Goal: Transaction & Acquisition: Purchase product/service

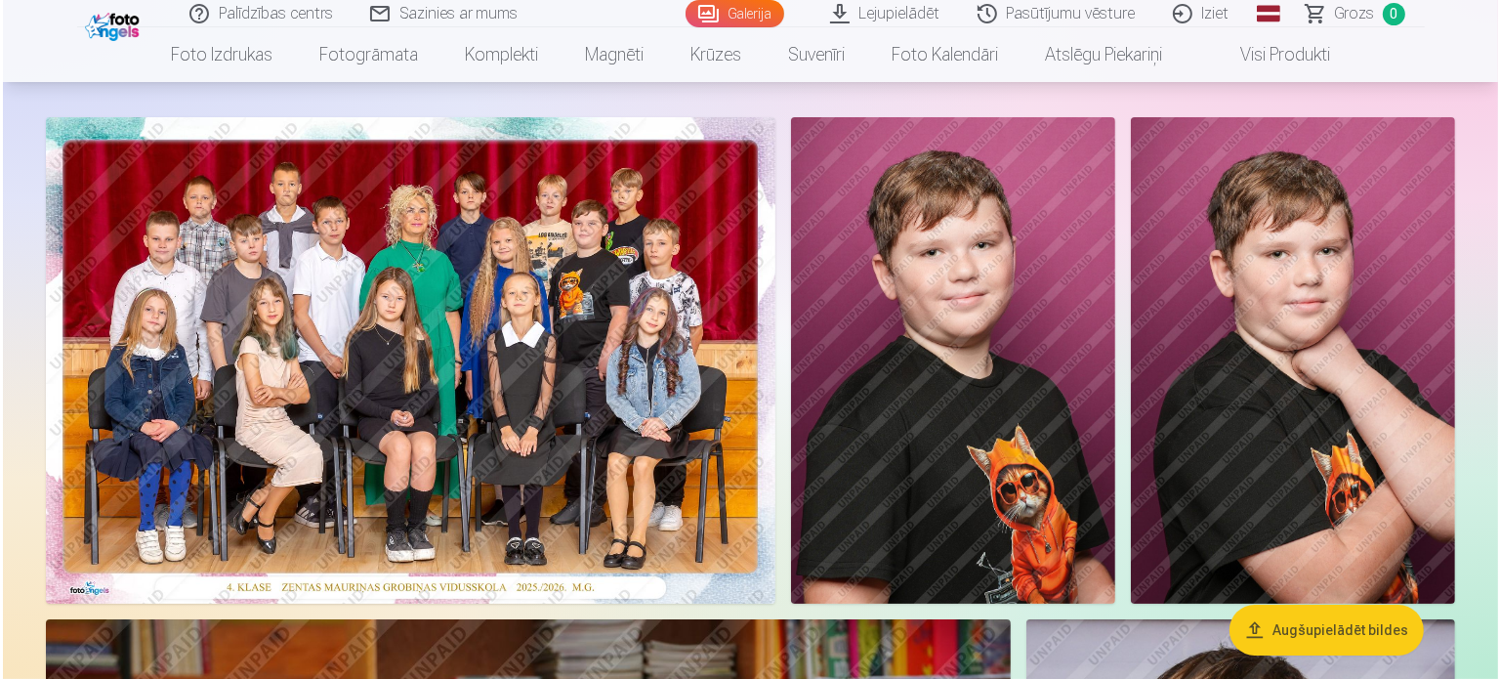
scroll to position [195, 0]
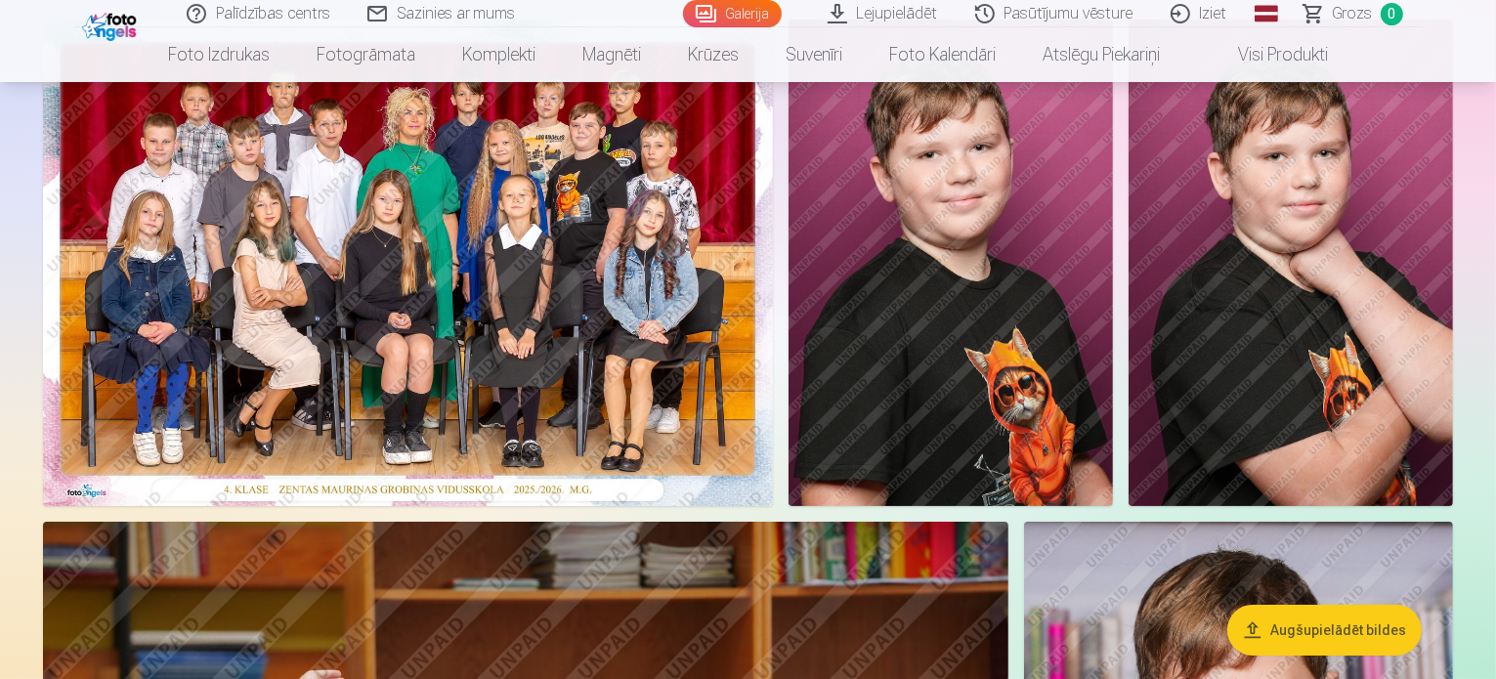
click at [473, 484] on img at bounding box center [408, 263] width 730 height 486
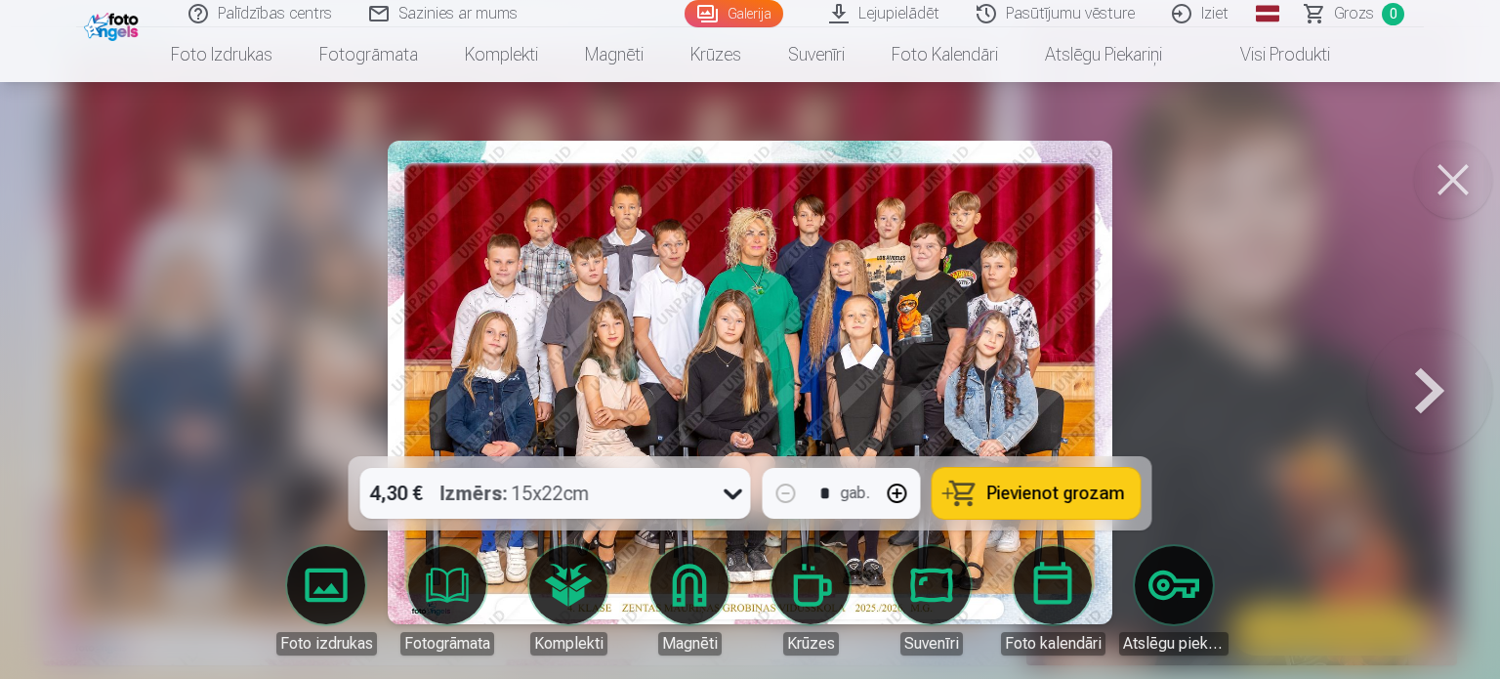
click at [1055, 485] on span "Pievienot grozam" at bounding box center [1057, 494] width 138 height 18
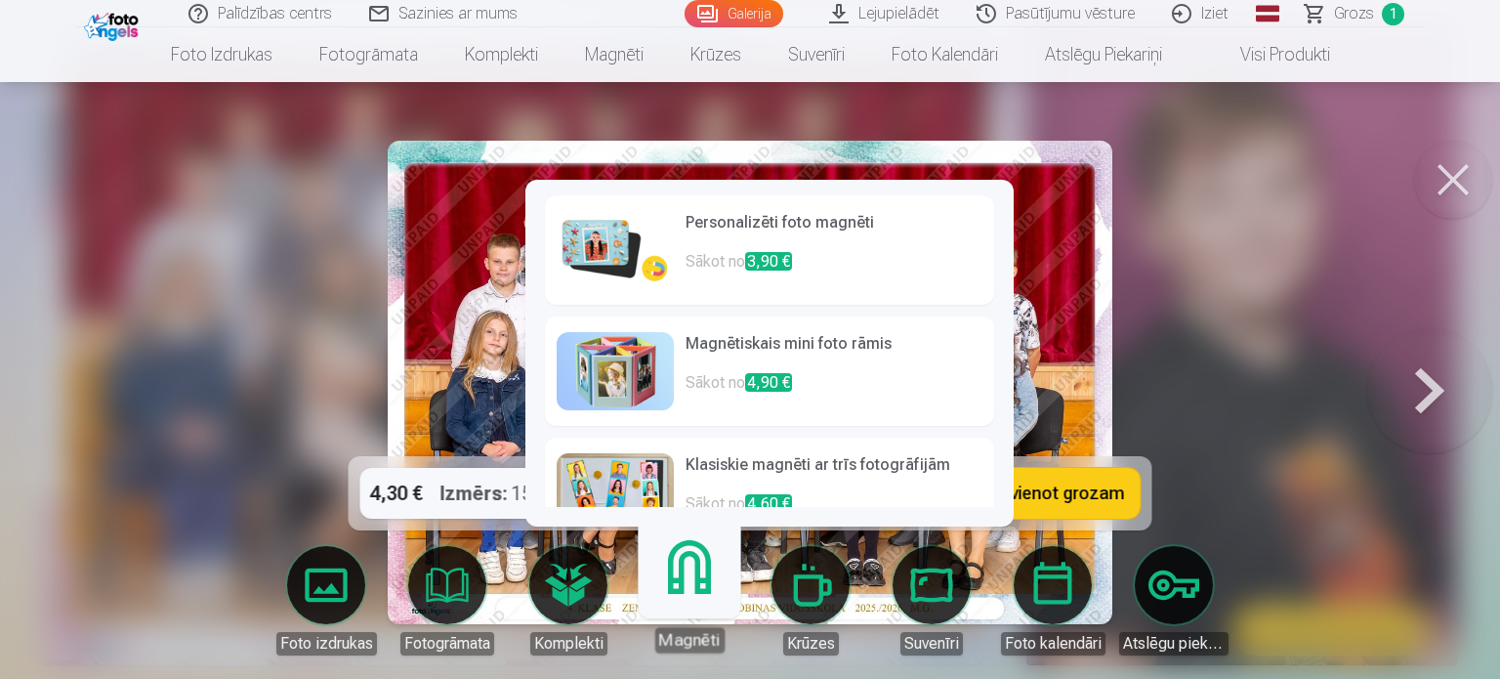
click at [704, 569] on link "Magnēti" at bounding box center [689, 592] width 120 height 120
click at [656, 474] on img at bounding box center [615, 492] width 117 height 78
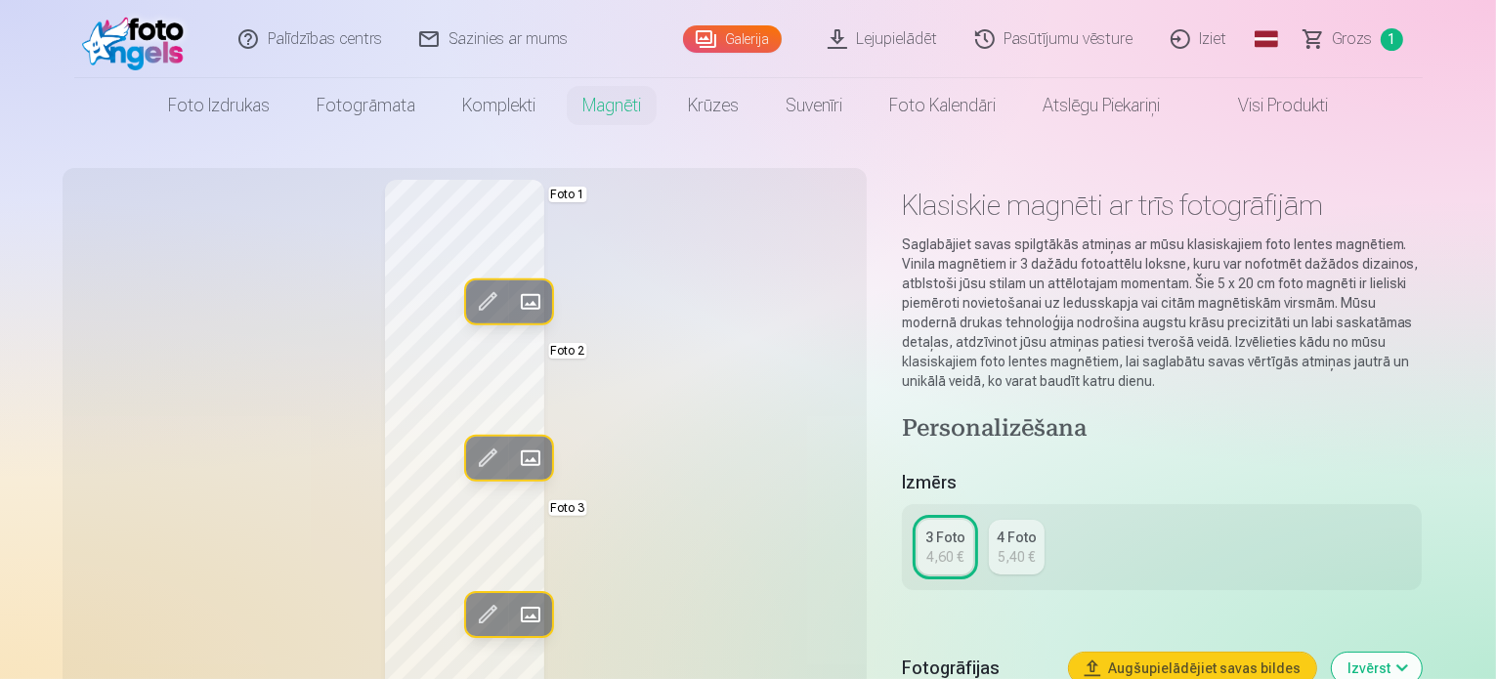
click at [514, 299] on span at bounding box center [529, 301] width 31 height 31
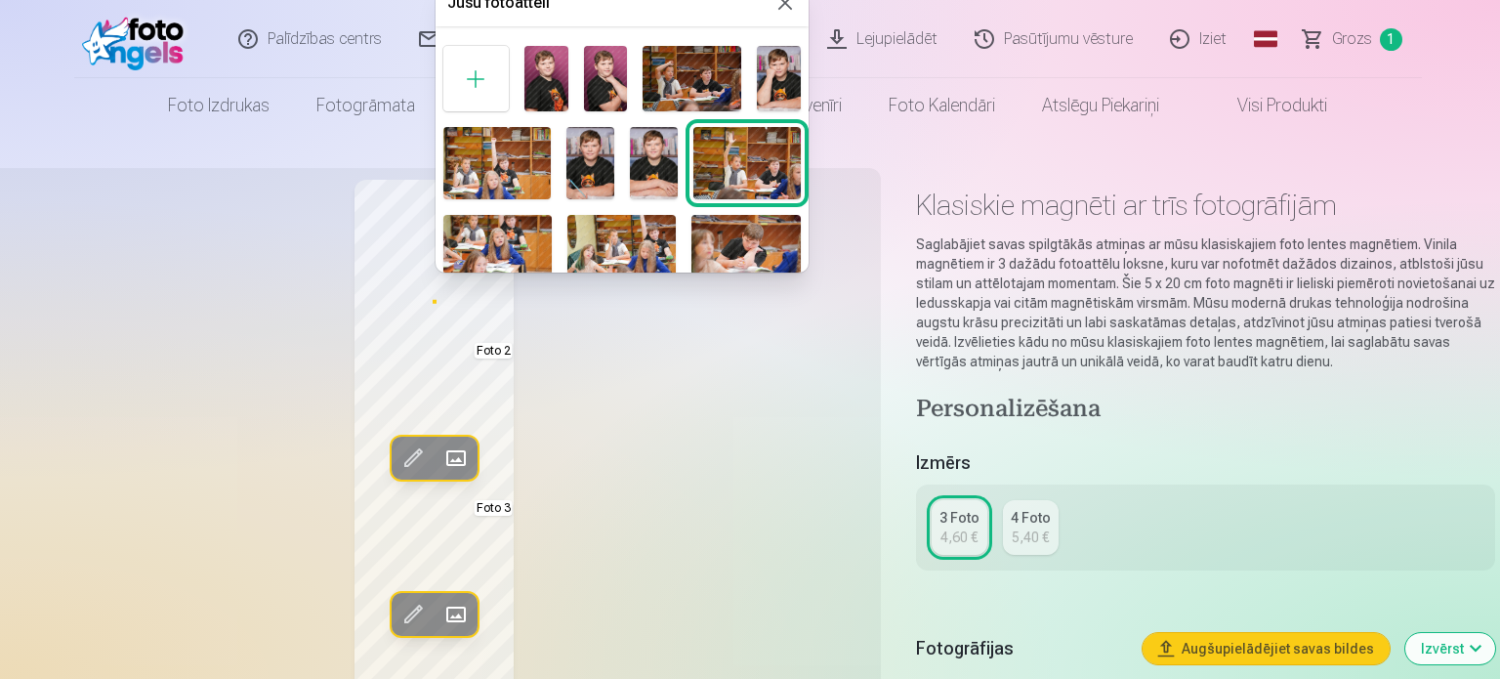
click at [763, 87] on img at bounding box center [779, 78] width 44 height 65
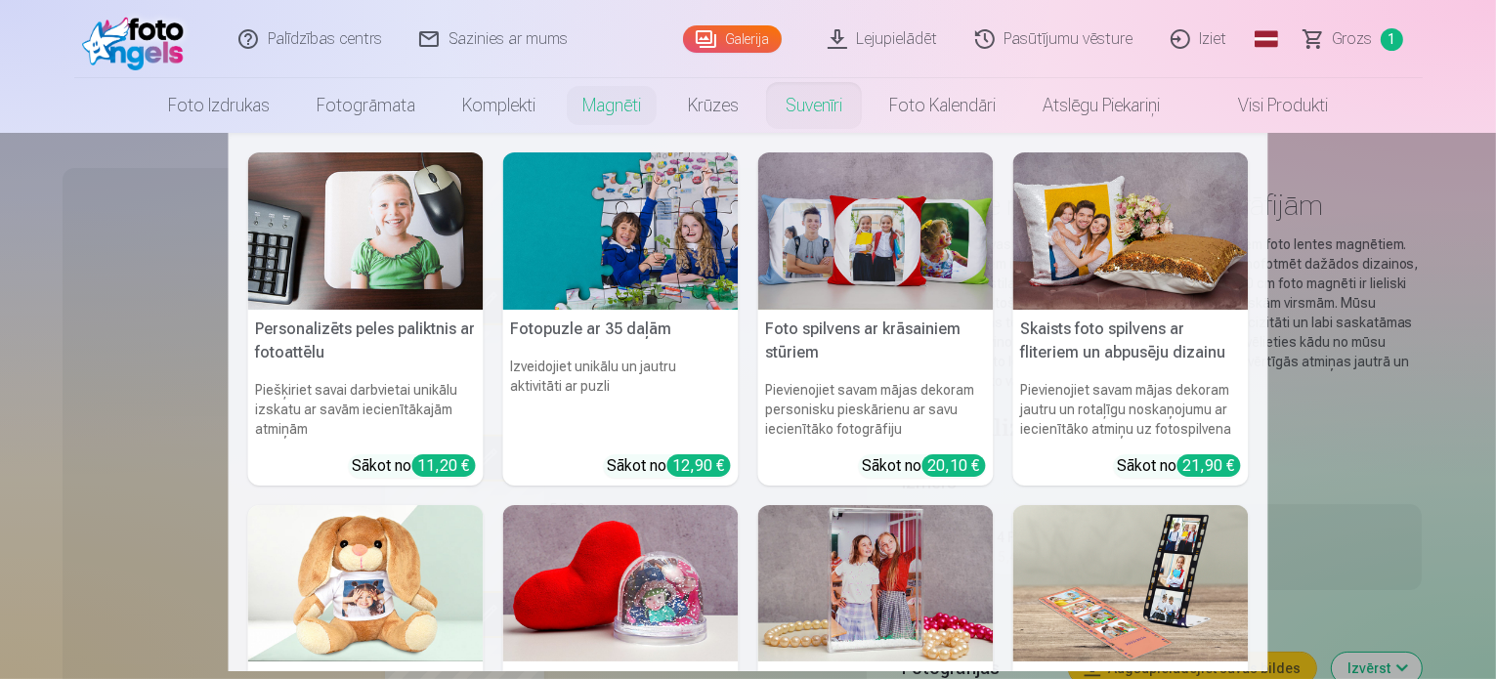
click at [1352, 444] on nav "Personalizēts peles paliktnis ar fotoattēlu Piešķiriet savai darbvietai unikālu…" at bounding box center [748, 402] width 1496 height 538
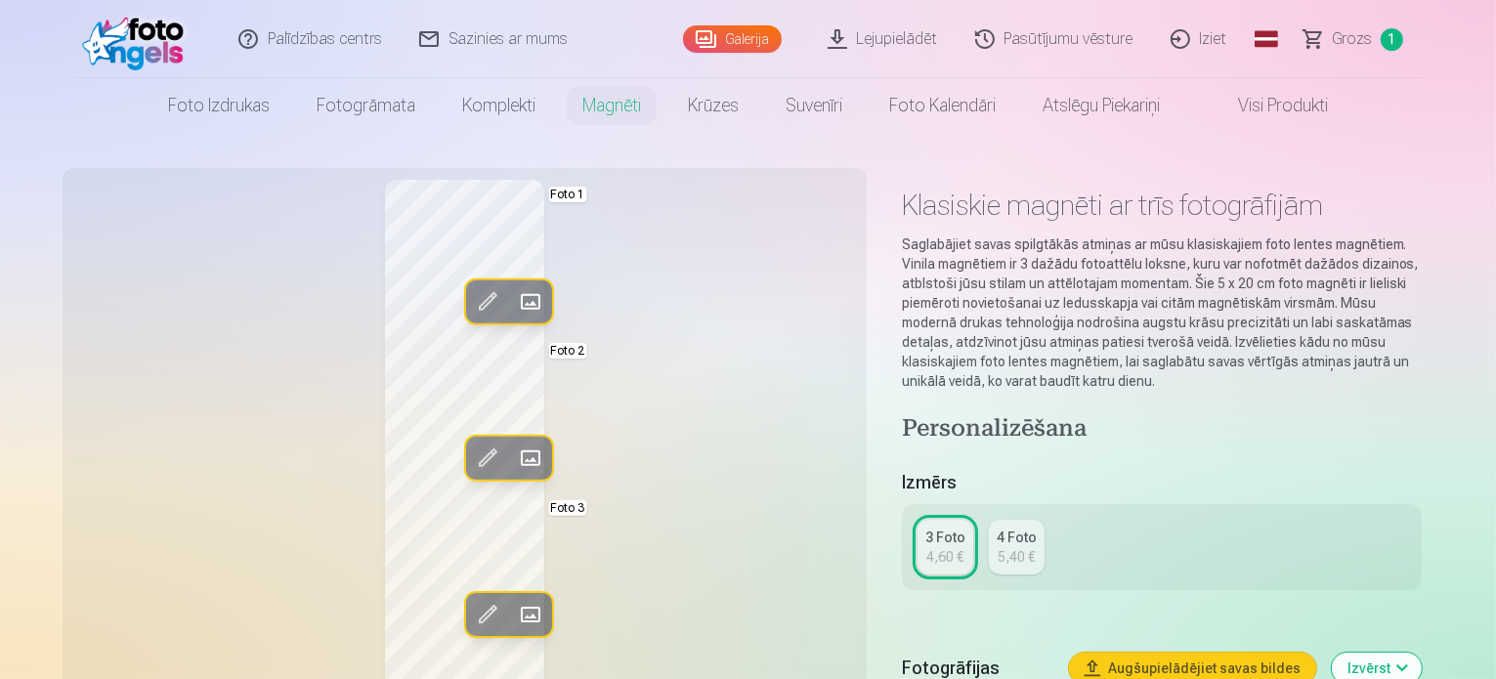
click at [514, 460] on span at bounding box center [529, 458] width 31 height 31
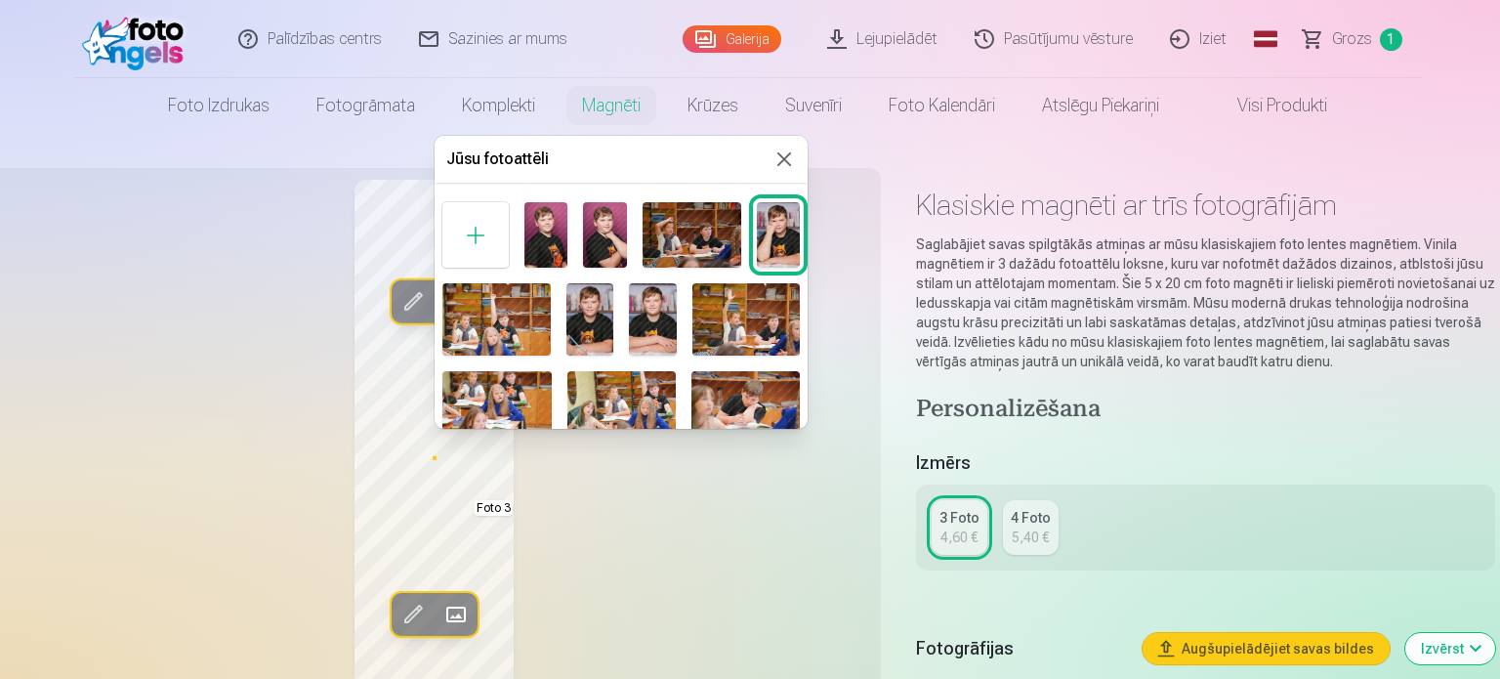
click at [598, 335] on img at bounding box center [591, 318] width 48 height 71
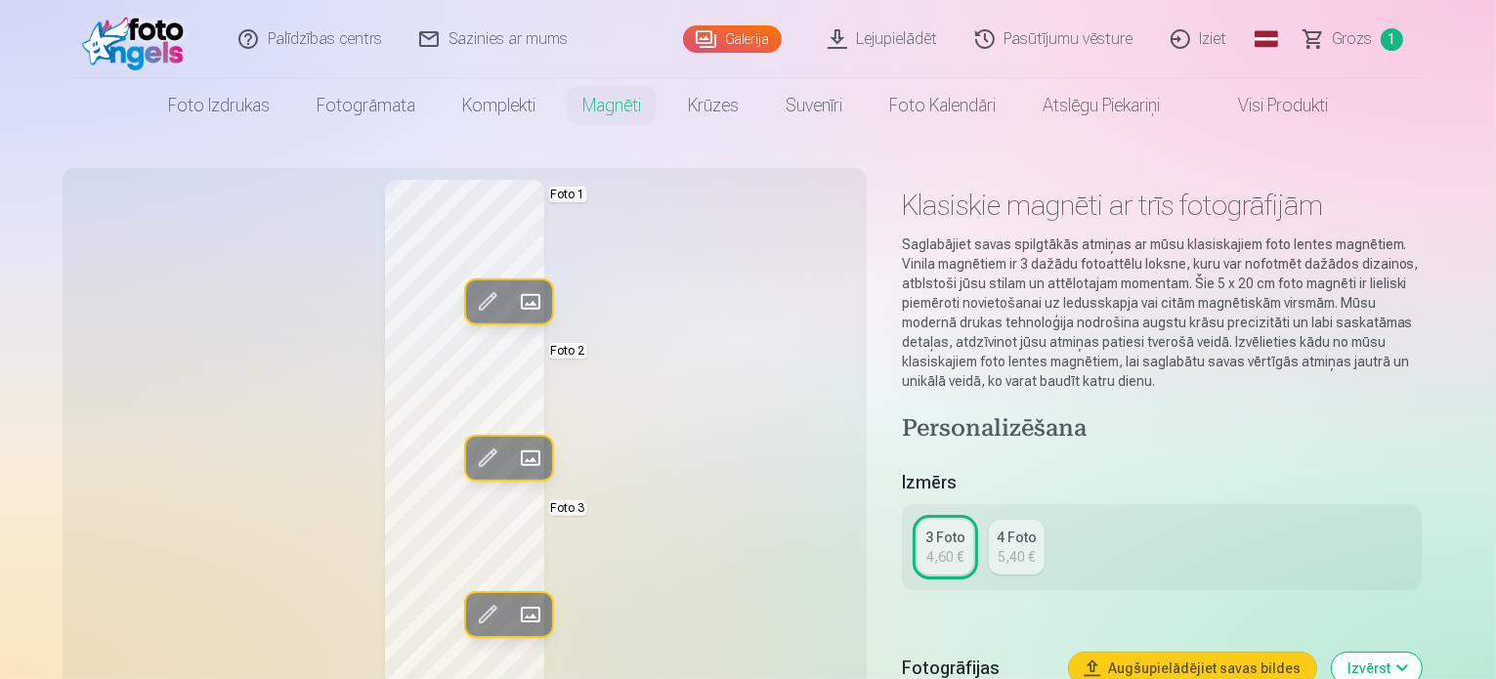
click at [514, 464] on span at bounding box center [529, 458] width 31 height 31
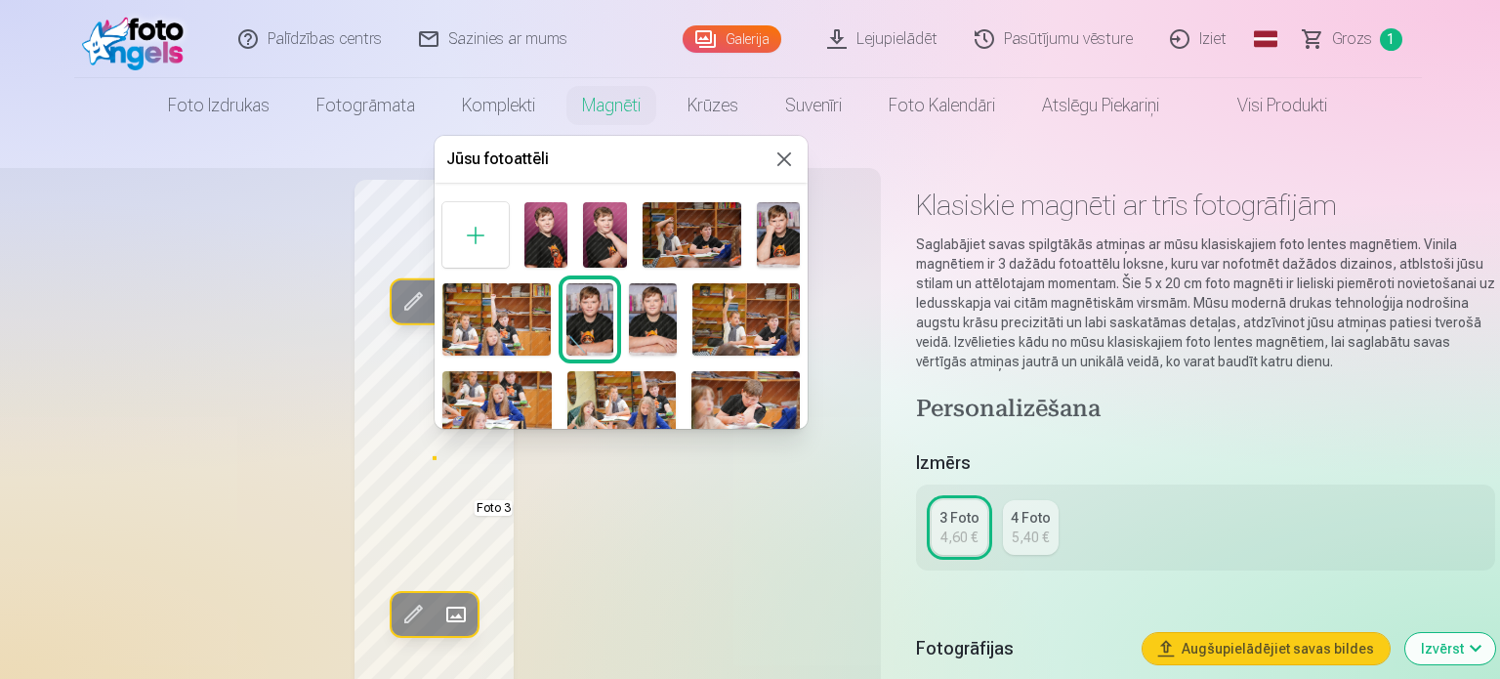
click at [572, 310] on img at bounding box center [591, 318] width 48 height 71
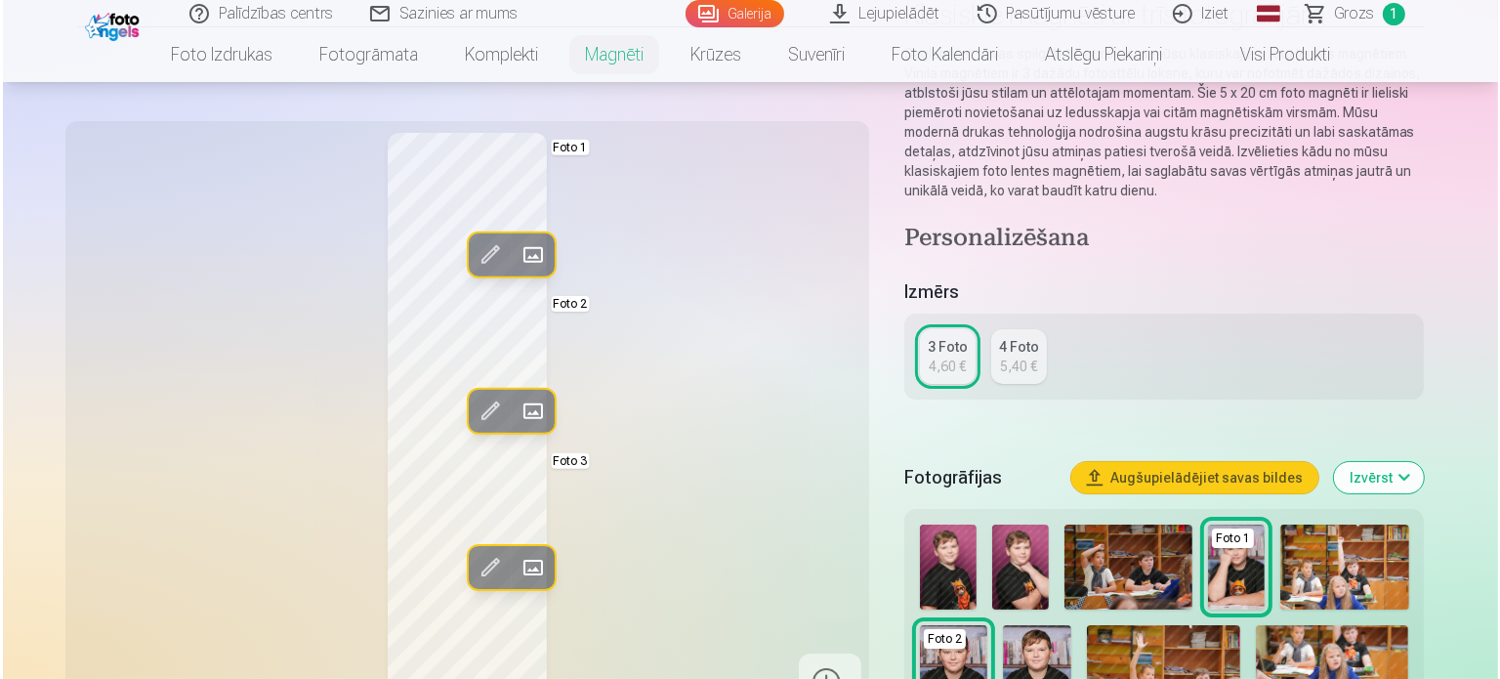
scroll to position [195, 0]
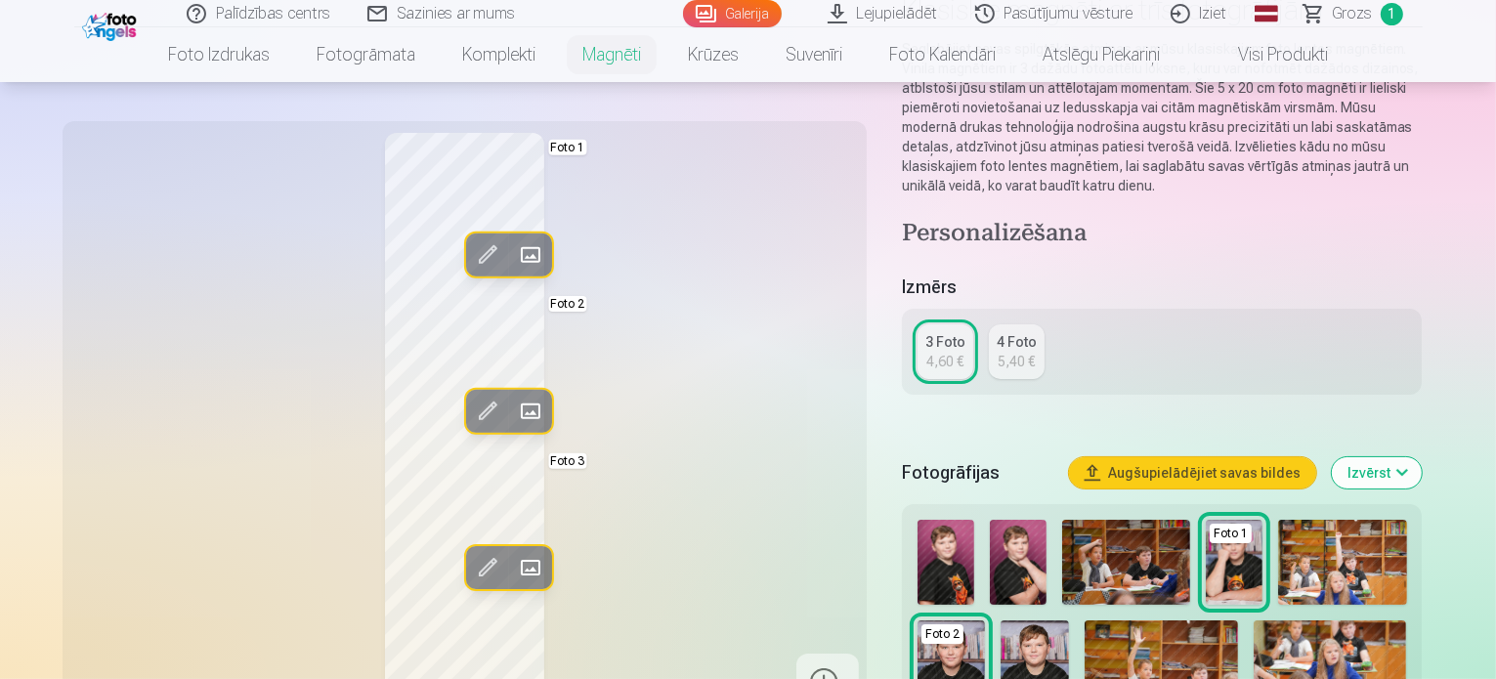
click at [514, 562] on span at bounding box center [529, 567] width 31 height 31
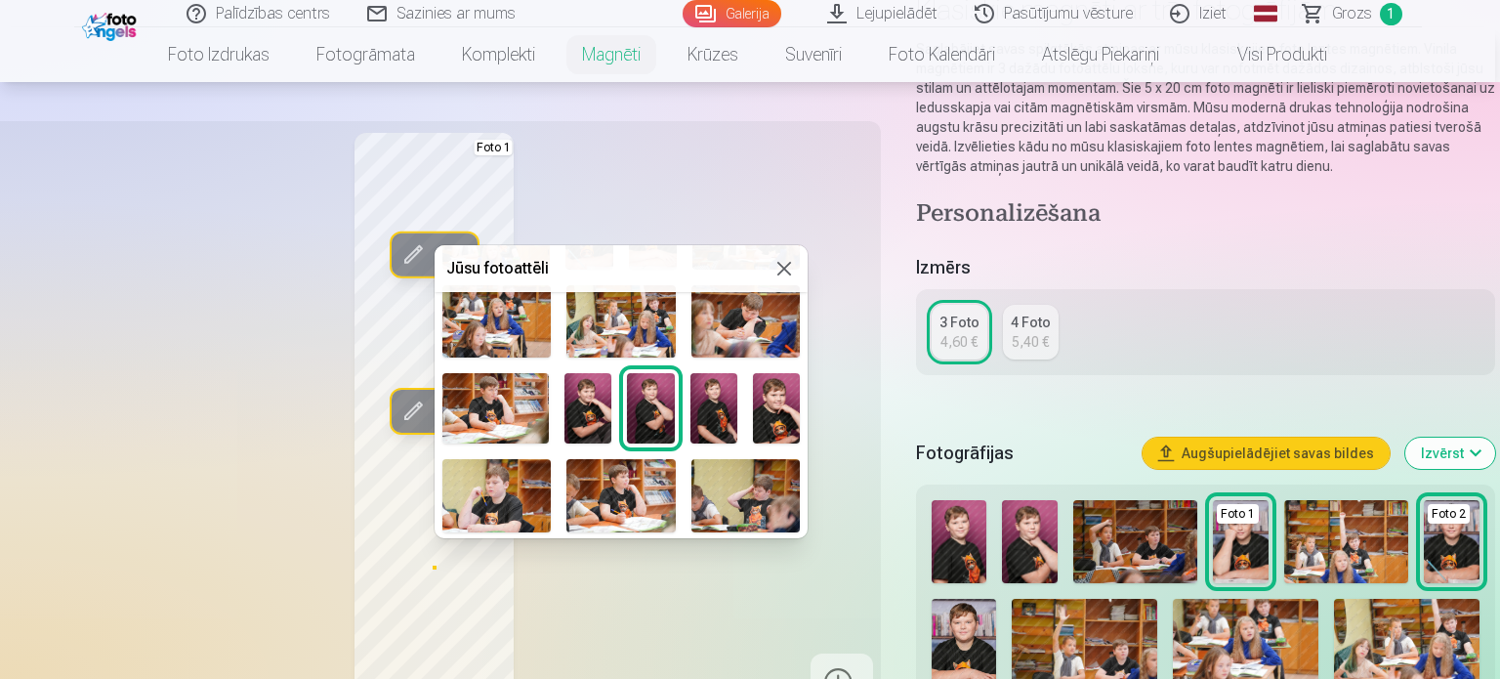
click at [499, 499] on img at bounding box center [497, 495] width 108 height 72
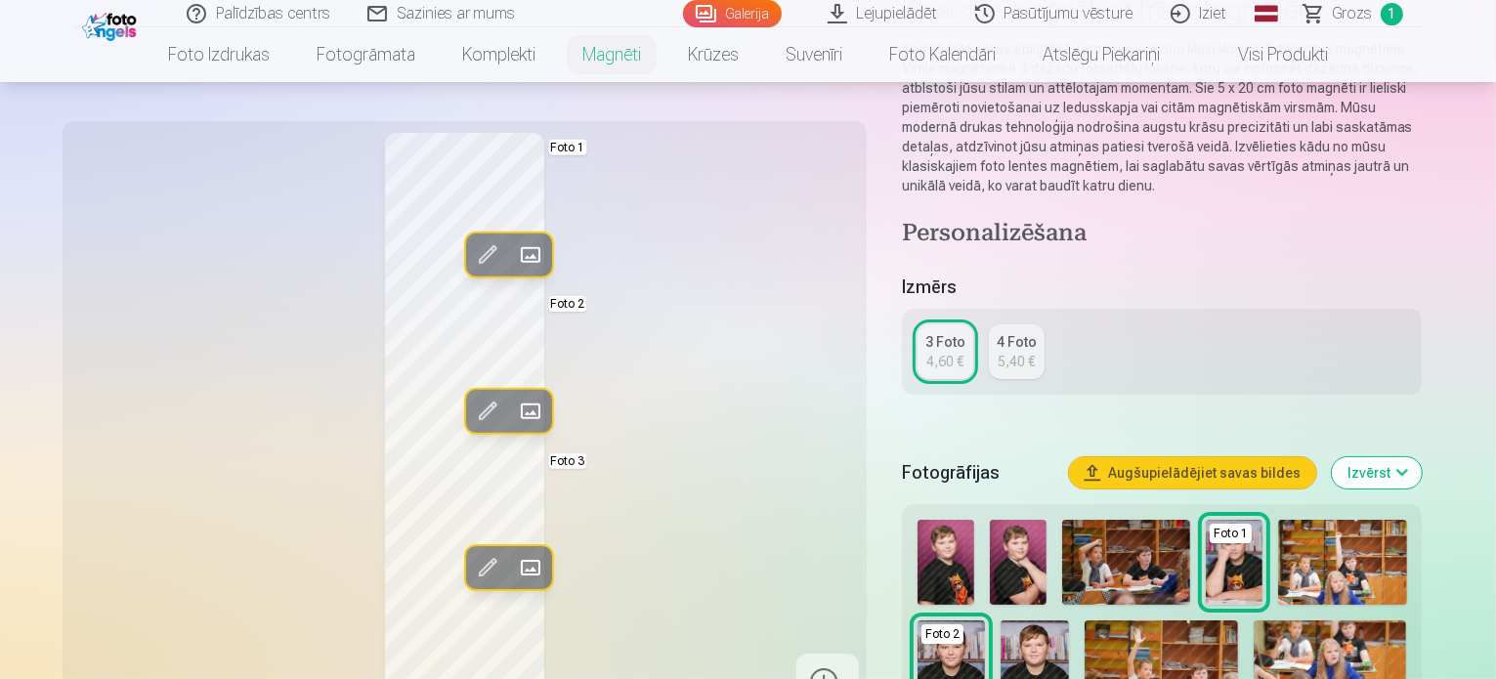
click at [514, 257] on span at bounding box center [529, 254] width 31 height 31
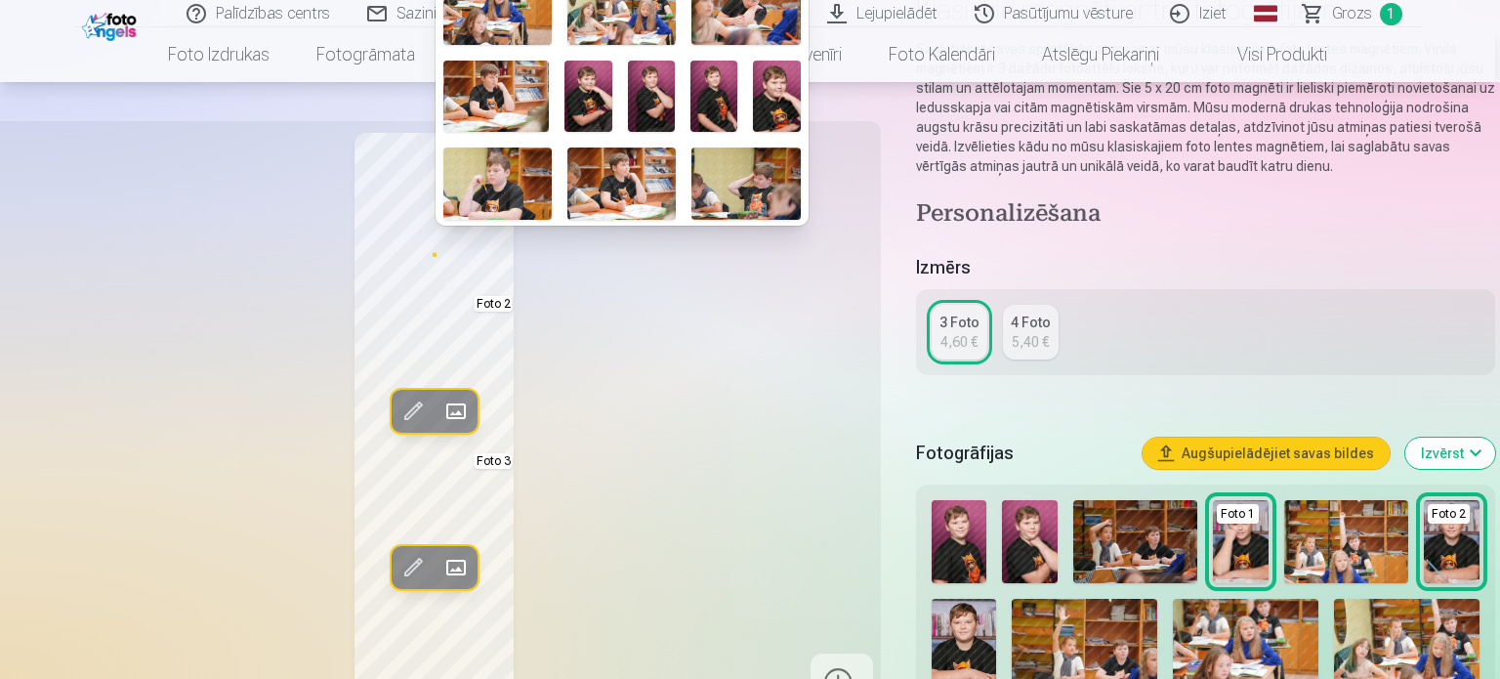
click at [702, 89] on img at bounding box center [714, 96] width 47 height 70
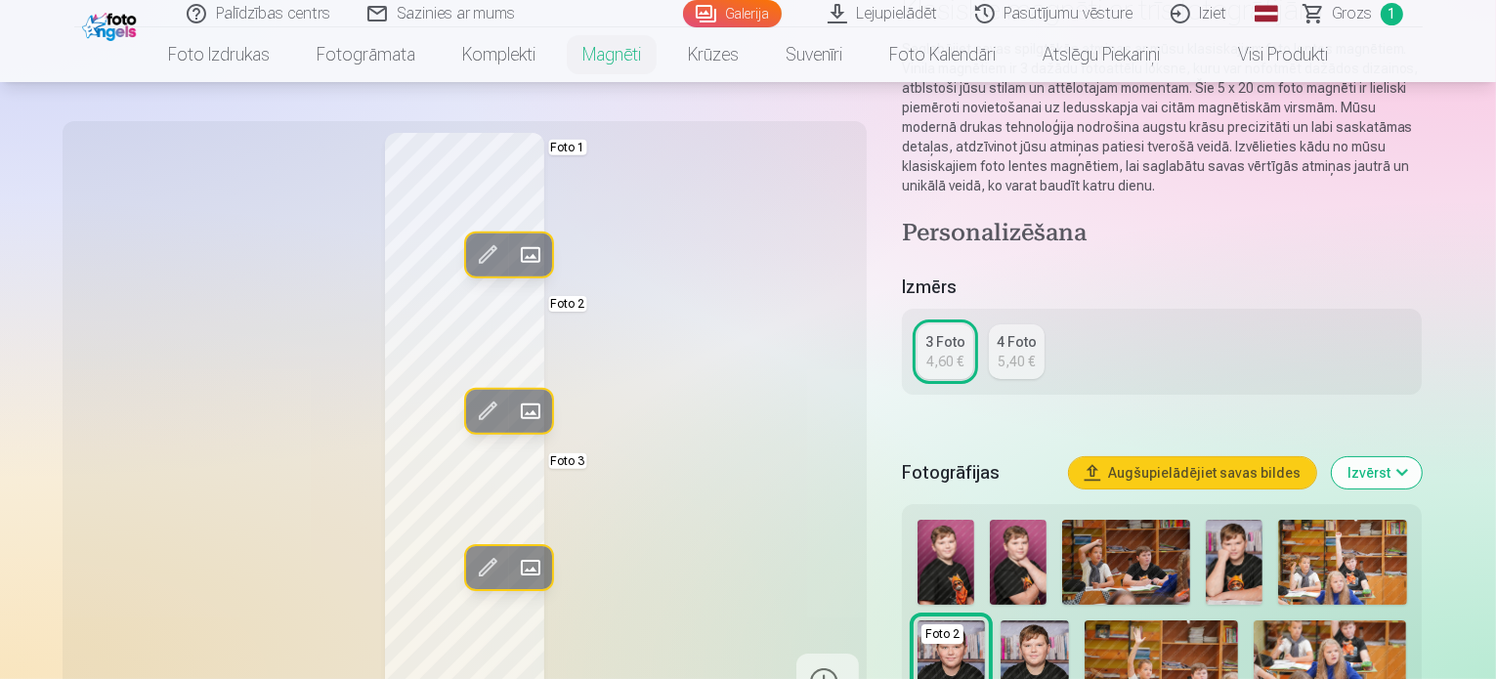
click at [514, 251] on span at bounding box center [529, 254] width 31 height 31
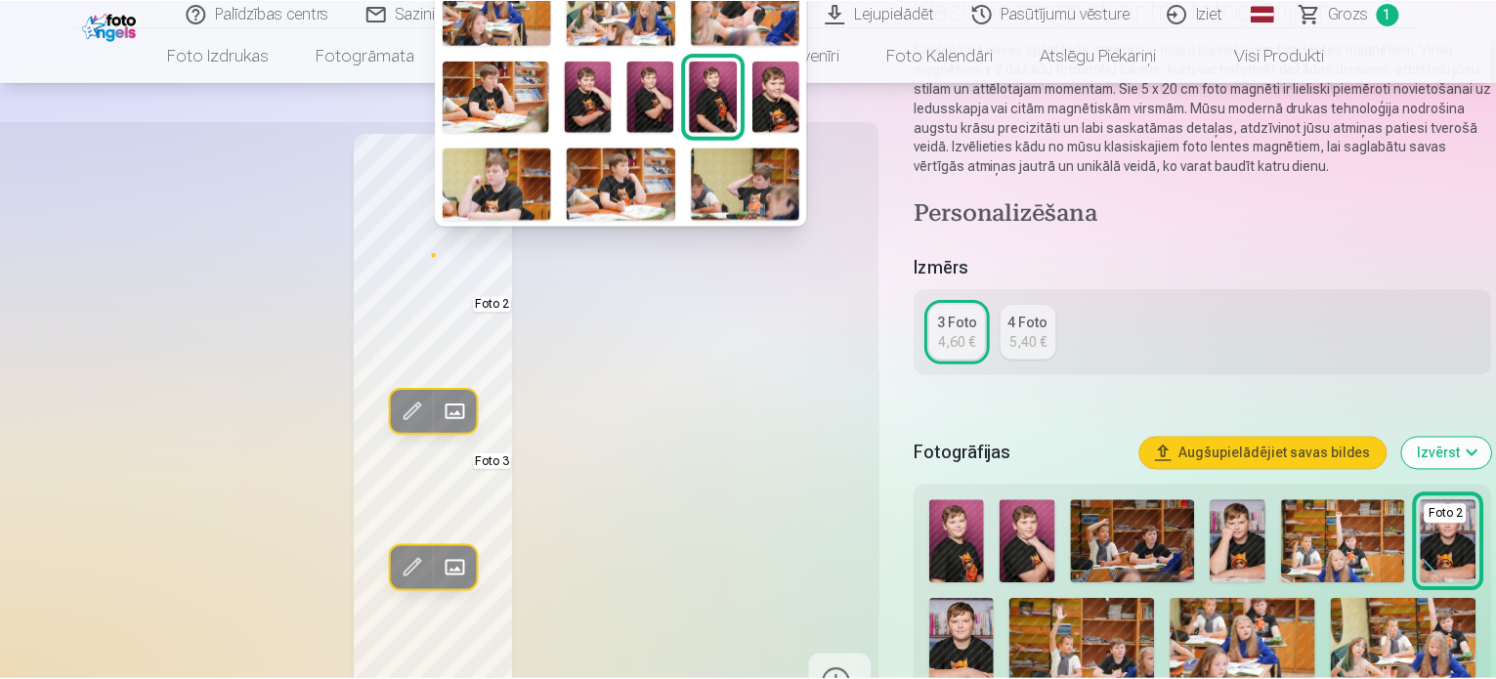
scroll to position [293, 0]
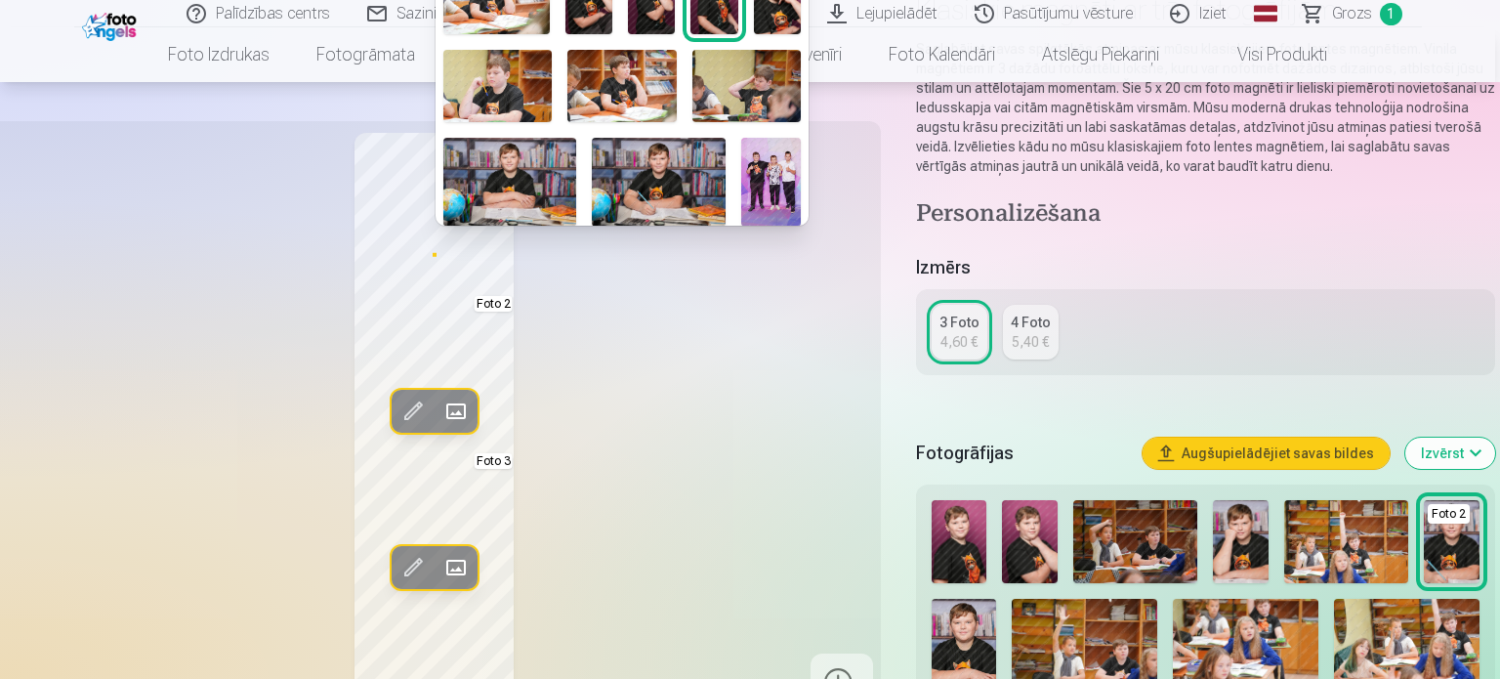
click at [643, 174] on img at bounding box center [659, 182] width 134 height 89
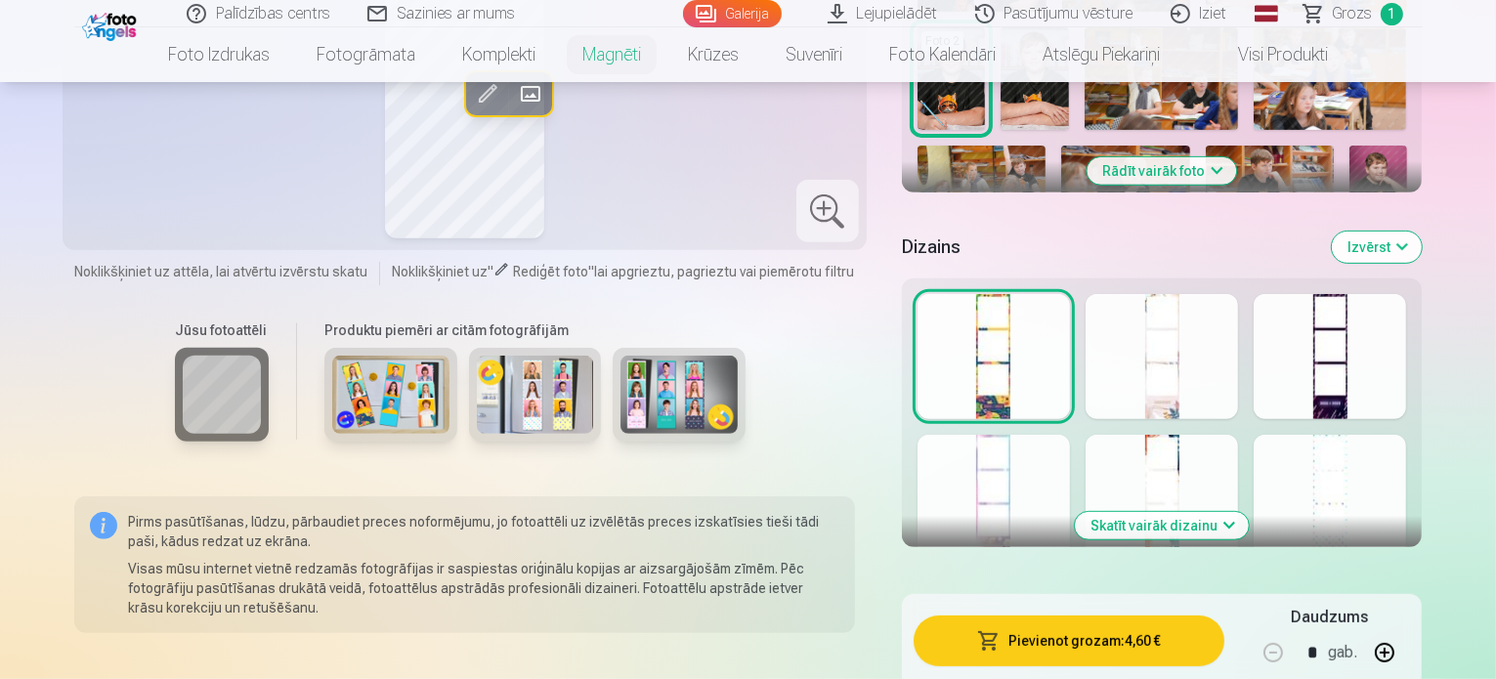
scroll to position [781, 0]
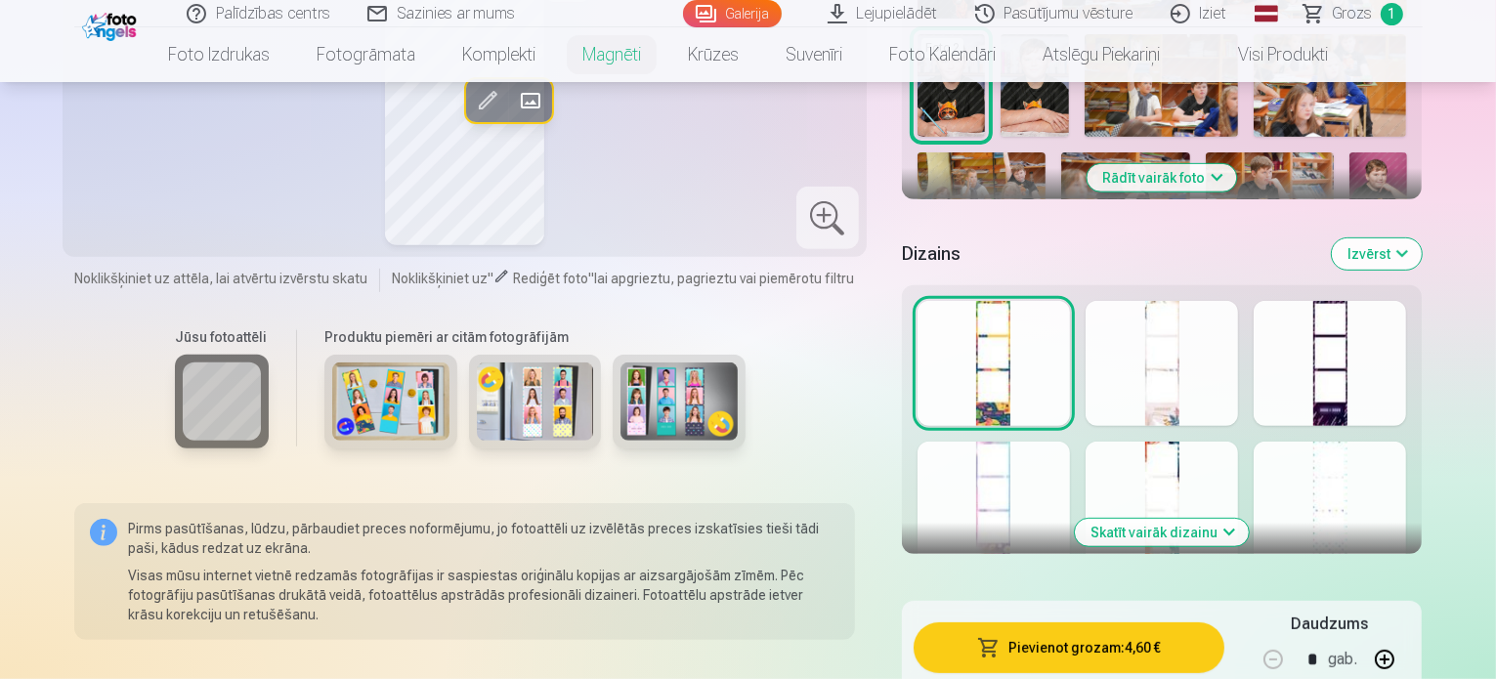
click at [1248, 519] on button "Skatīt vairāk dizainu" at bounding box center [1162, 532] width 174 height 27
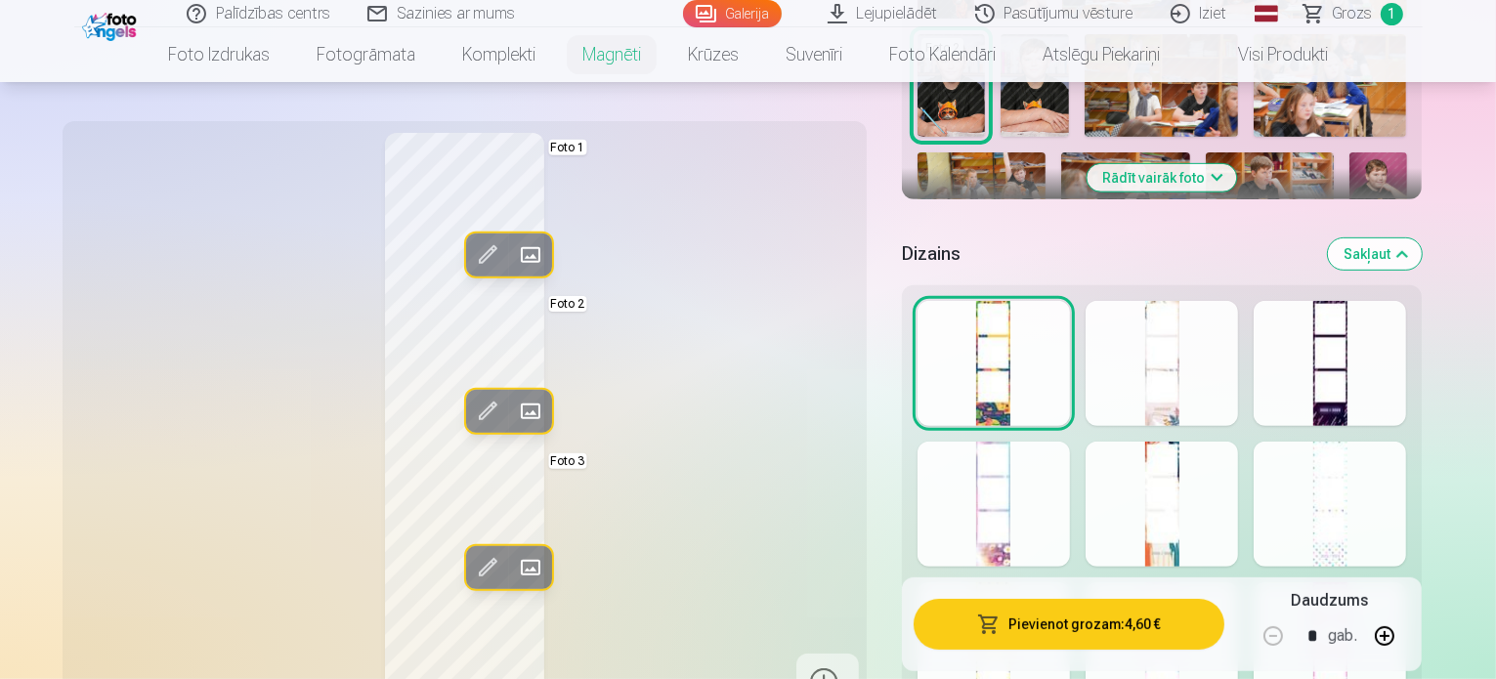
click at [1406, 317] on div at bounding box center [1329, 363] width 152 height 125
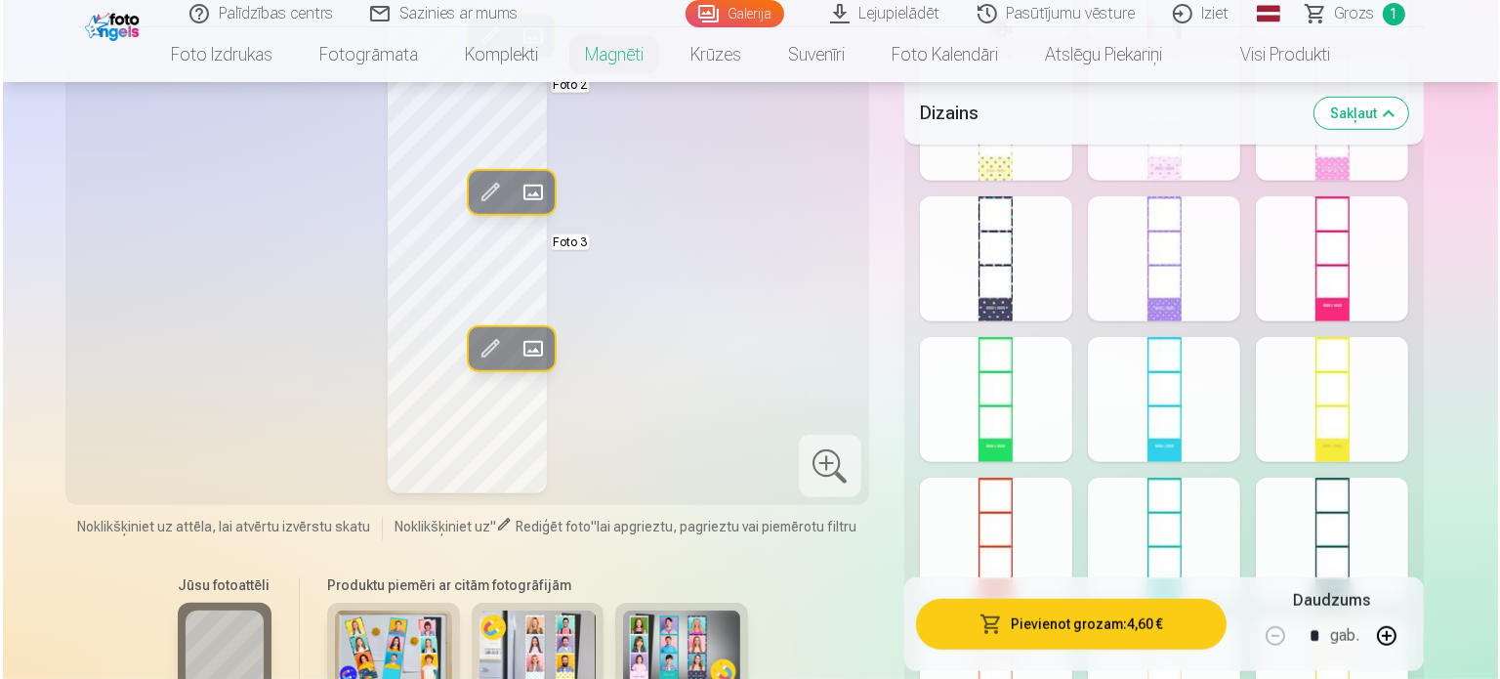
scroll to position [1563, 0]
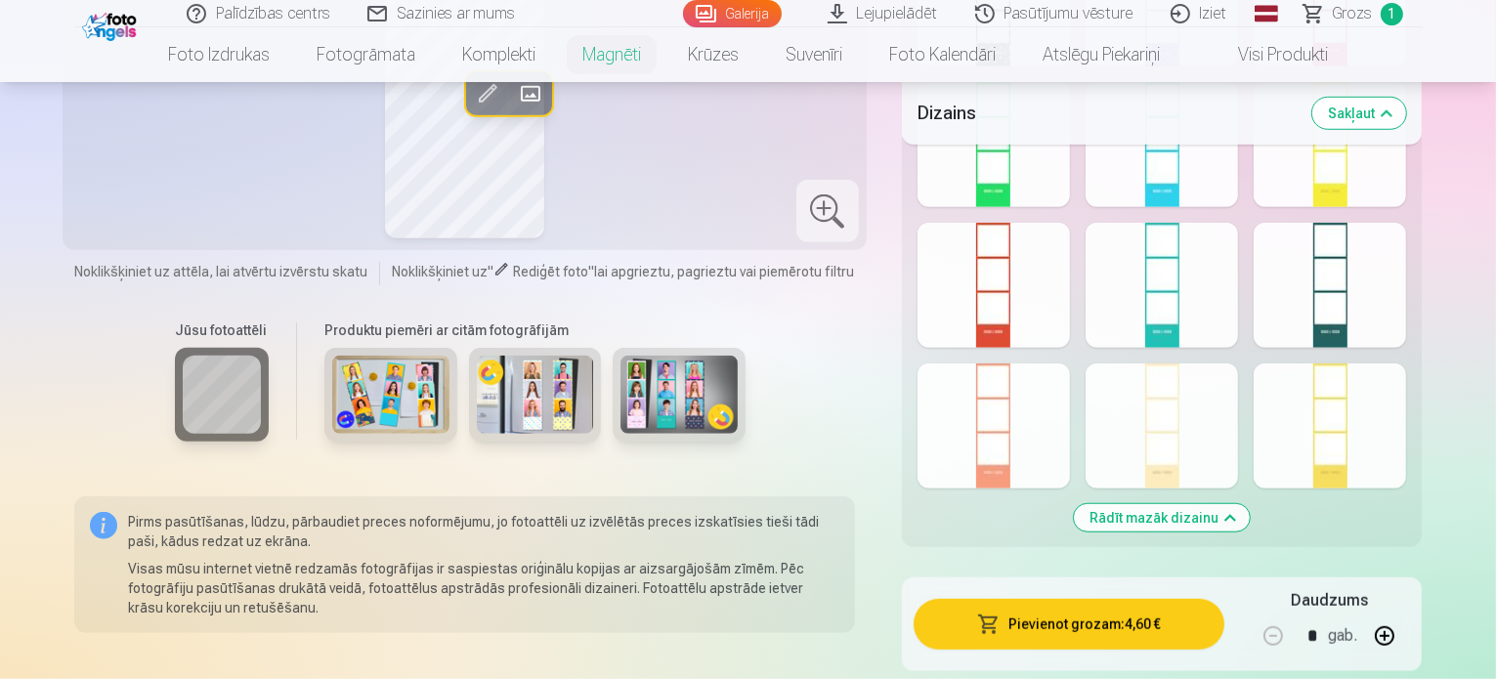
click at [1150, 619] on button "Pievienot grozam : 4,60 €" at bounding box center [1069, 624] width 312 height 51
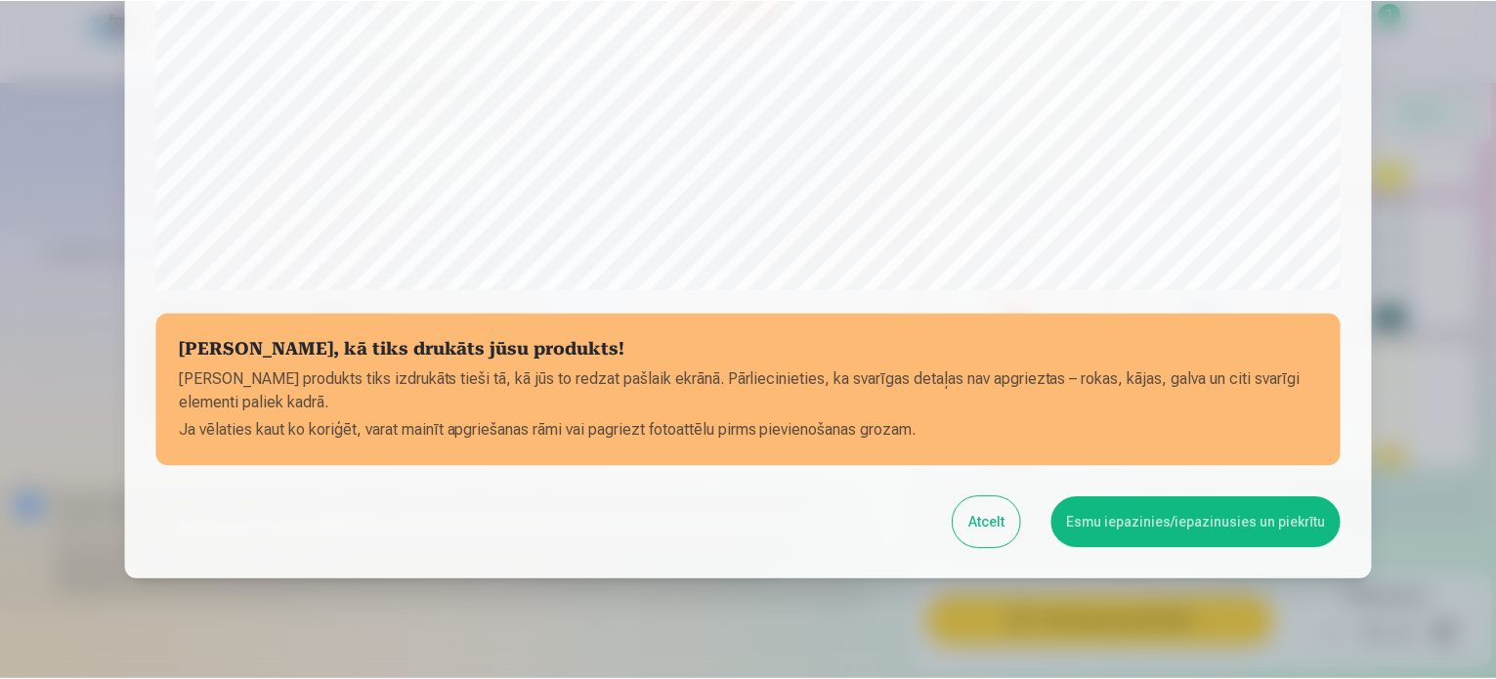
scroll to position [684, 0]
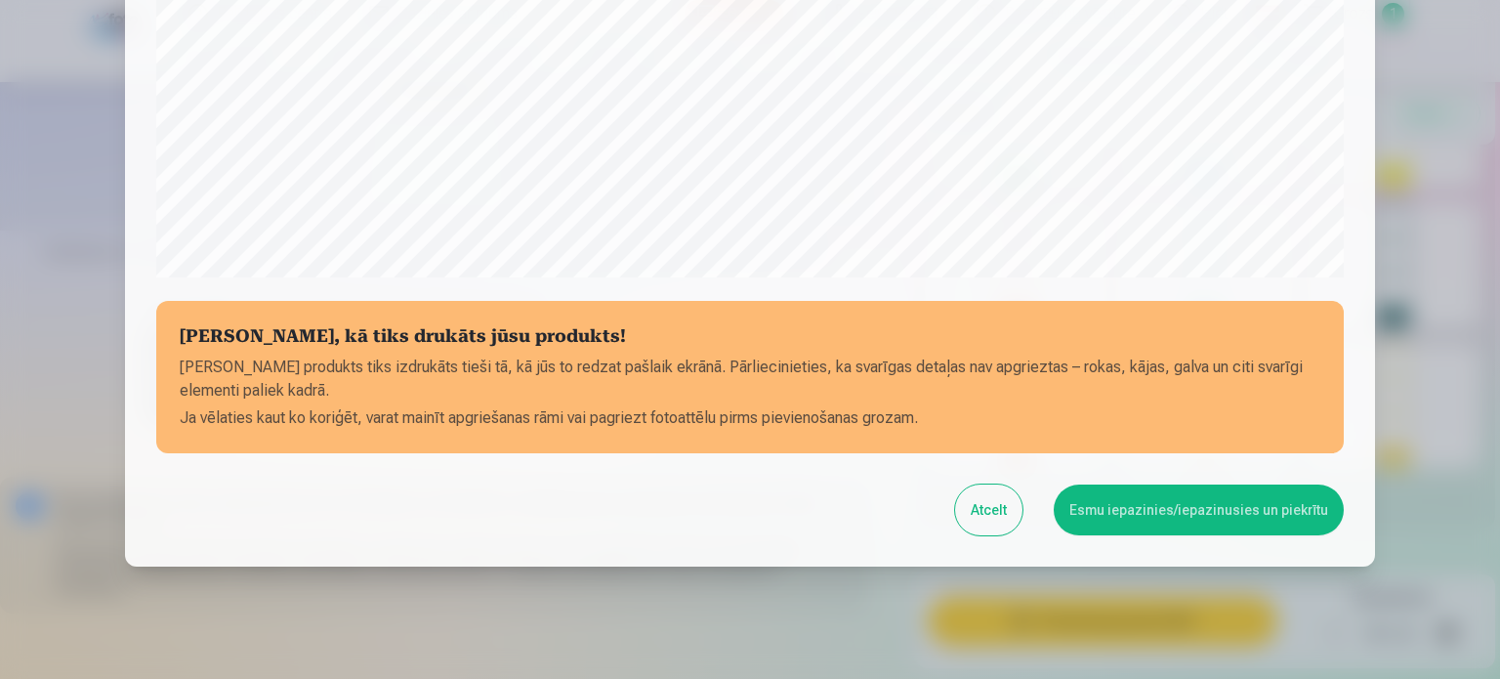
click at [992, 512] on button "Atcelt" at bounding box center [988, 510] width 67 height 51
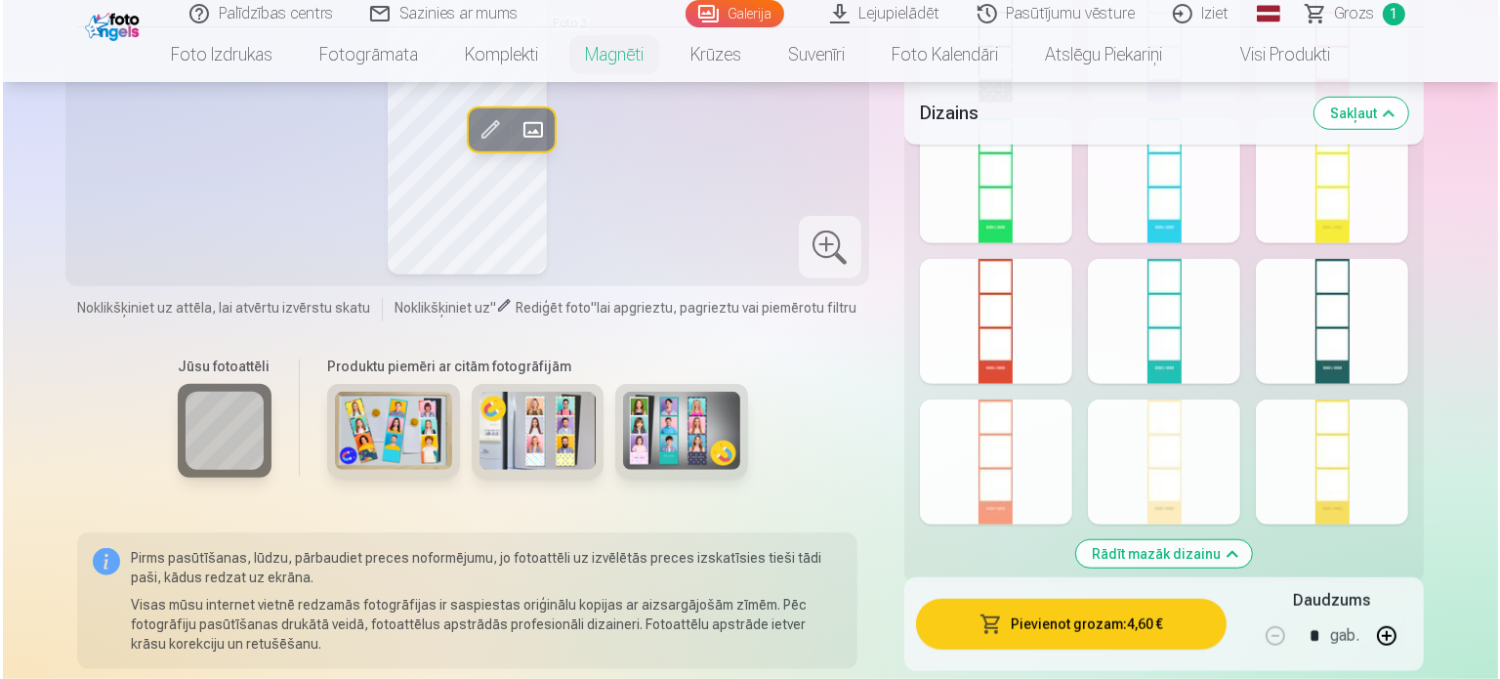
scroll to position [1465, 0]
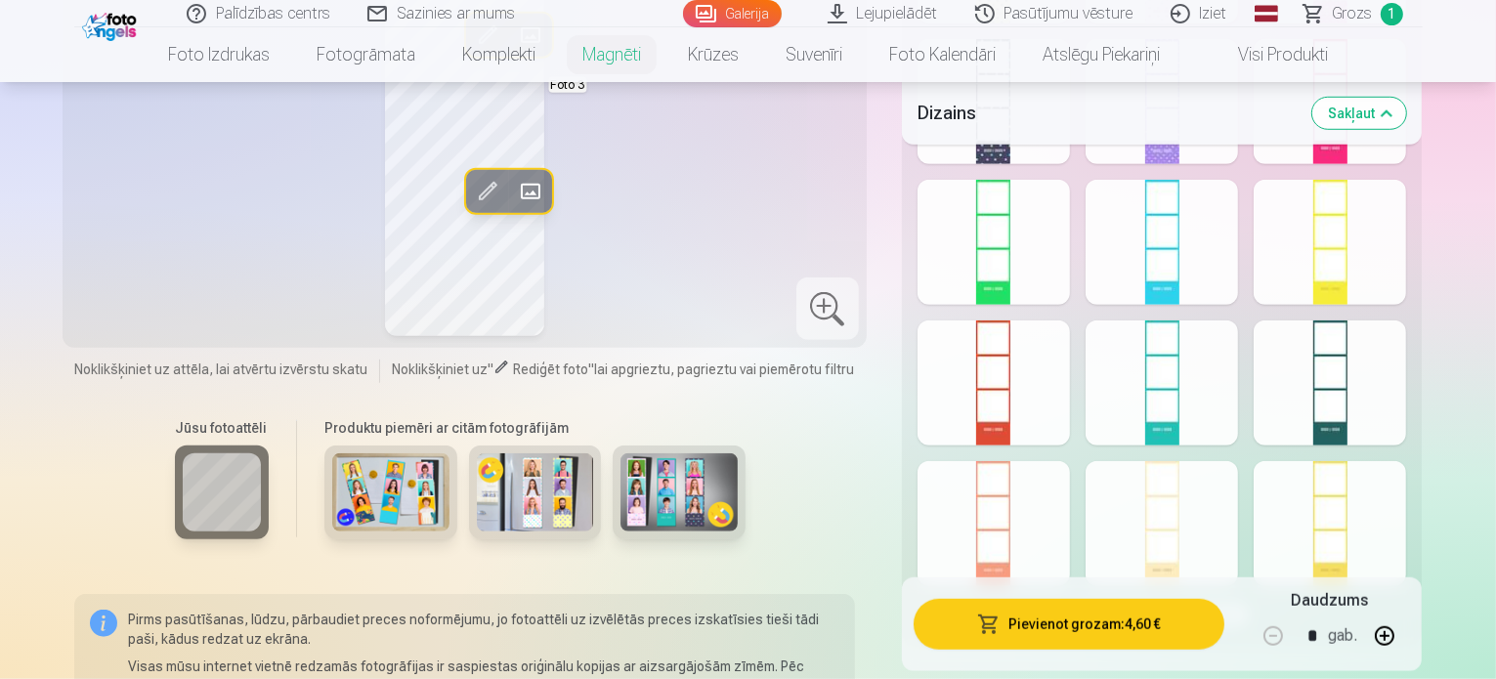
click at [471, 193] on span at bounding box center [486, 191] width 31 height 31
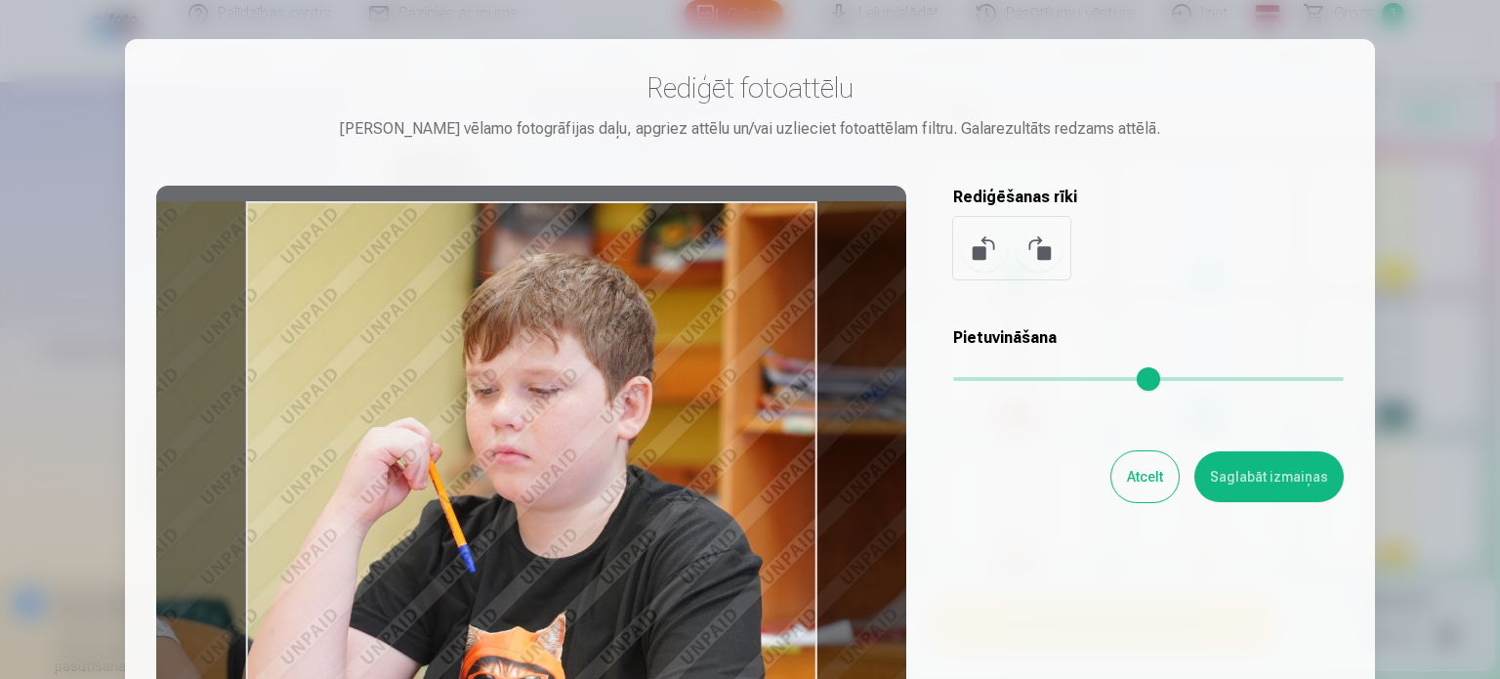
drag, startPoint x: 654, startPoint y: 460, endPoint x: 676, endPoint y: 474, distance: 25.5
click at [676, 474] on div at bounding box center [531, 492] width 750 height 613
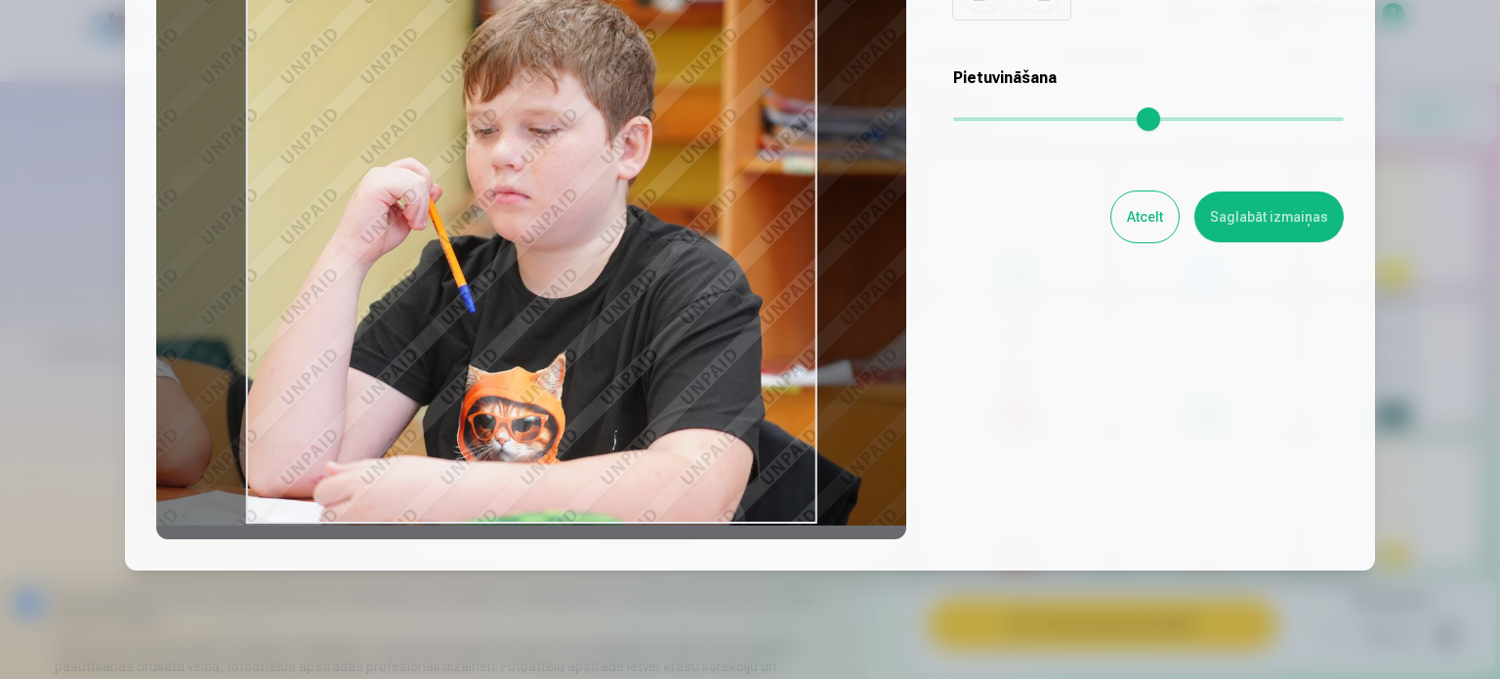
scroll to position [293, 0]
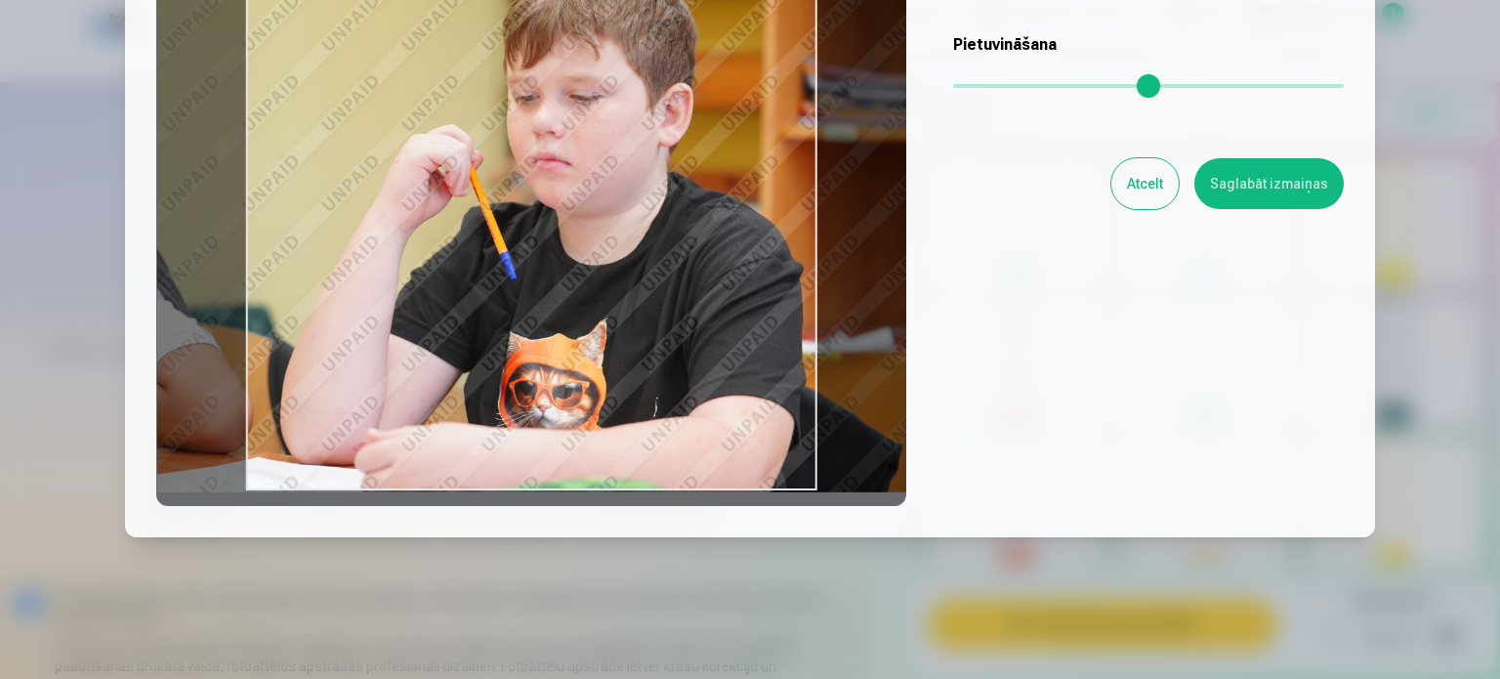
drag, startPoint x: 660, startPoint y: 394, endPoint x: 701, endPoint y: 401, distance: 41.8
click at [701, 401] on div at bounding box center [531, 199] width 750 height 613
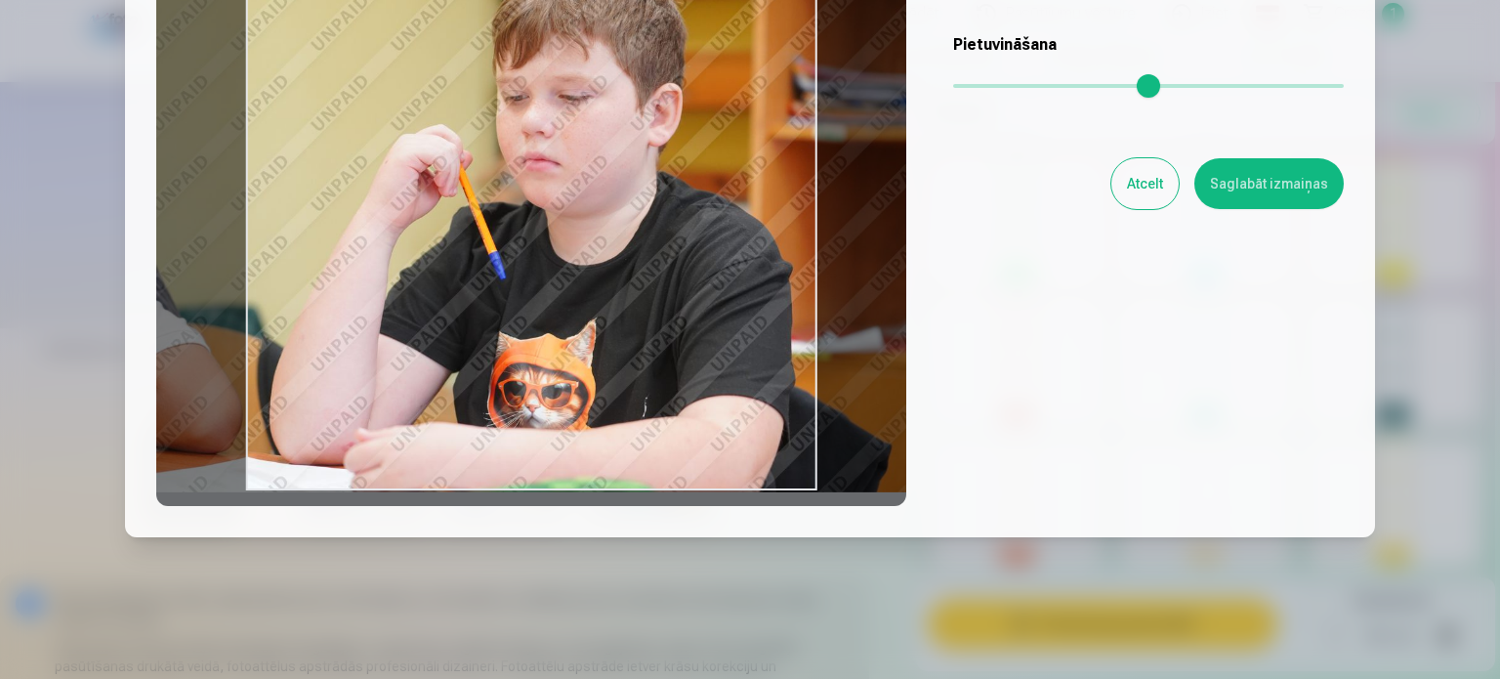
drag, startPoint x: 528, startPoint y: 412, endPoint x: 518, endPoint y: 411, distance: 10.8
click at [518, 411] on div at bounding box center [531, 199] width 750 height 613
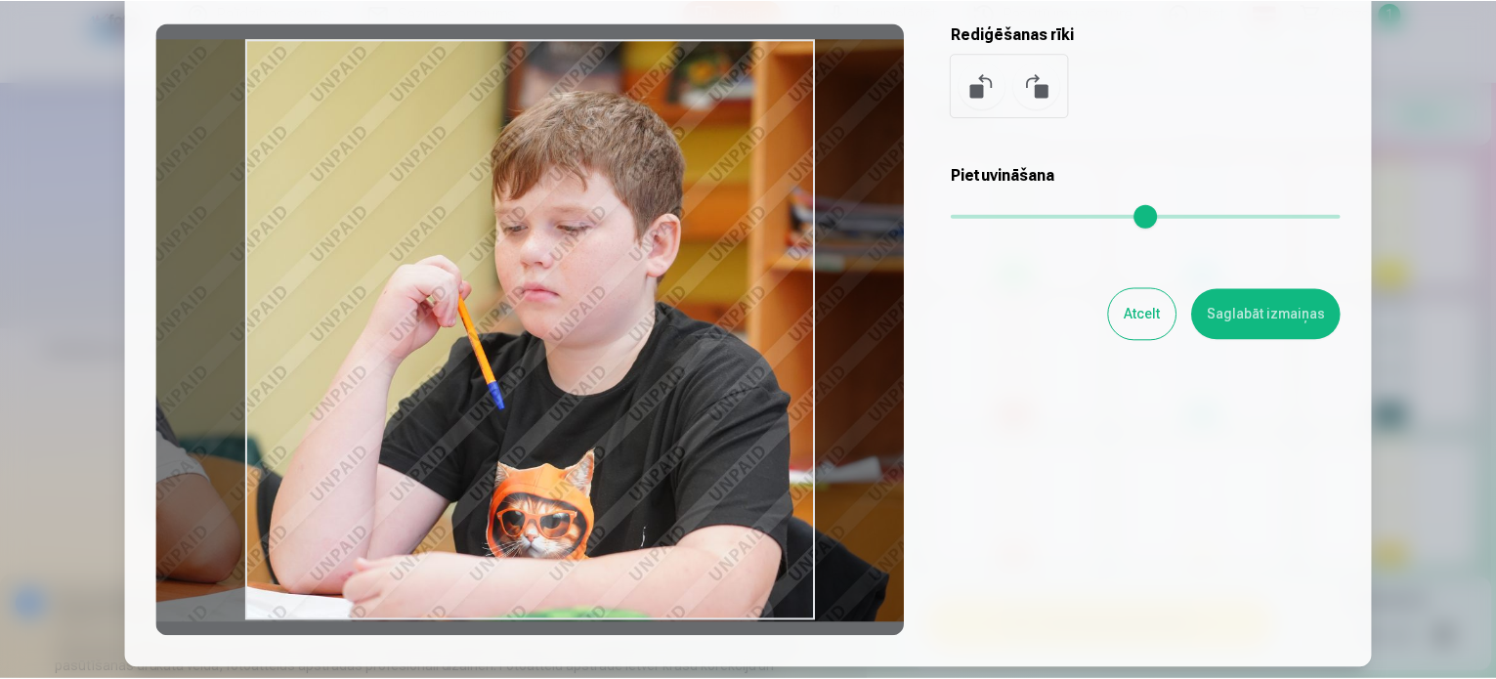
scroll to position [195, 0]
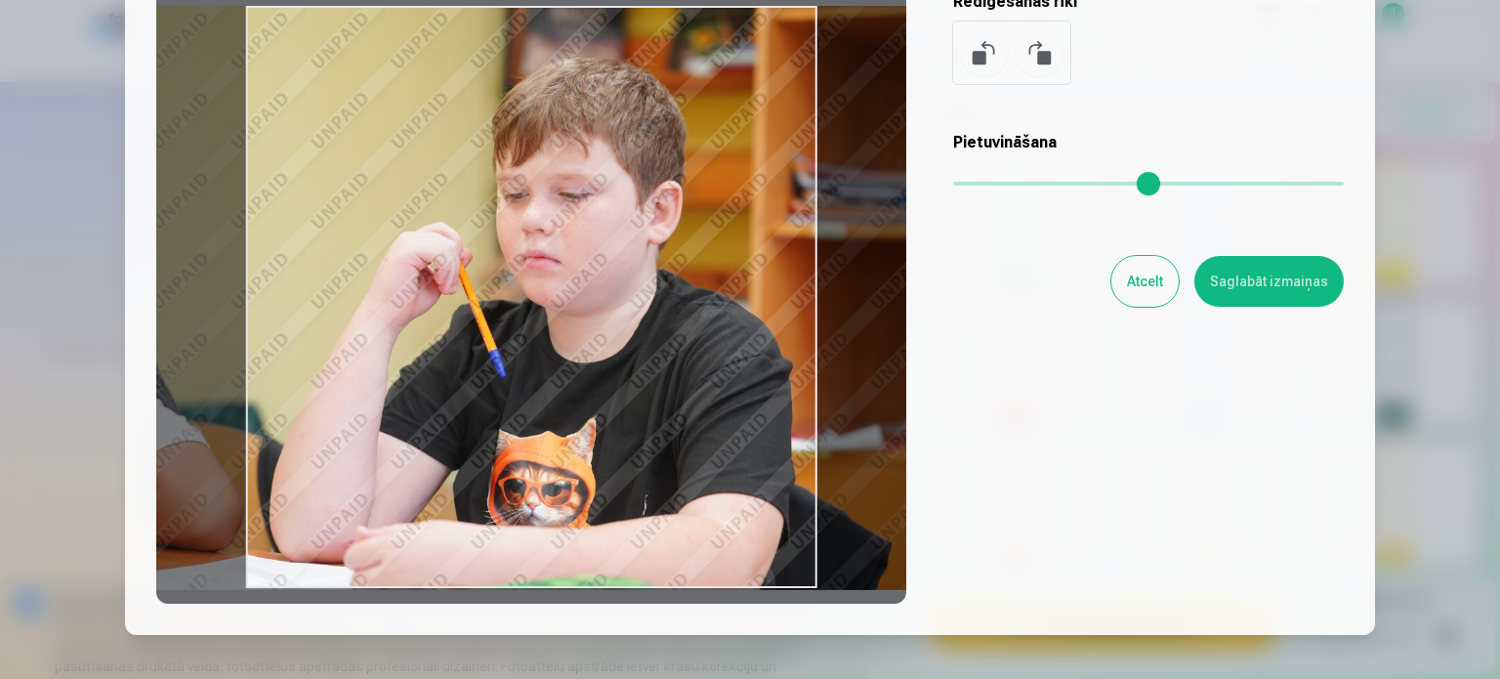
click at [1260, 300] on button "Saglabāt izmaiņas" at bounding box center [1269, 281] width 149 height 51
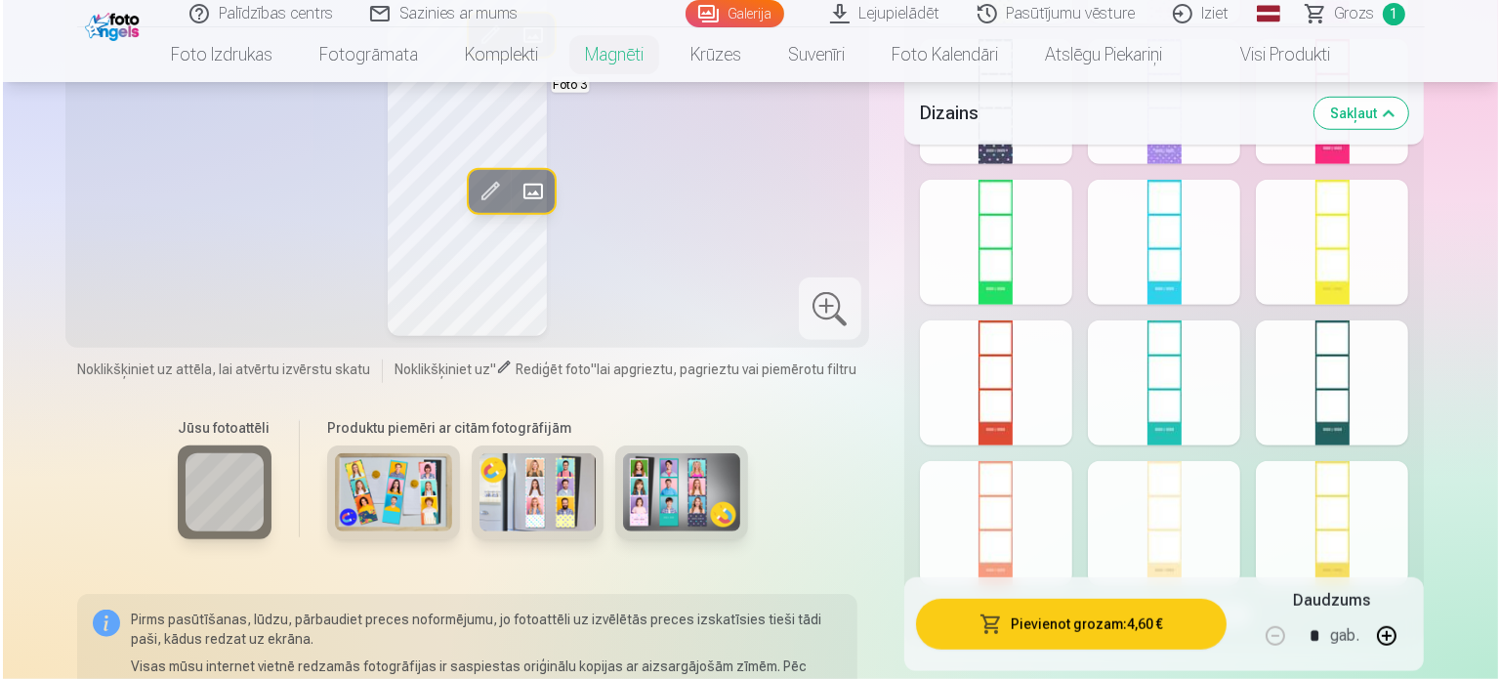
scroll to position [1661, 0]
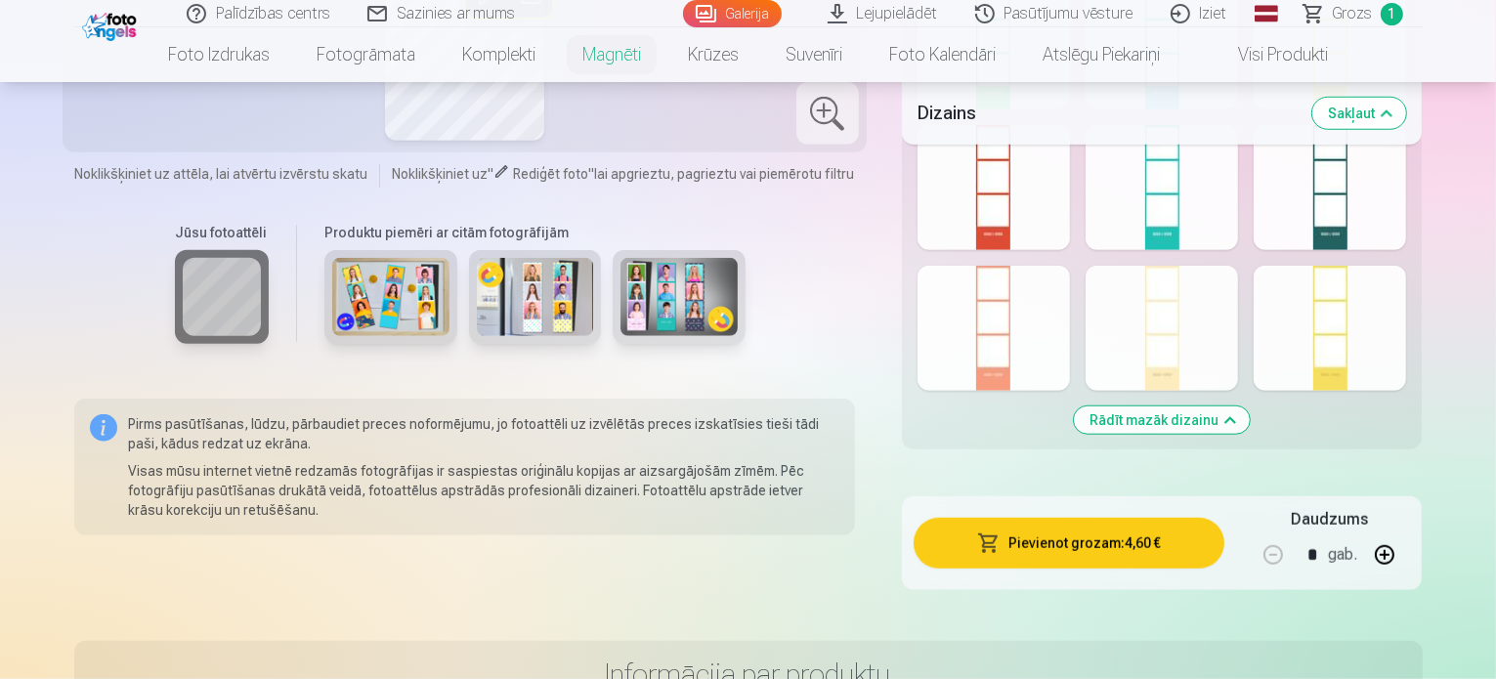
click at [1060, 534] on button "Pievienot grozam : 4,60 €" at bounding box center [1069, 543] width 312 height 51
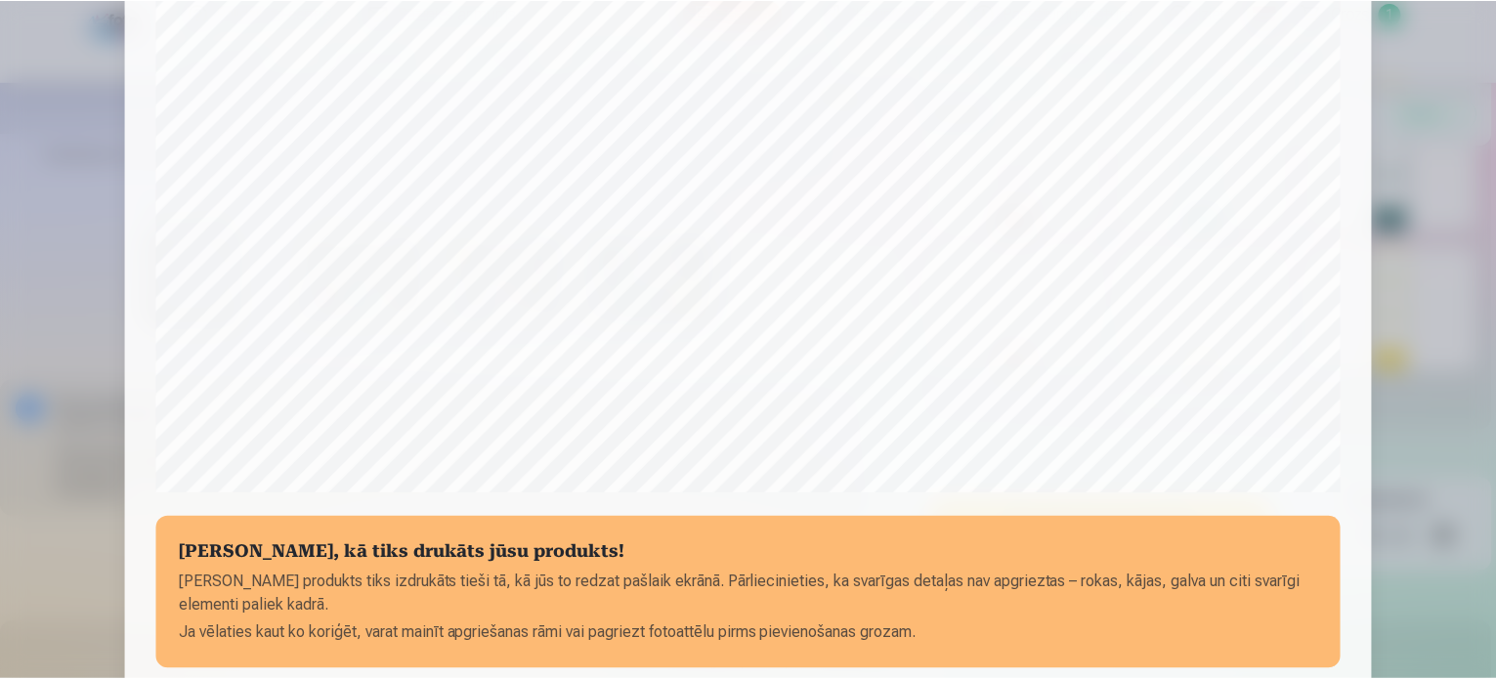
scroll to position [727, 0]
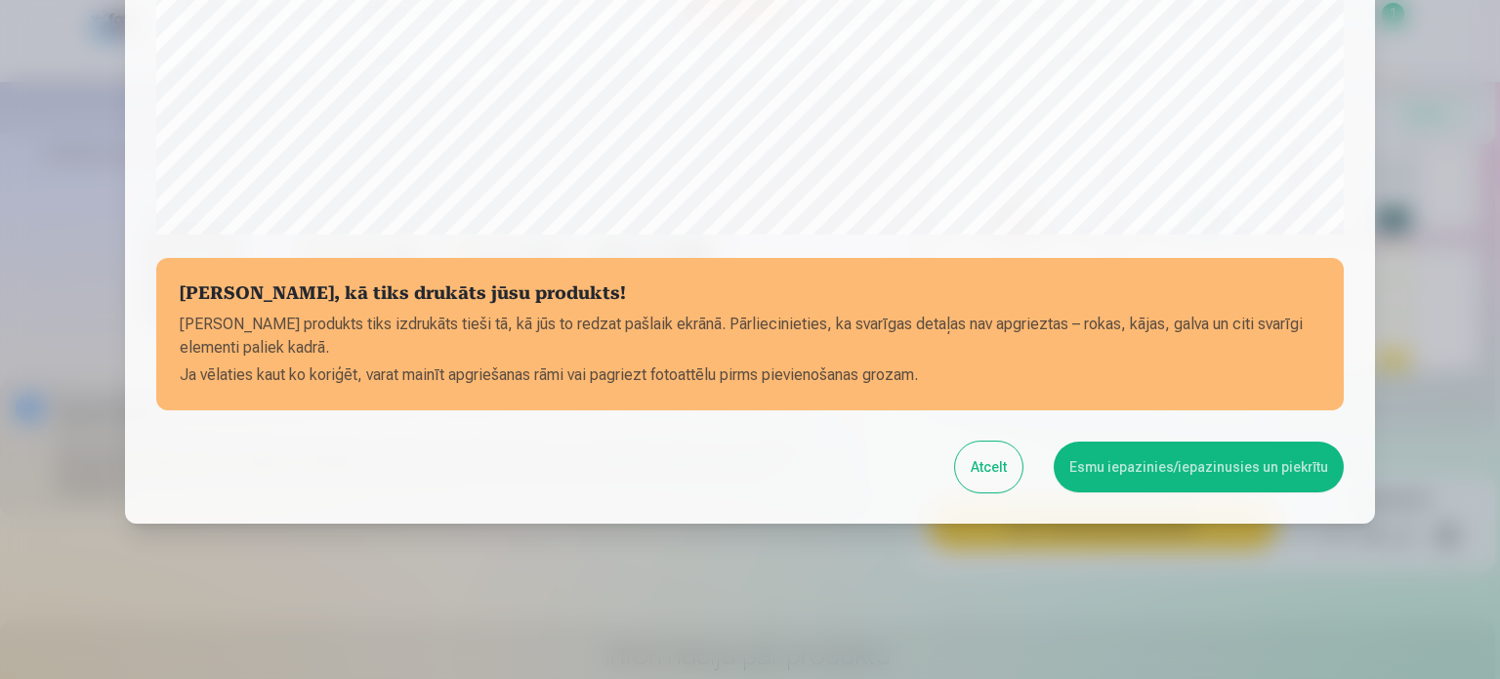
click at [1219, 453] on button "Esmu iepazinies/iepazinusies un piekrītu" at bounding box center [1199, 467] width 290 height 51
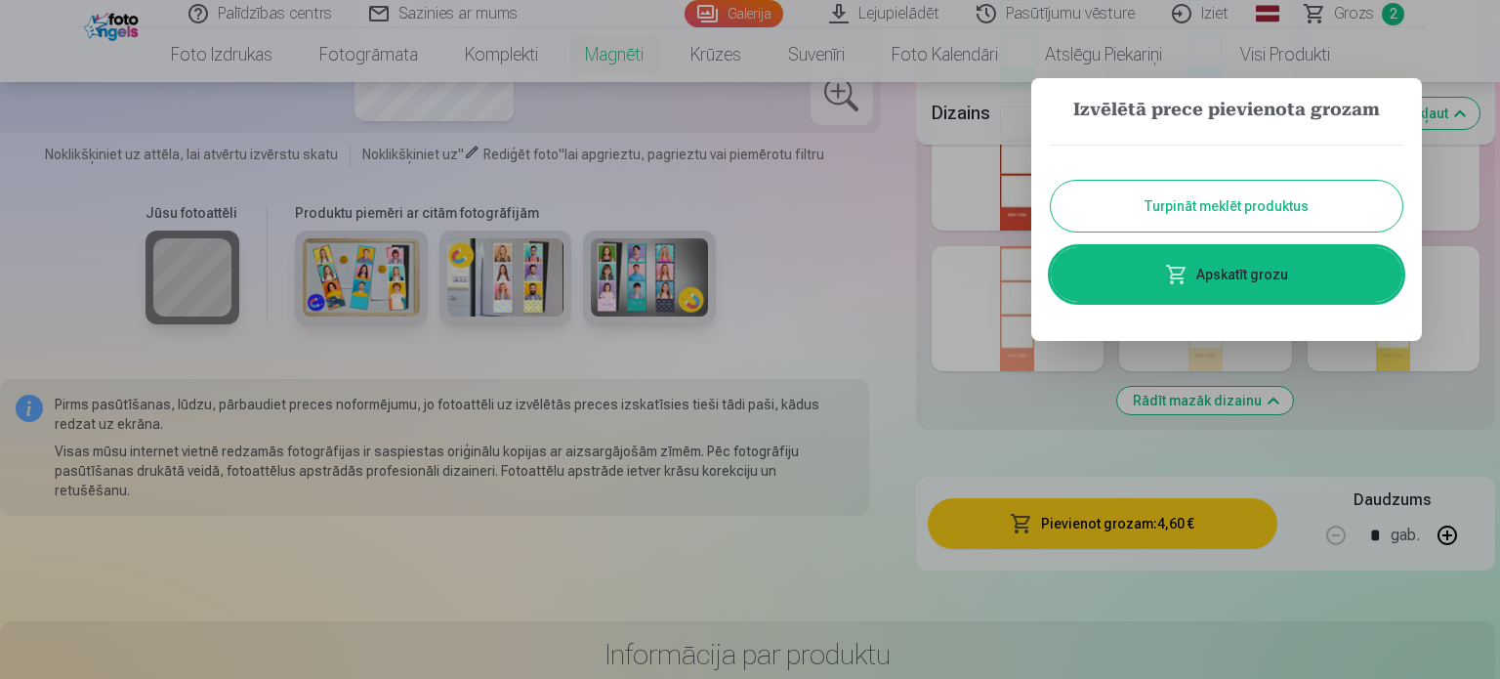
click at [1255, 270] on link "Apskatīt grozu" at bounding box center [1227, 274] width 352 height 55
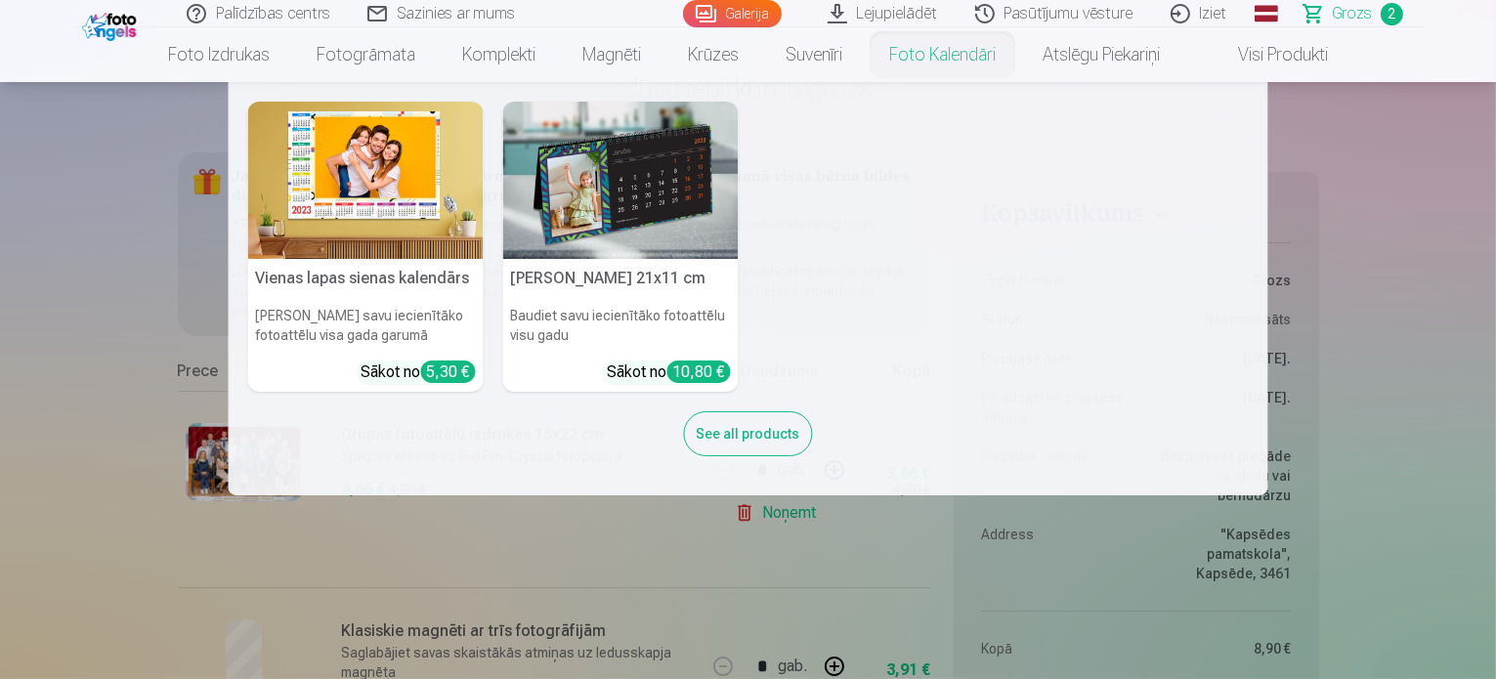
scroll to position [98, 0]
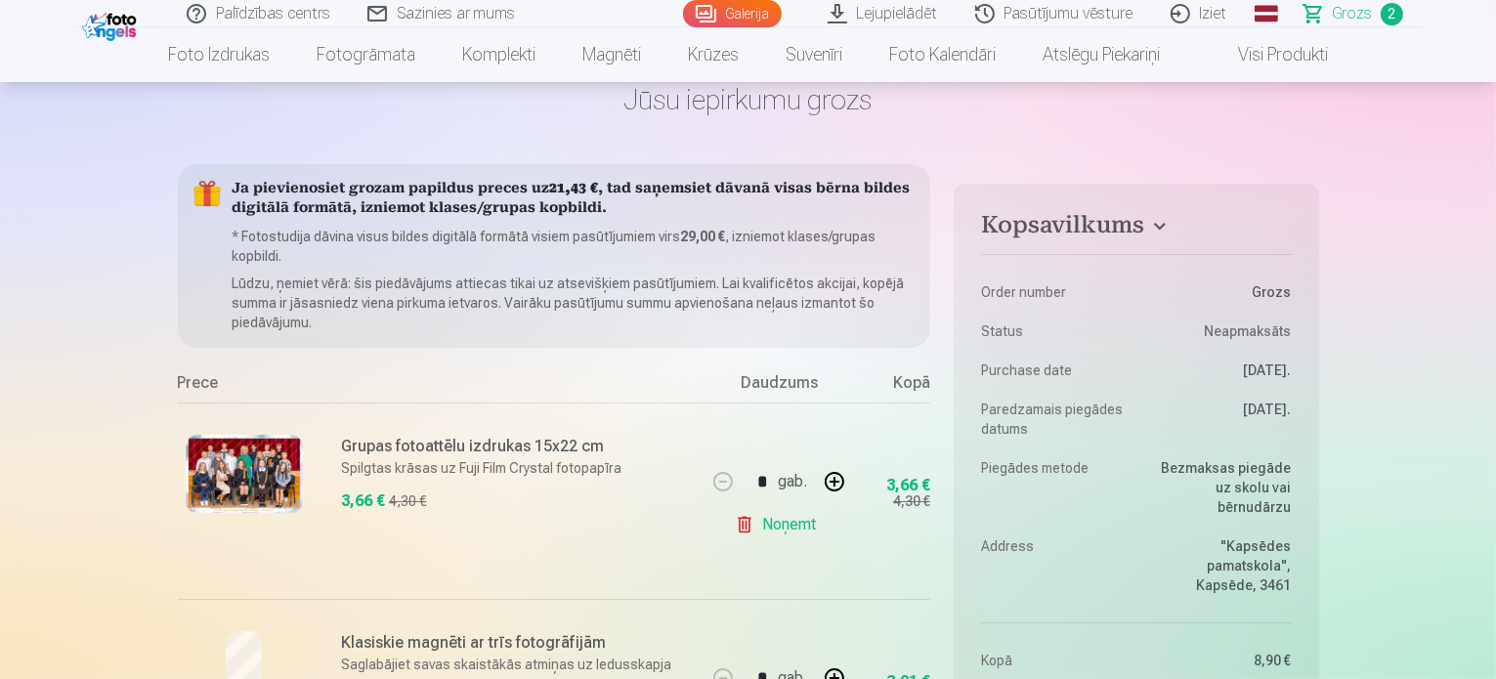
click at [737, 11] on link "Galerija" at bounding box center [732, 13] width 99 height 27
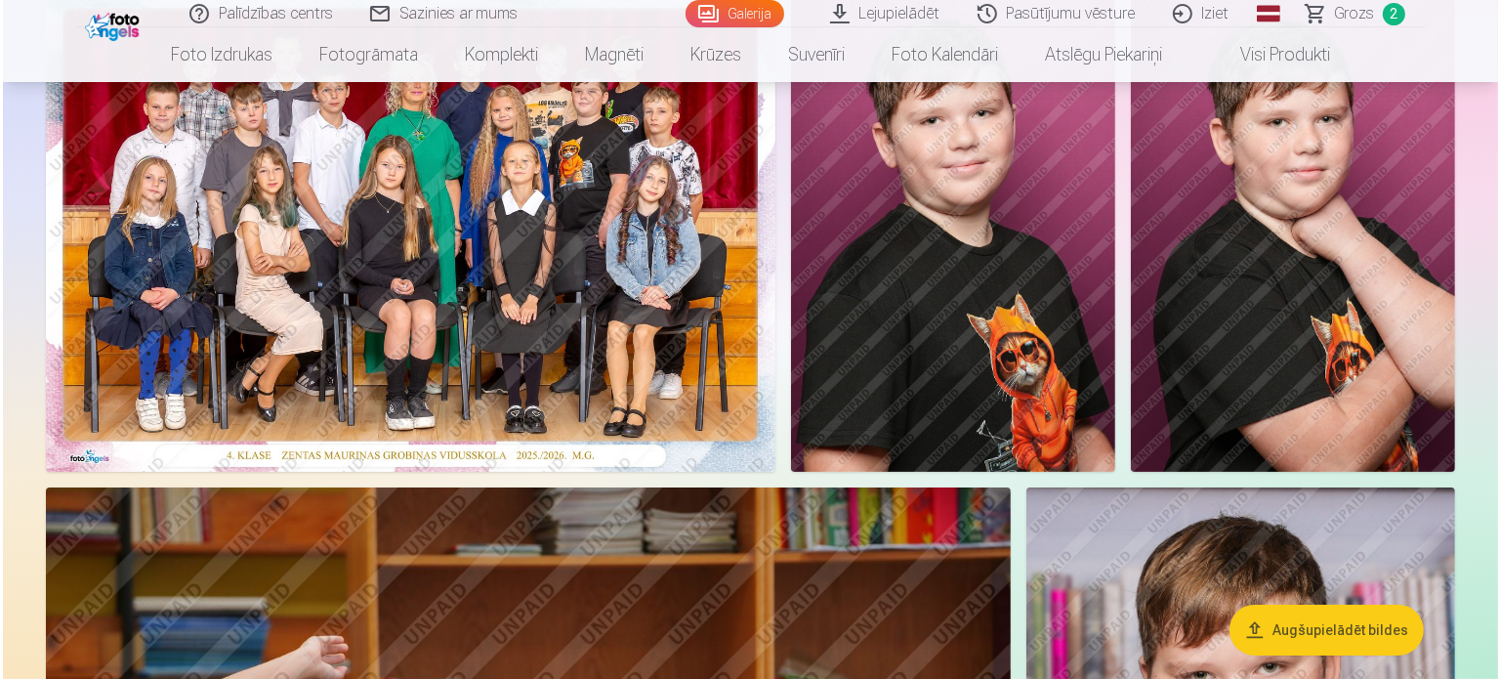
scroll to position [195, 0]
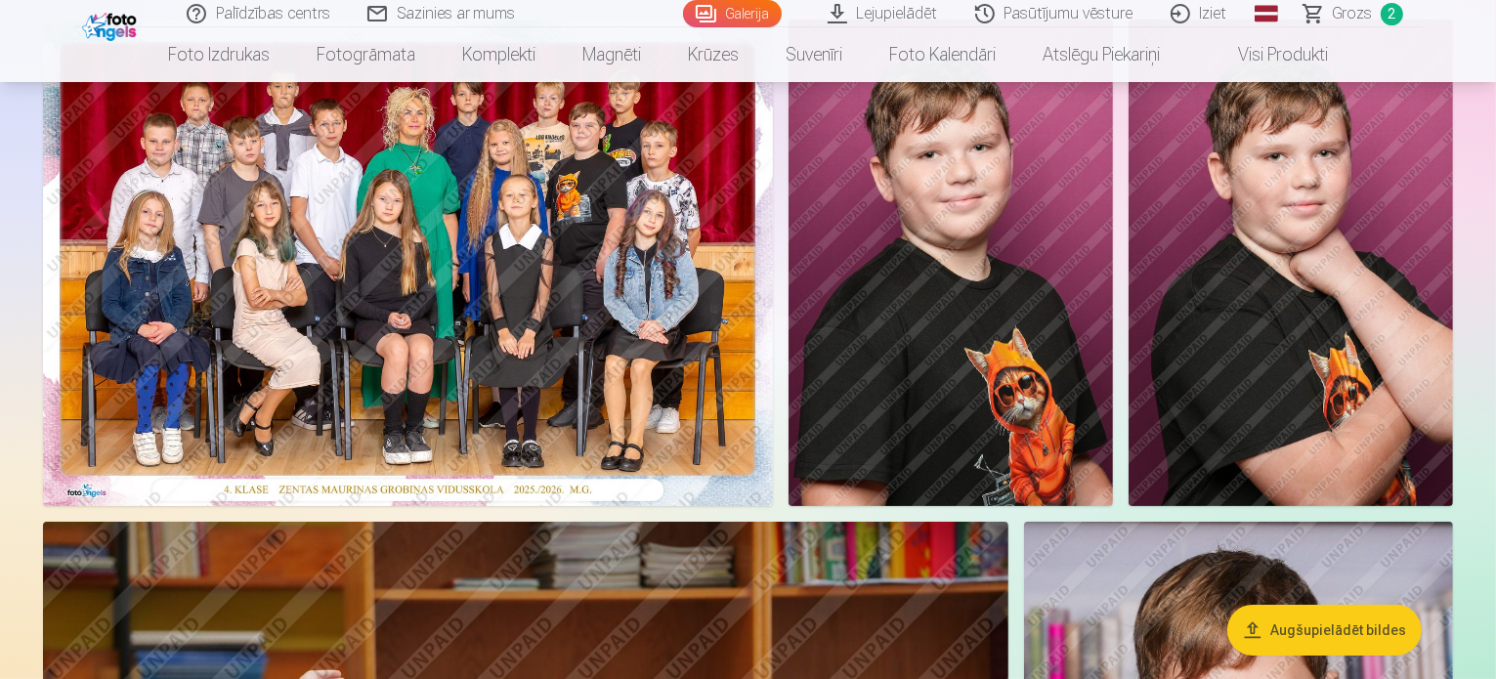
click at [1113, 343] on img at bounding box center [950, 263] width 324 height 486
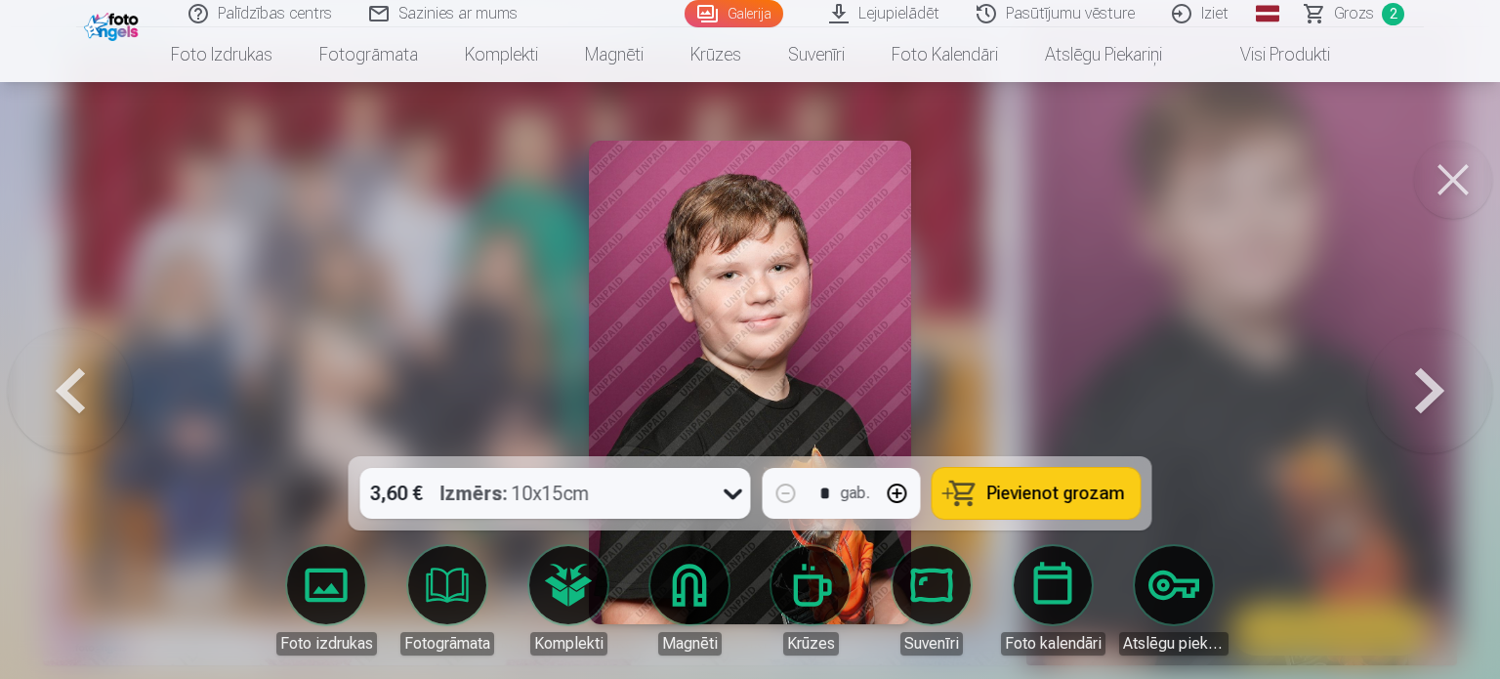
click at [984, 489] on button "Pievienot grozam" at bounding box center [1037, 493] width 208 height 51
click at [1448, 378] on button at bounding box center [1430, 382] width 125 height 108
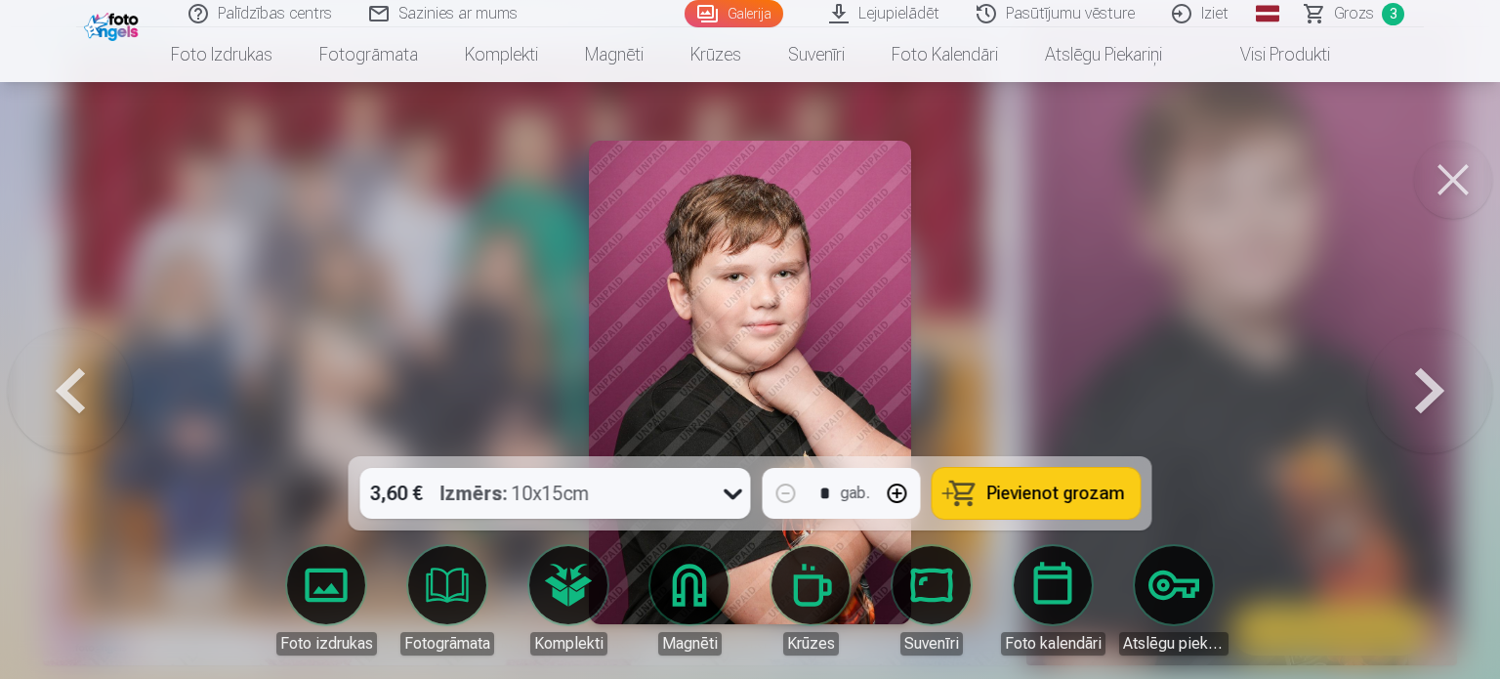
click at [1448, 378] on button at bounding box center [1430, 382] width 125 height 108
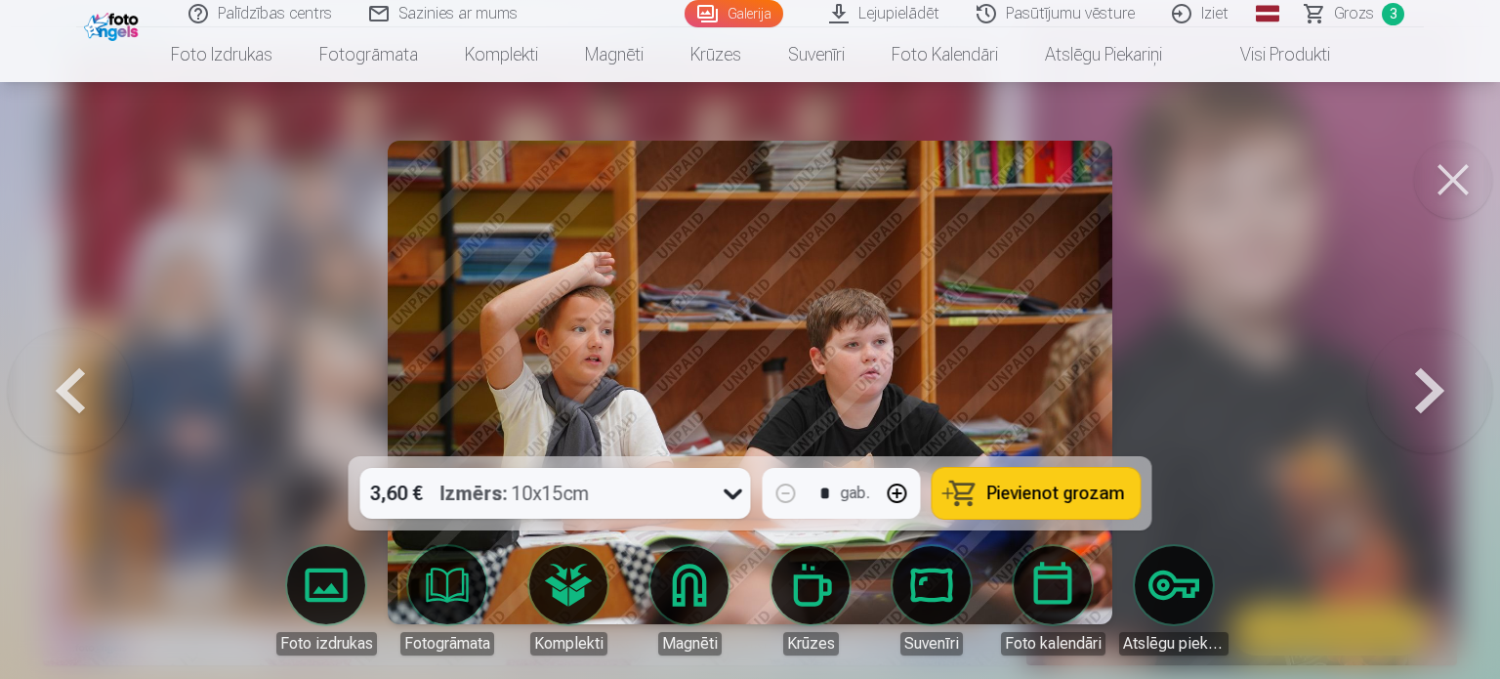
click at [1448, 378] on button at bounding box center [1430, 382] width 125 height 108
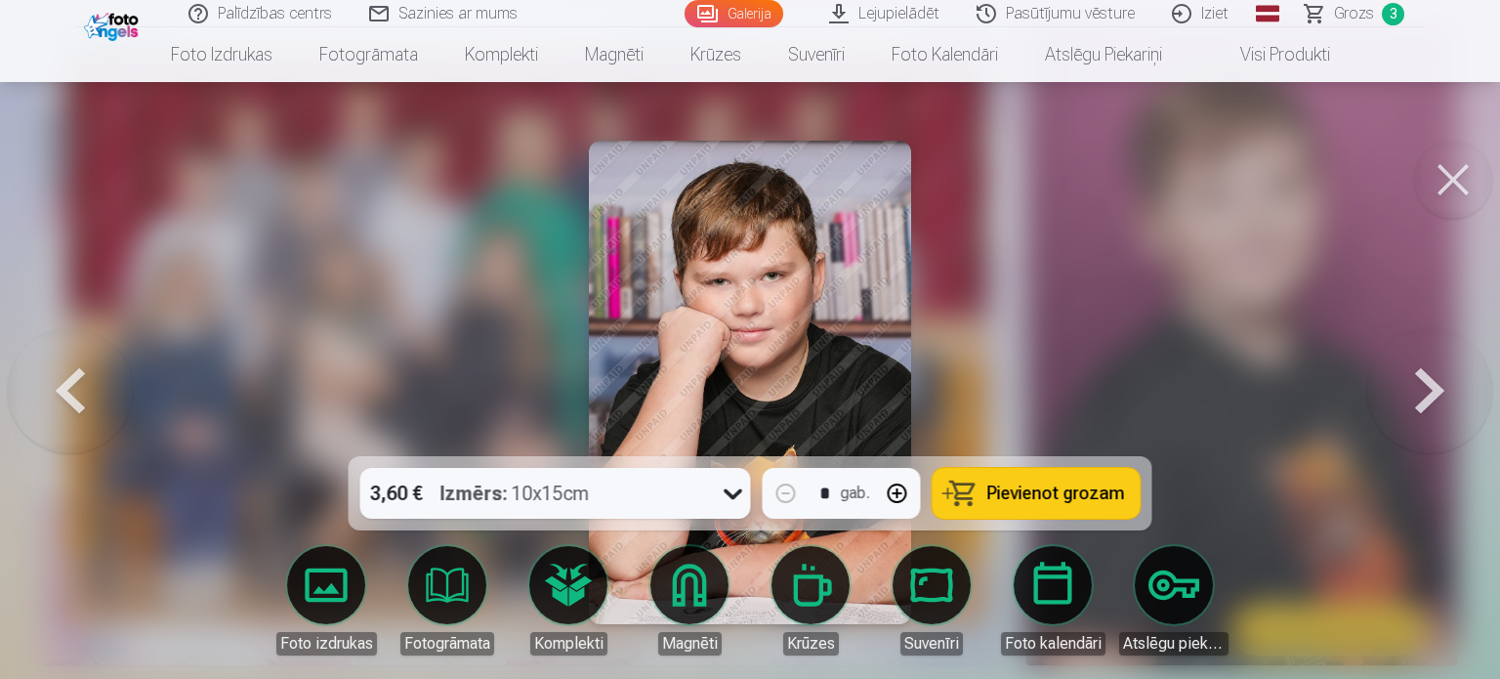
click at [1047, 495] on span "Pievienot grozam" at bounding box center [1057, 494] width 138 height 18
click at [1411, 380] on button at bounding box center [1430, 382] width 125 height 108
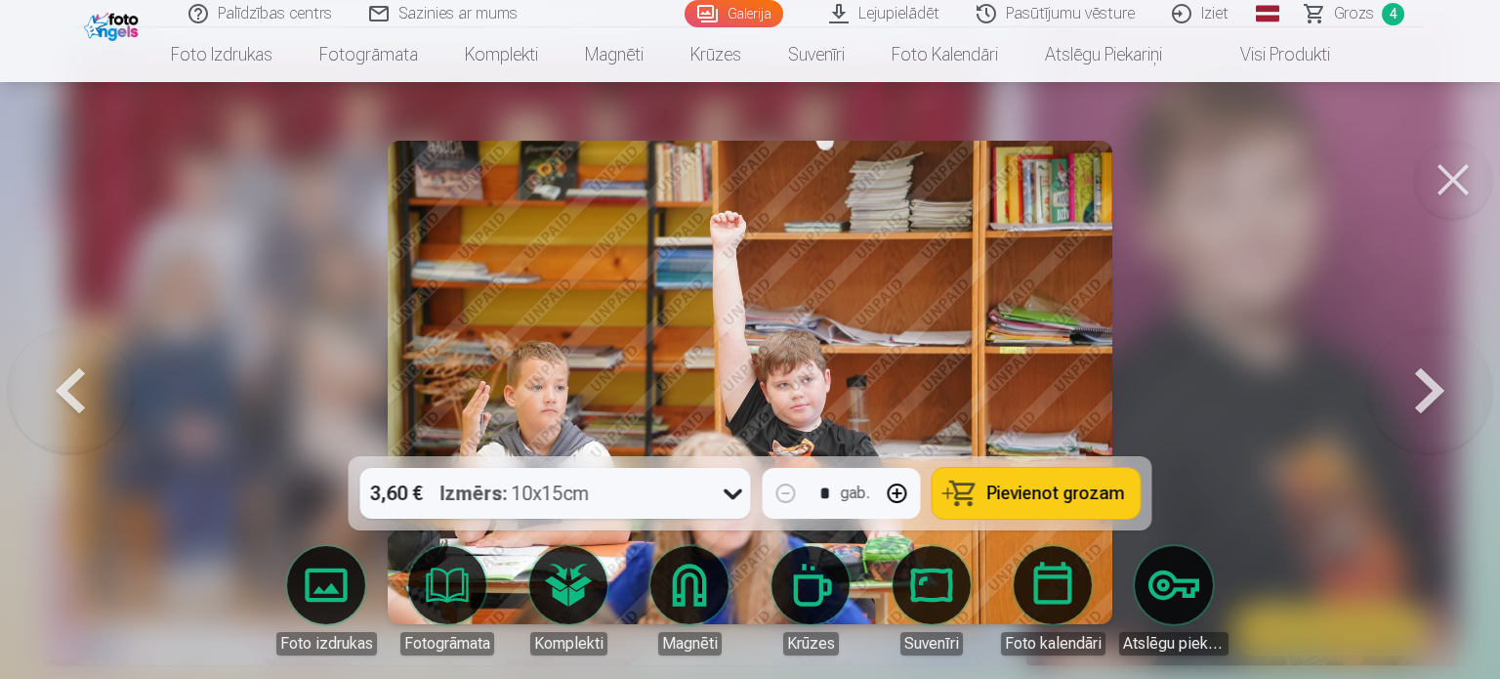
click at [1408, 382] on button at bounding box center [1430, 382] width 125 height 108
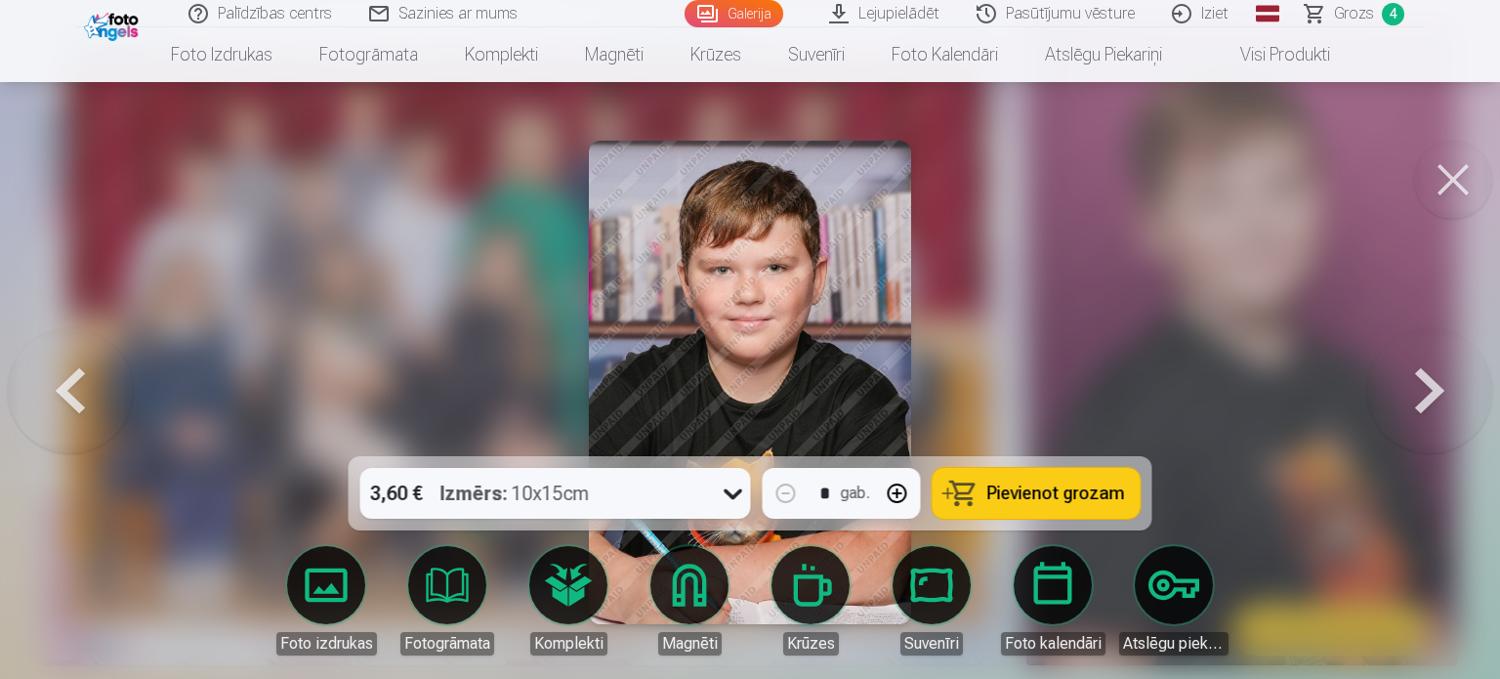
click at [987, 498] on button "Pievienot grozam" at bounding box center [1037, 493] width 208 height 51
click at [1420, 369] on button at bounding box center [1430, 382] width 125 height 108
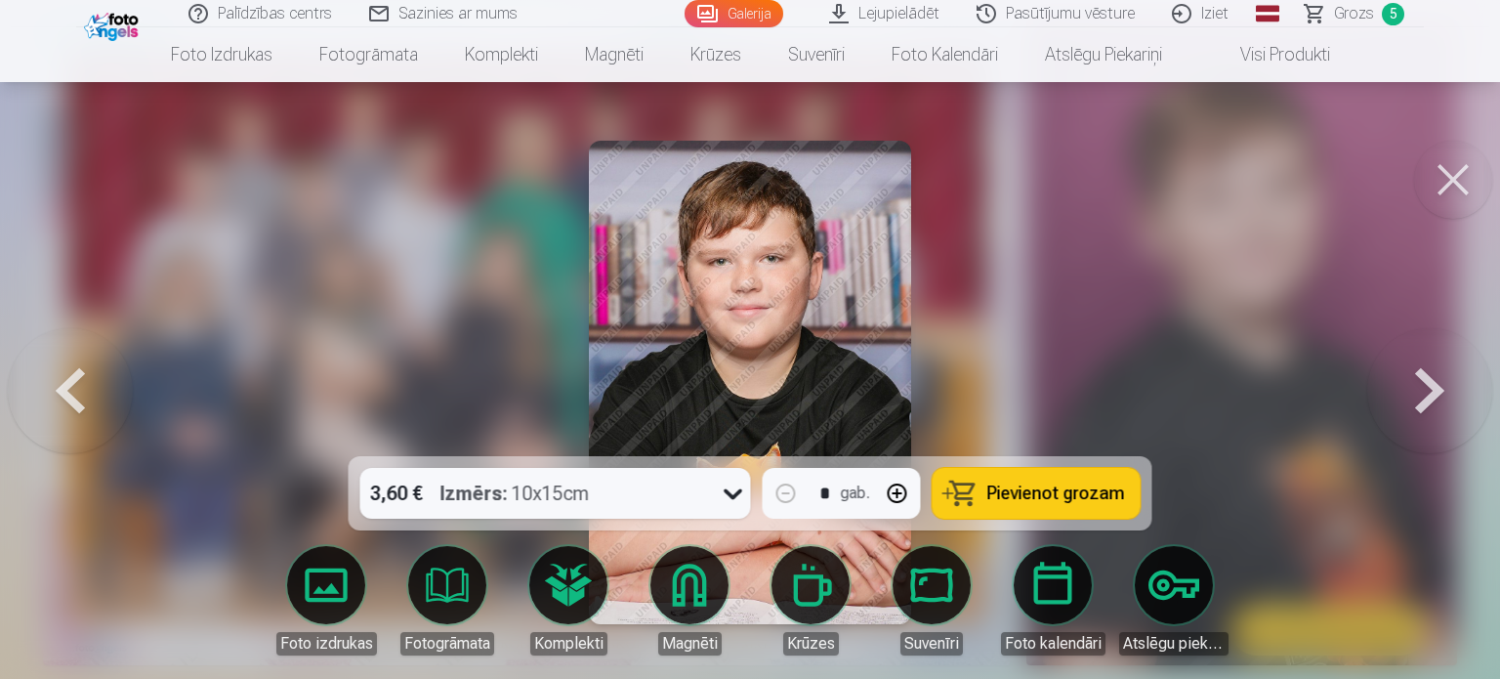
click at [1424, 413] on button at bounding box center [1430, 382] width 125 height 108
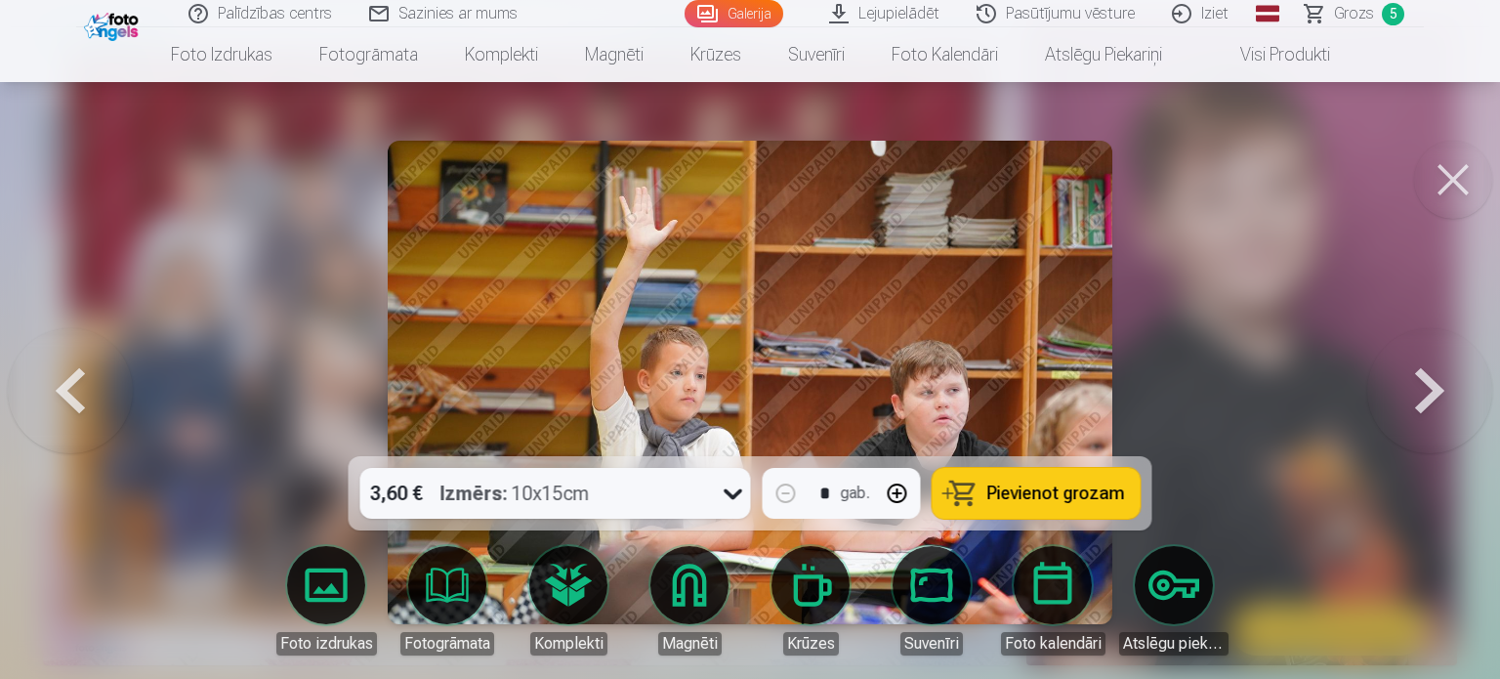
click at [1424, 413] on button at bounding box center [1430, 382] width 125 height 108
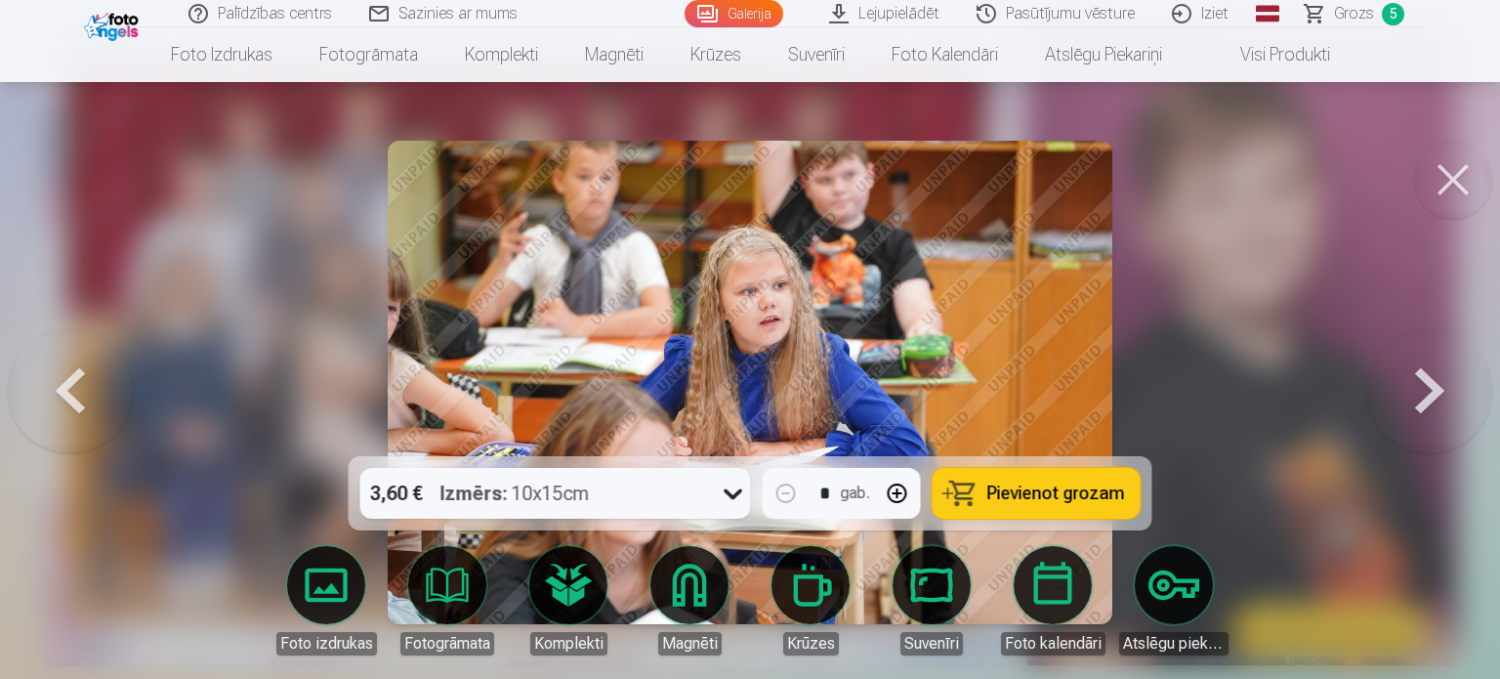
click at [1424, 413] on button at bounding box center [1430, 382] width 125 height 108
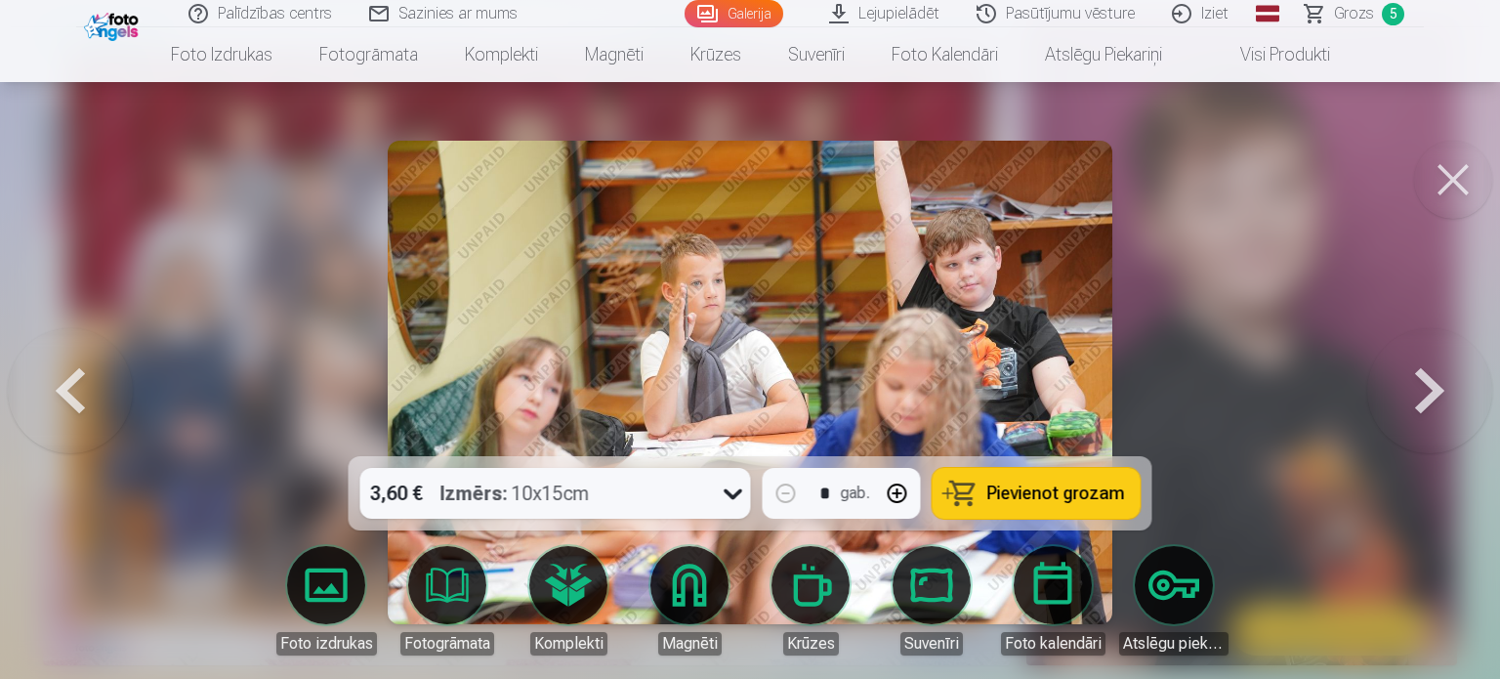
click at [1438, 383] on button at bounding box center [1430, 382] width 125 height 108
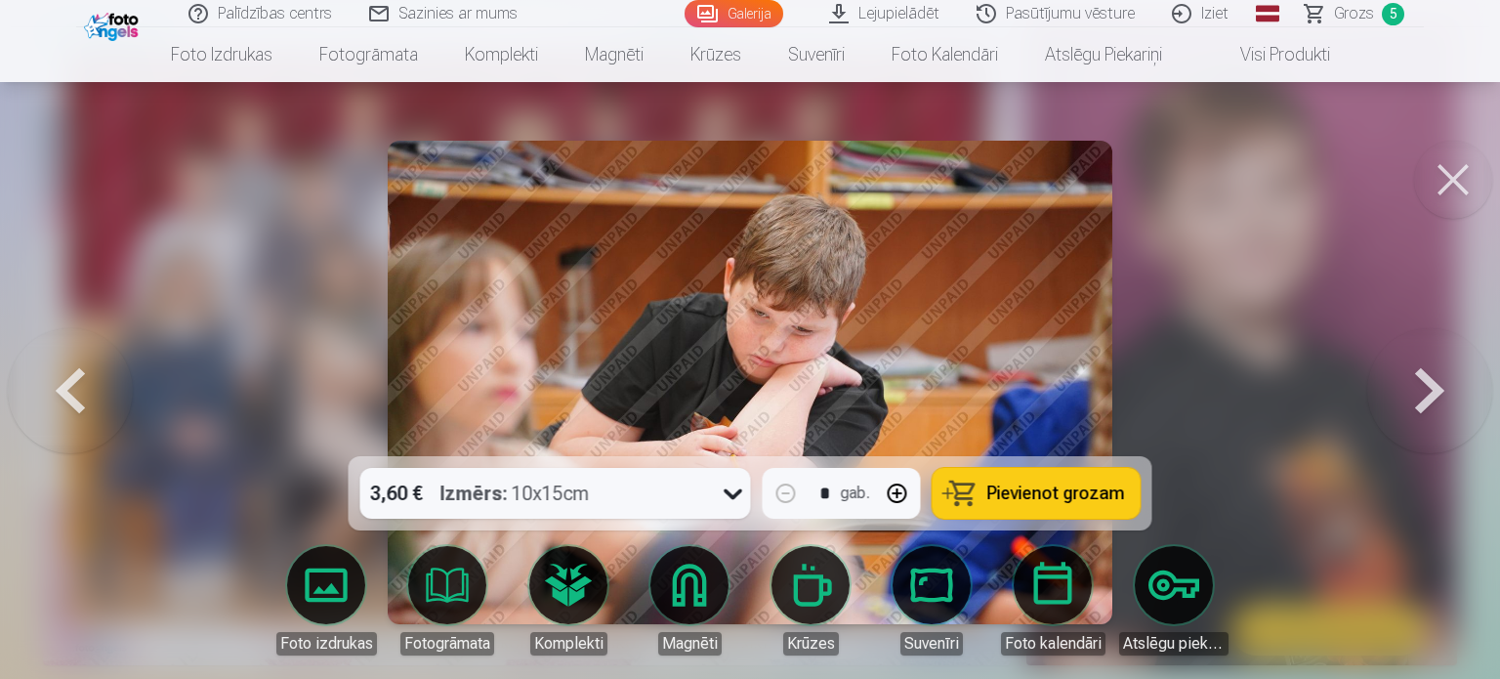
click at [1433, 384] on button at bounding box center [1430, 382] width 125 height 108
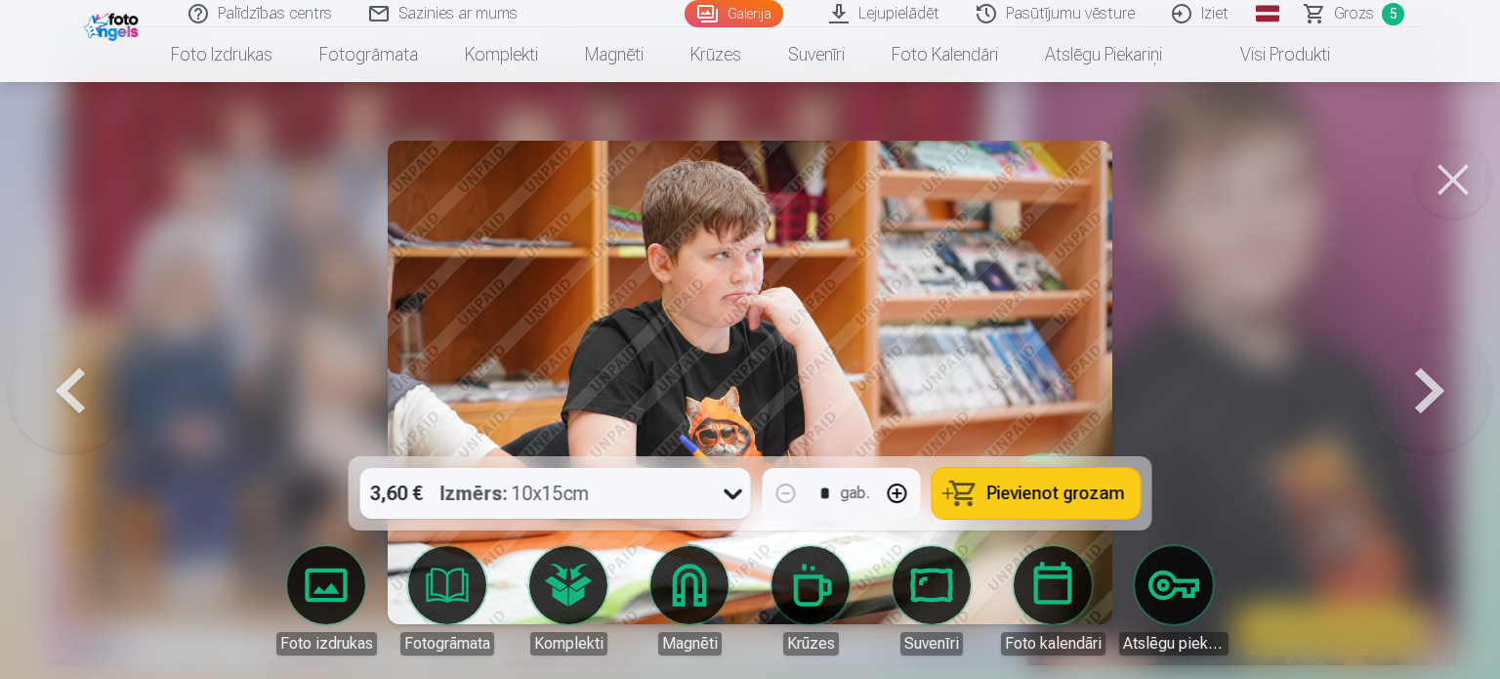
click at [1433, 384] on button at bounding box center [1430, 382] width 125 height 108
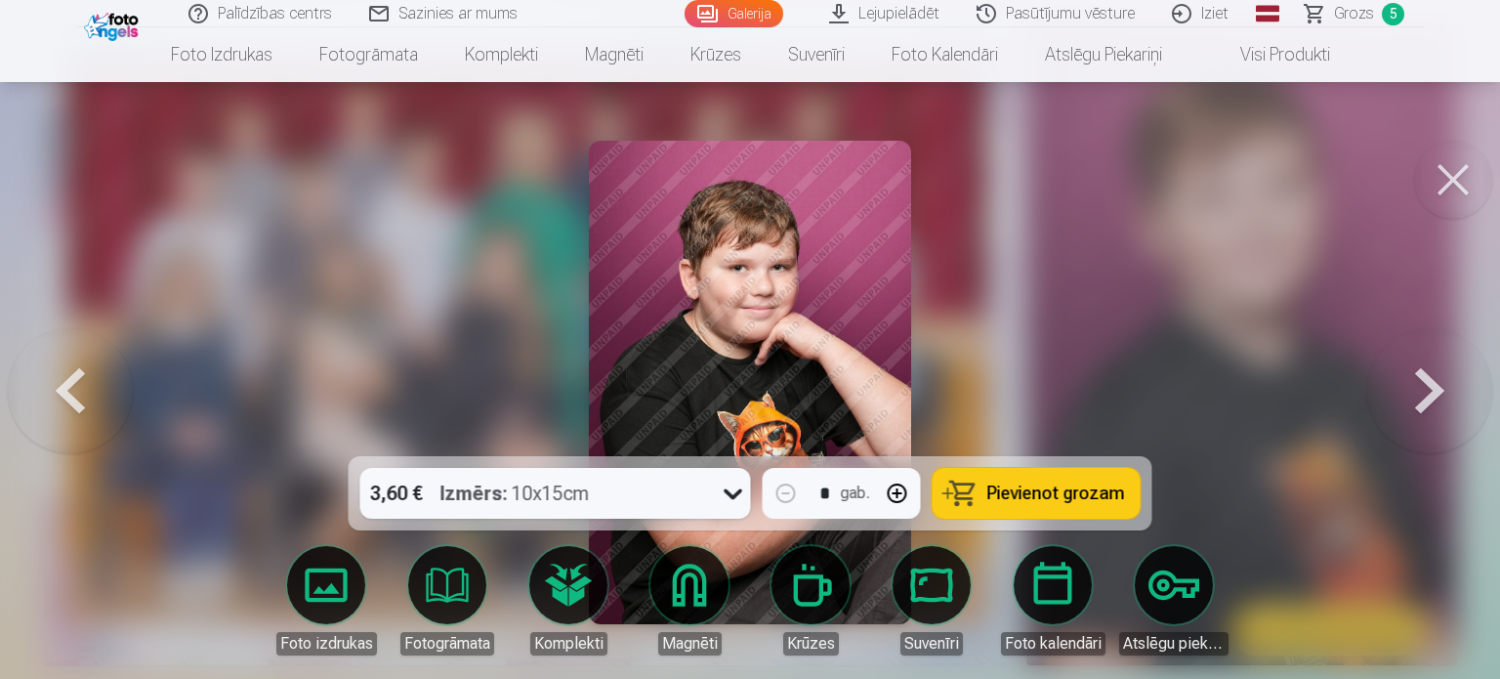
click at [1433, 384] on button at bounding box center [1430, 382] width 125 height 108
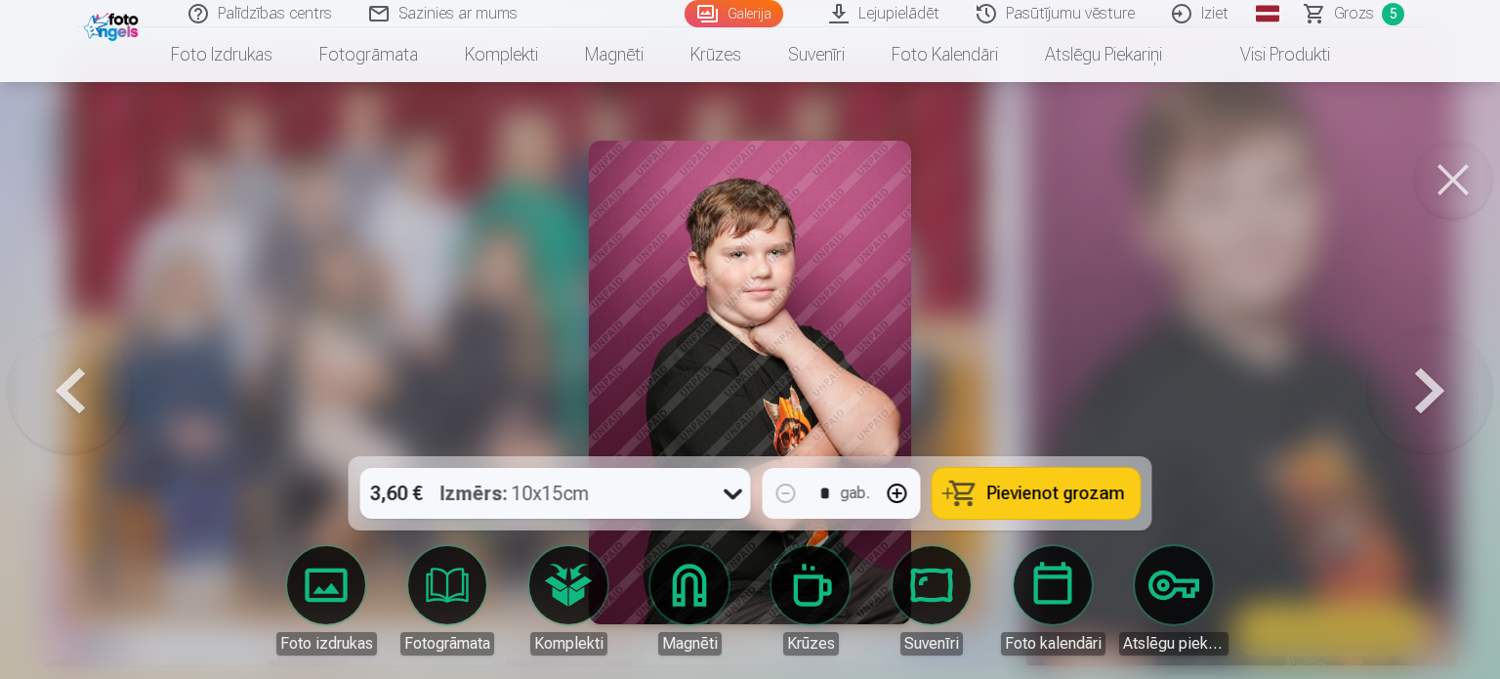
click at [1433, 384] on button at bounding box center [1430, 382] width 125 height 108
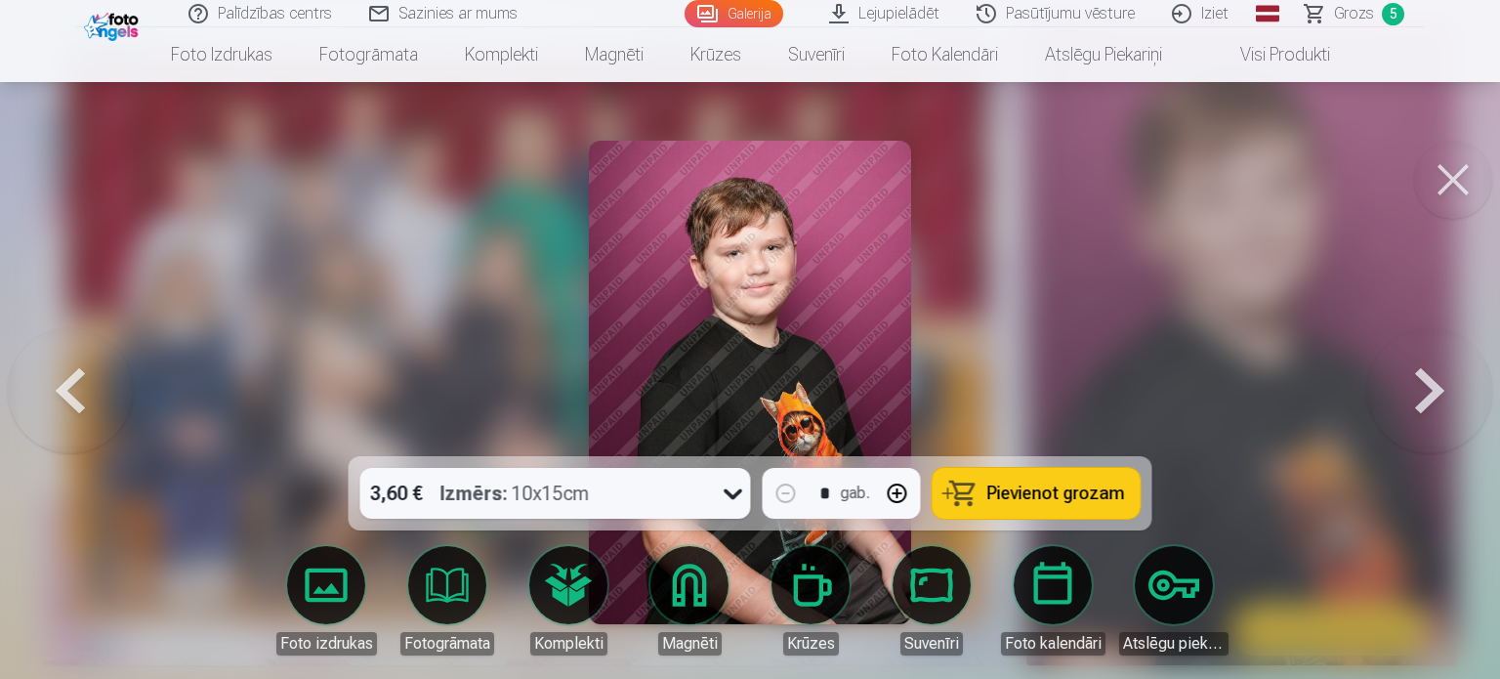
click at [1433, 388] on button at bounding box center [1430, 382] width 125 height 108
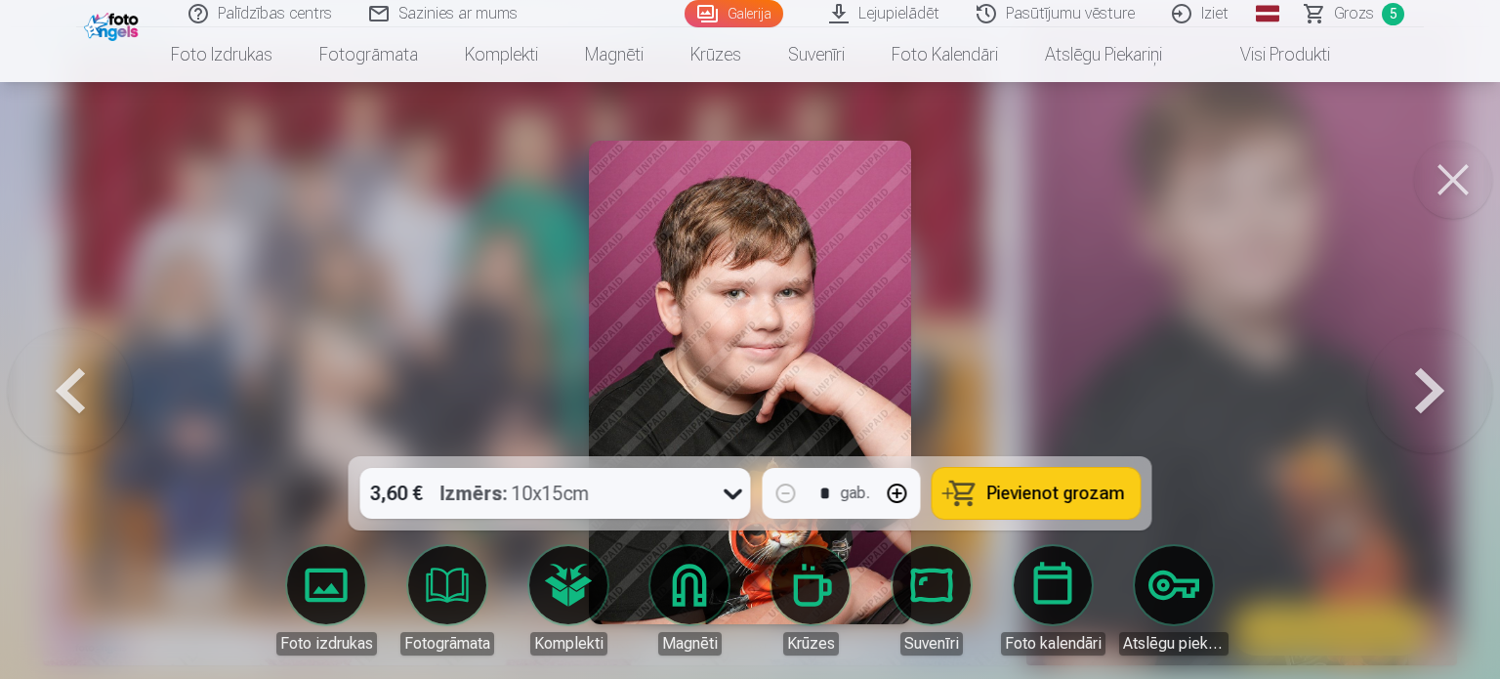
click at [1433, 388] on button at bounding box center [1430, 382] width 125 height 108
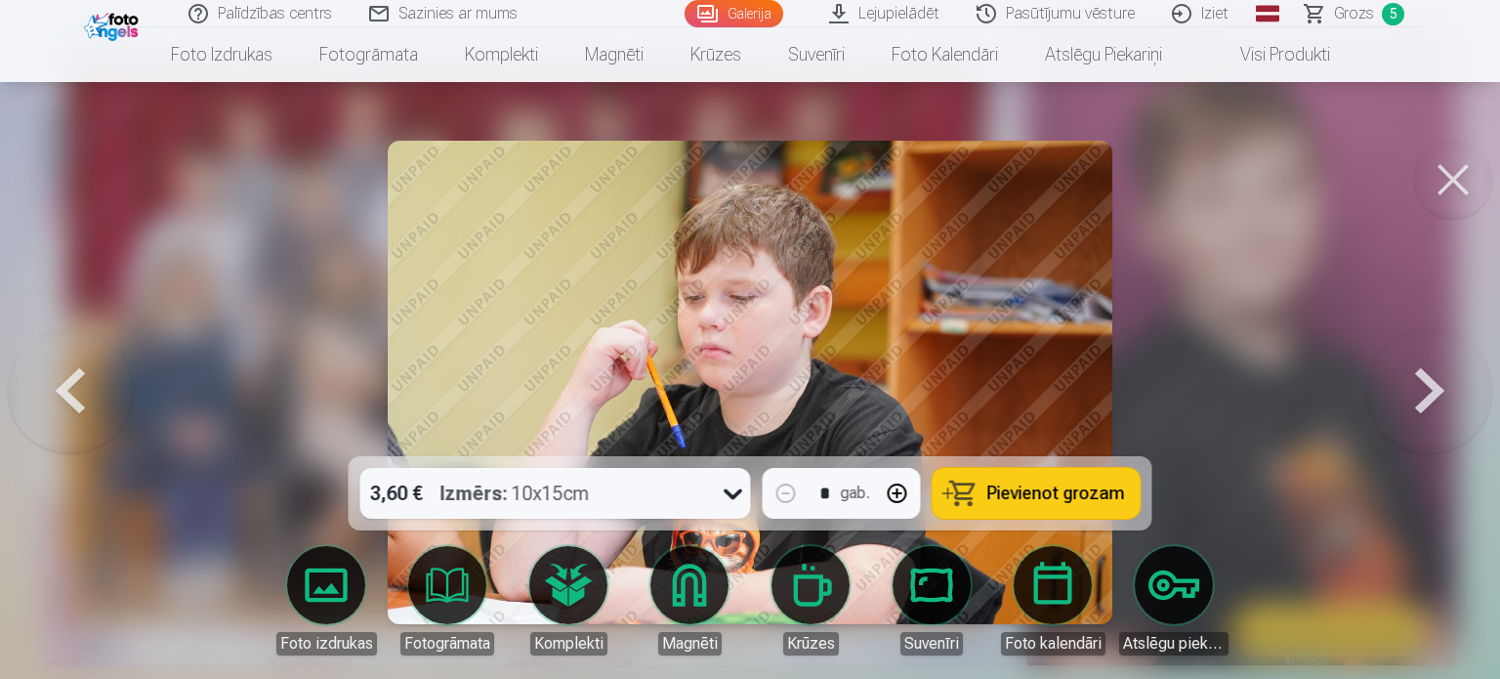
click at [1433, 388] on button at bounding box center [1430, 382] width 125 height 108
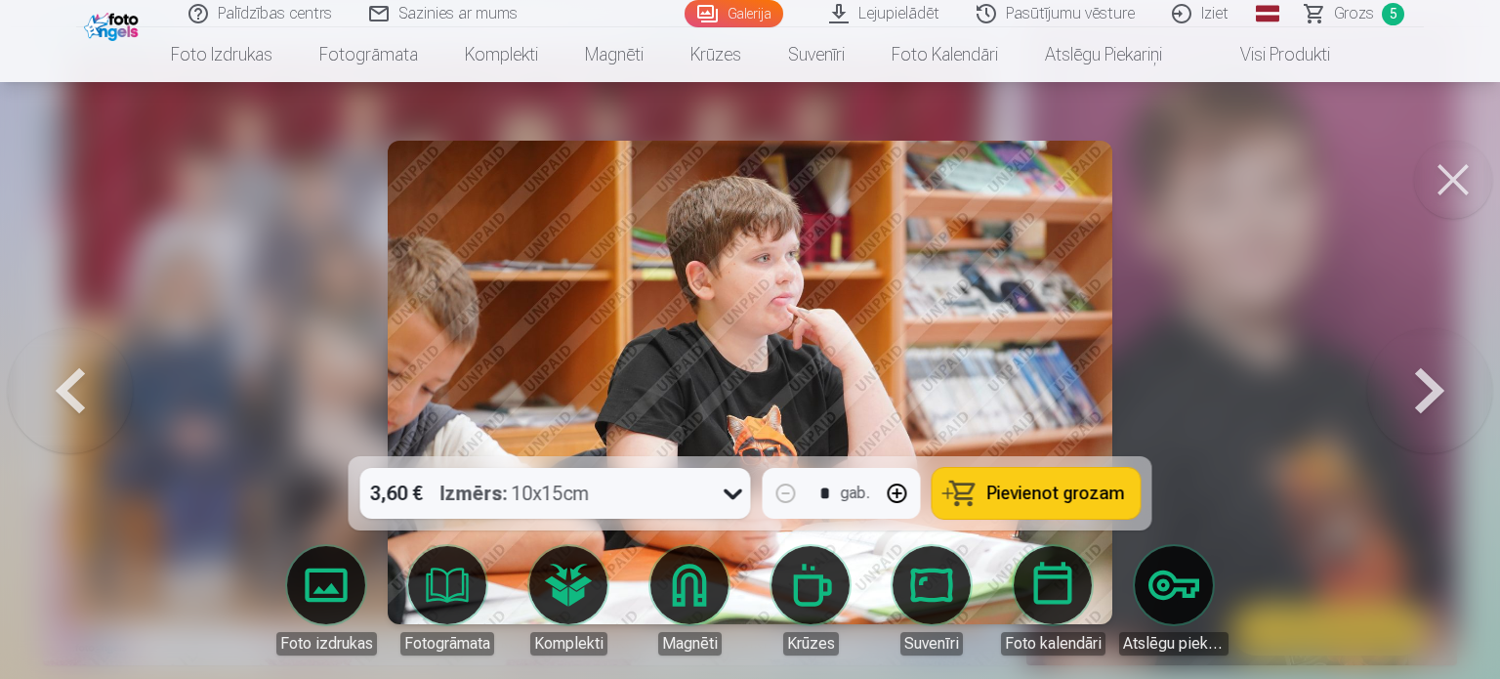
click at [45, 407] on button at bounding box center [70, 382] width 125 height 108
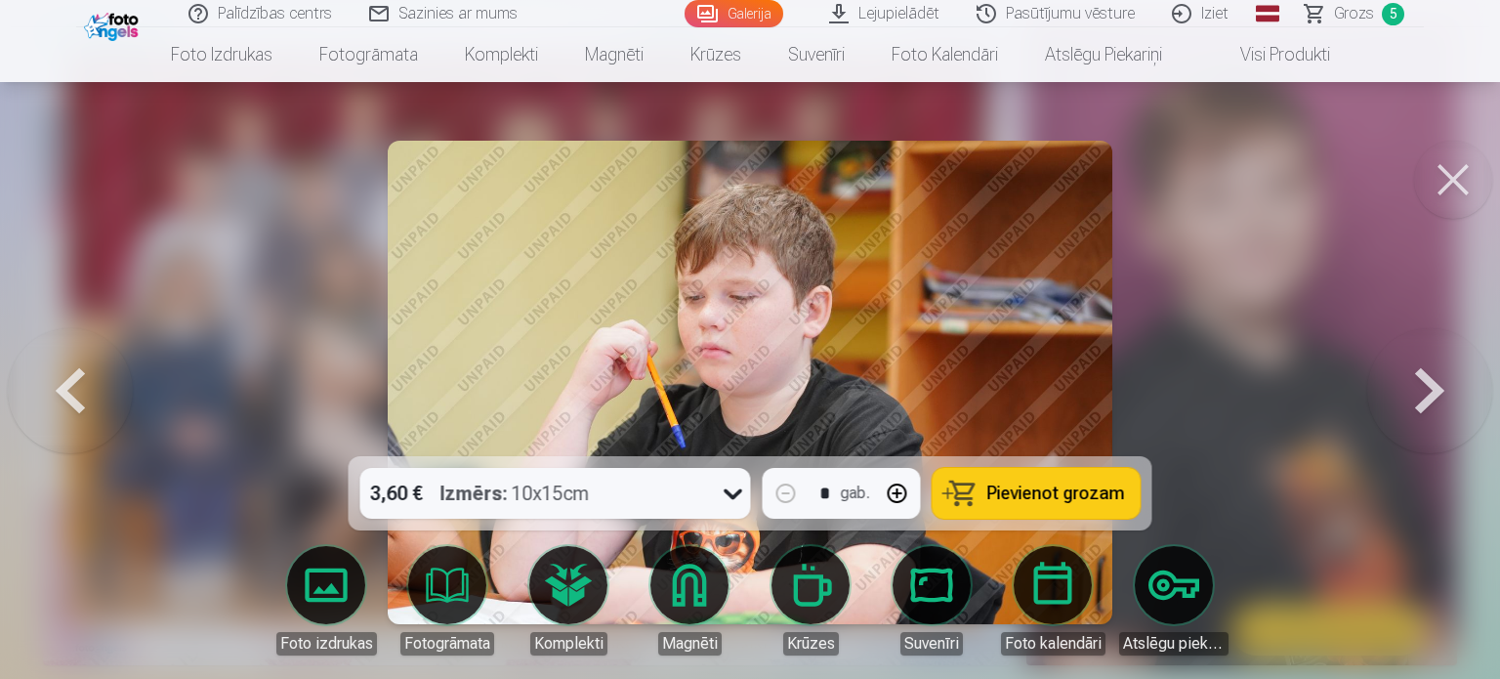
click at [1071, 485] on span "Pievienot grozam" at bounding box center [1057, 494] width 138 height 18
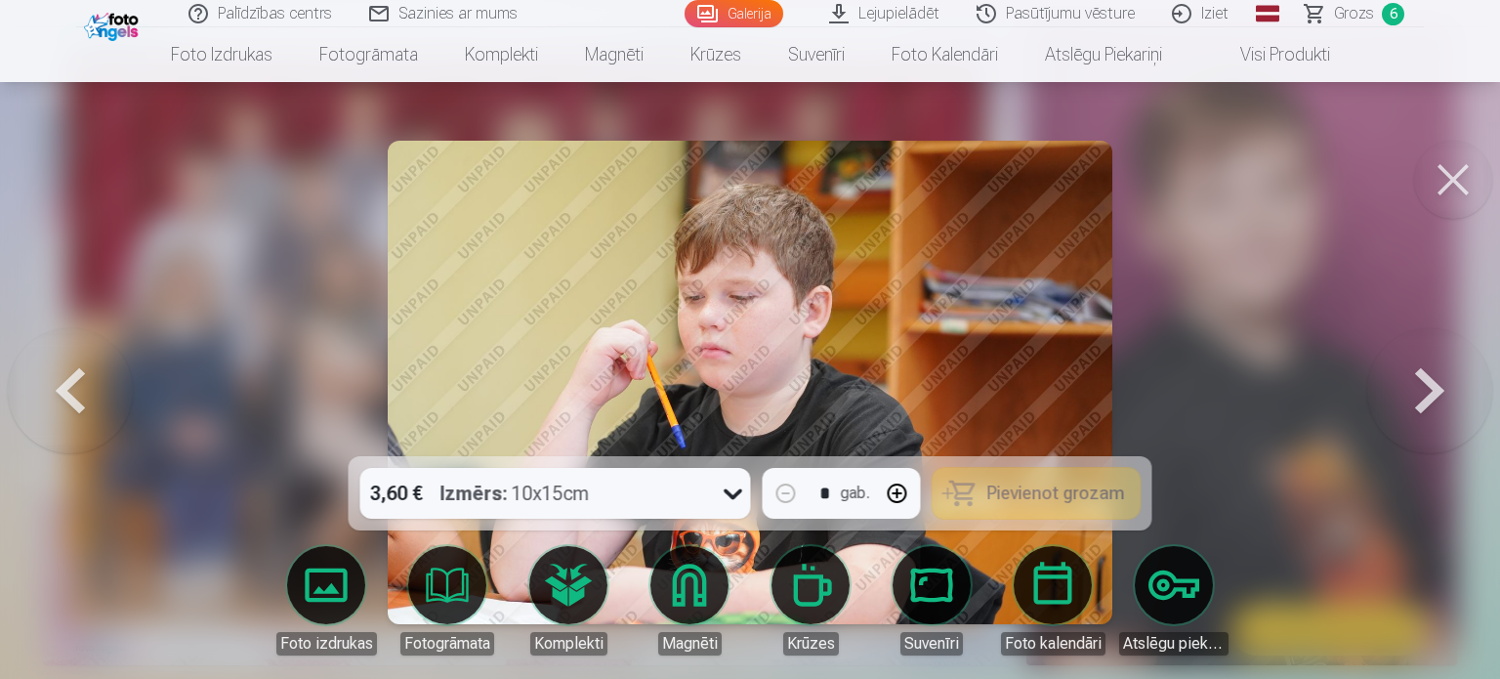
click at [1453, 403] on button at bounding box center [1430, 382] width 125 height 108
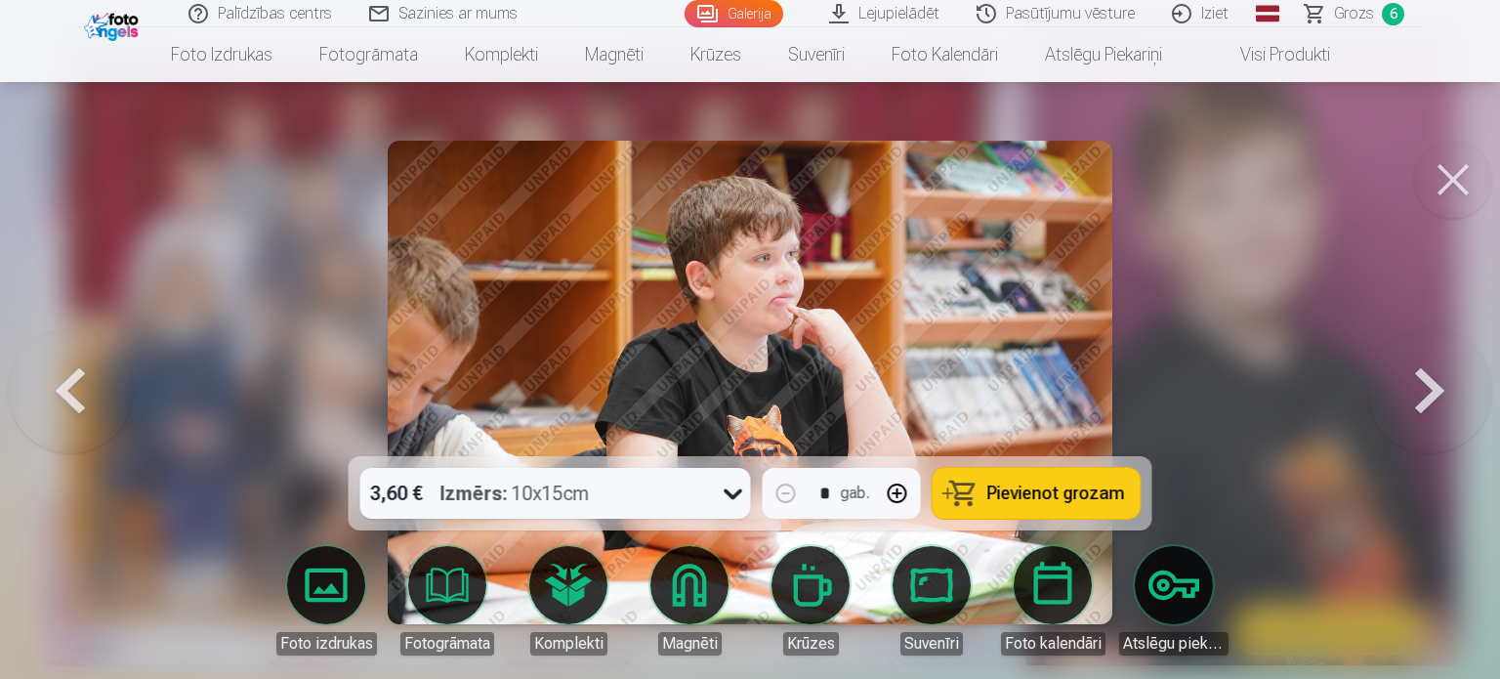
click at [1453, 403] on button at bounding box center [1430, 382] width 125 height 108
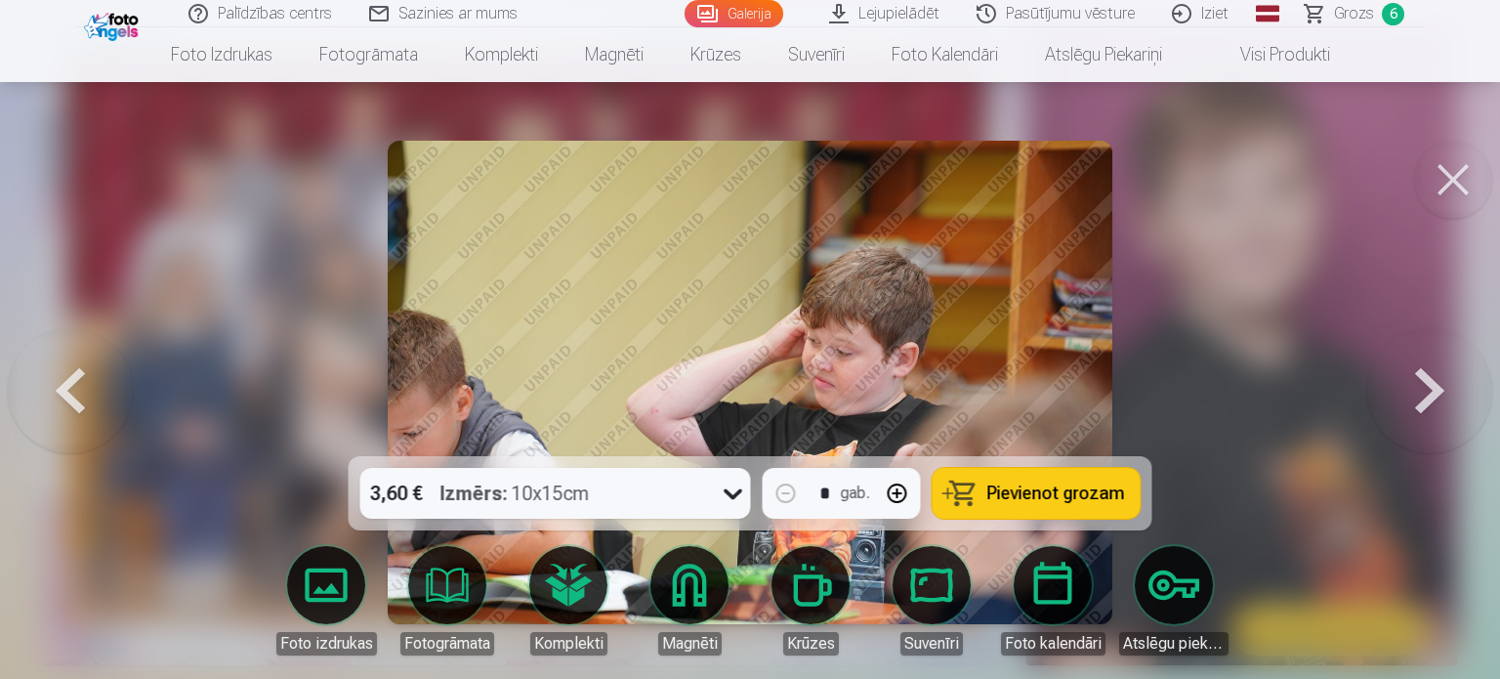
click at [1453, 403] on button at bounding box center [1430, 382] width 125 height 108
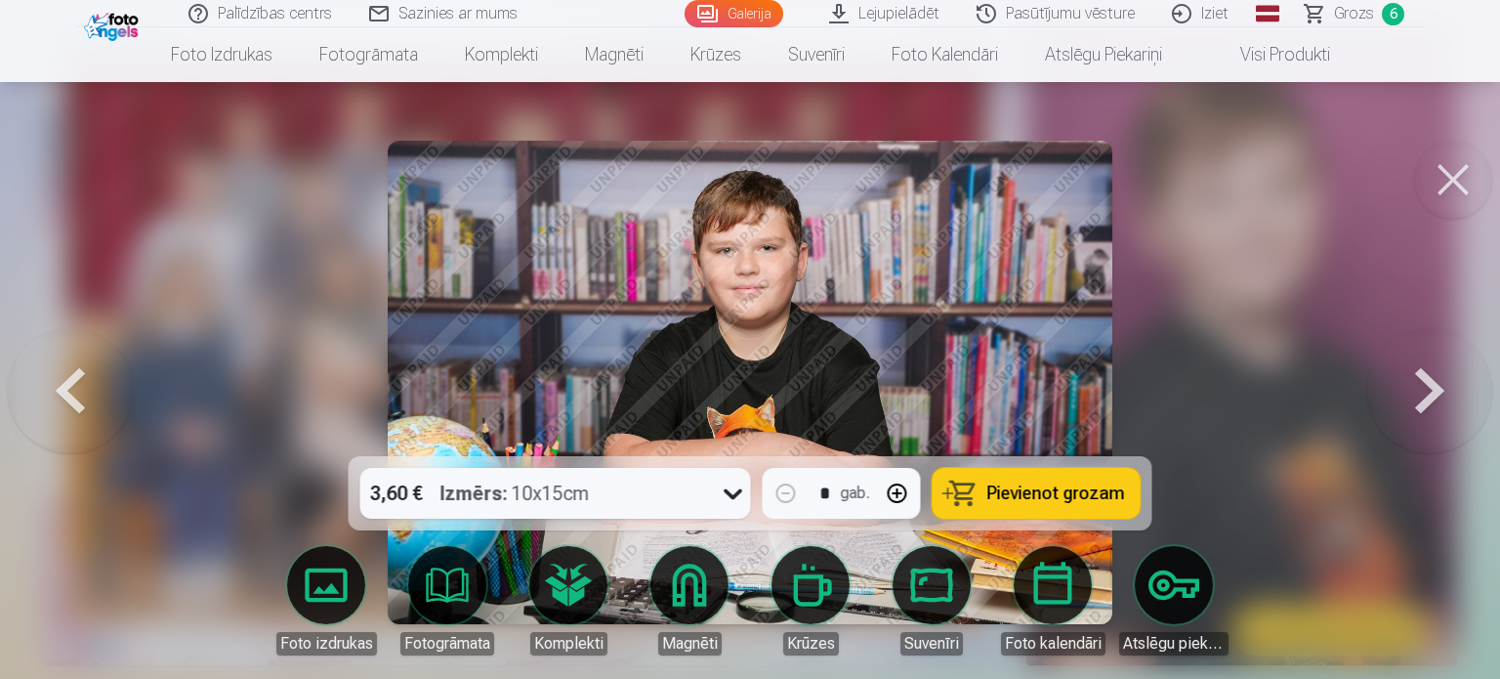
click at [1069, 485] on span "Pievienot grozam" at bounding box center [1057, 494] width 138 height 18
click at [1455, 386] on button at bounding box center [1430, 382] width 125 height 108
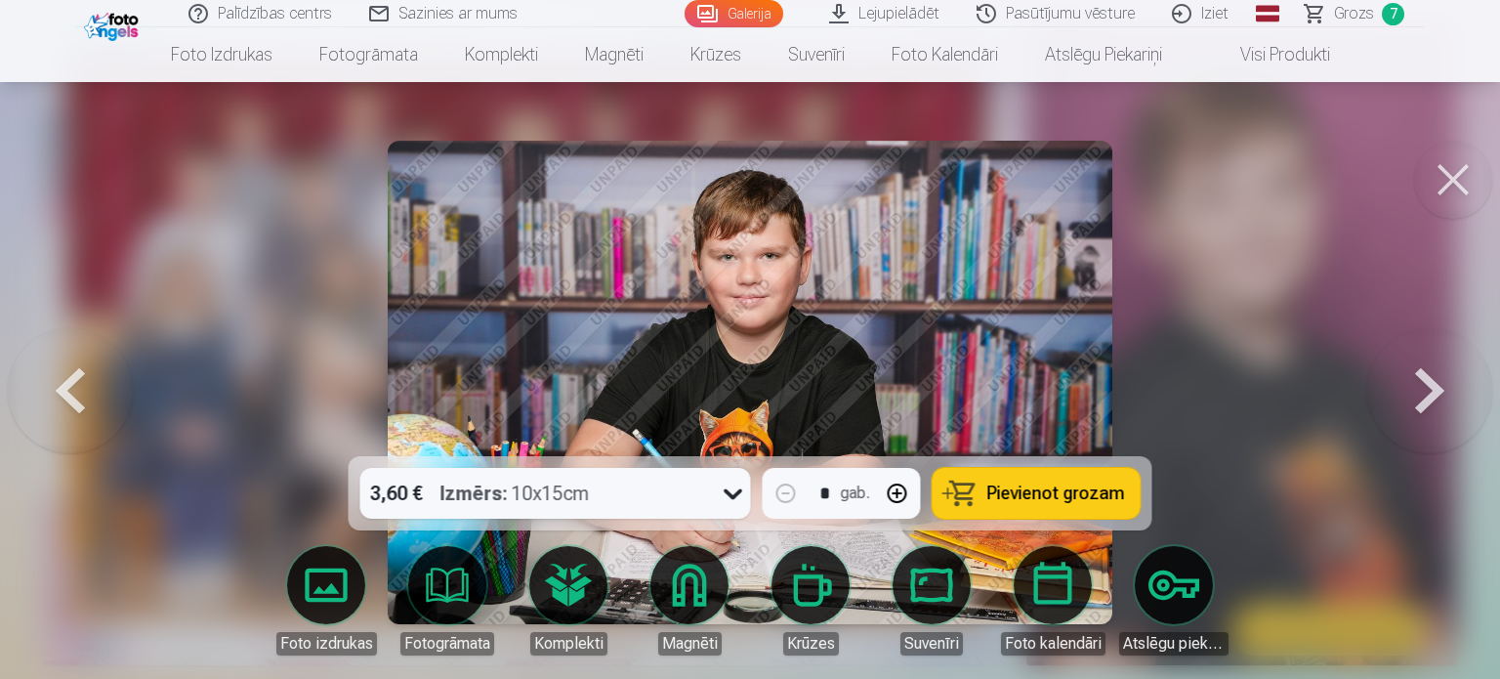
click at [79, 390] on button at bounding box center [70, 382] width 125 height 108
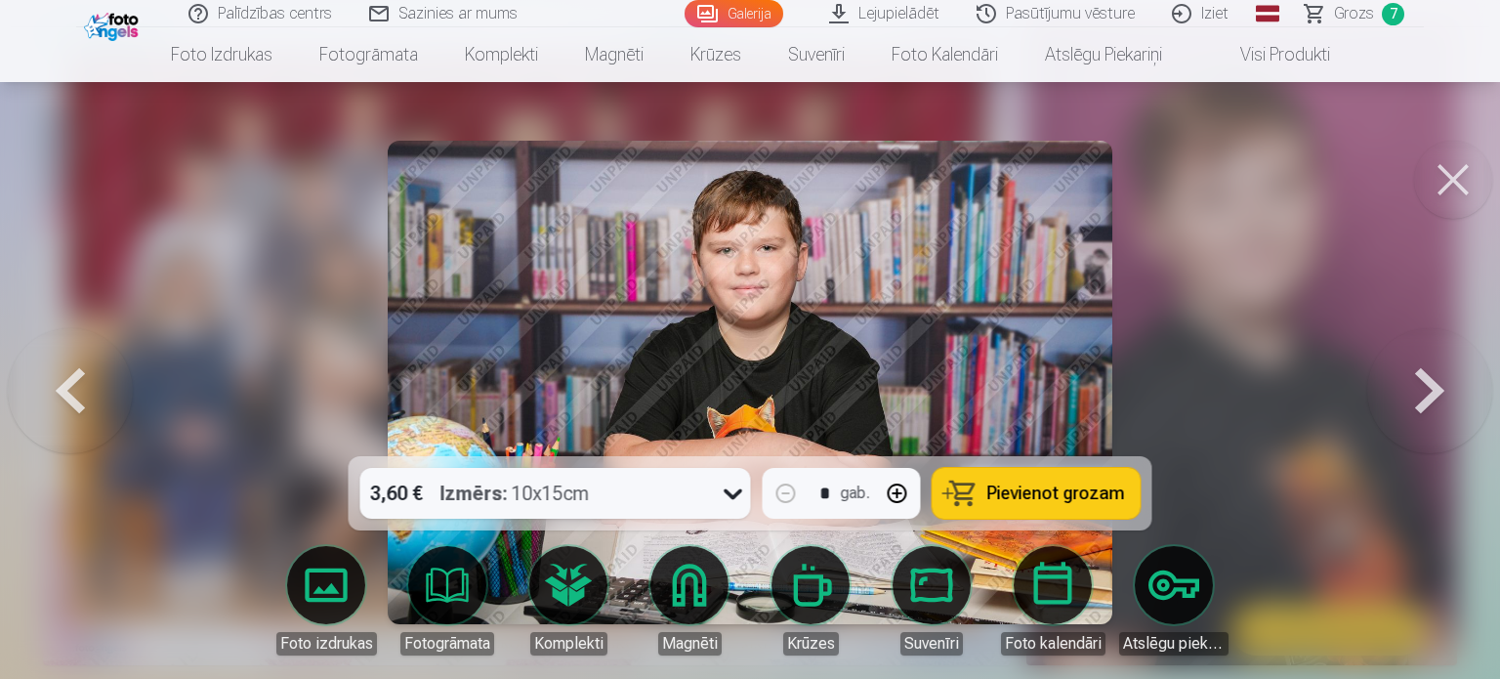
click at [1443, 388] on button at bounding box center [1430, 382] width 125 height 108
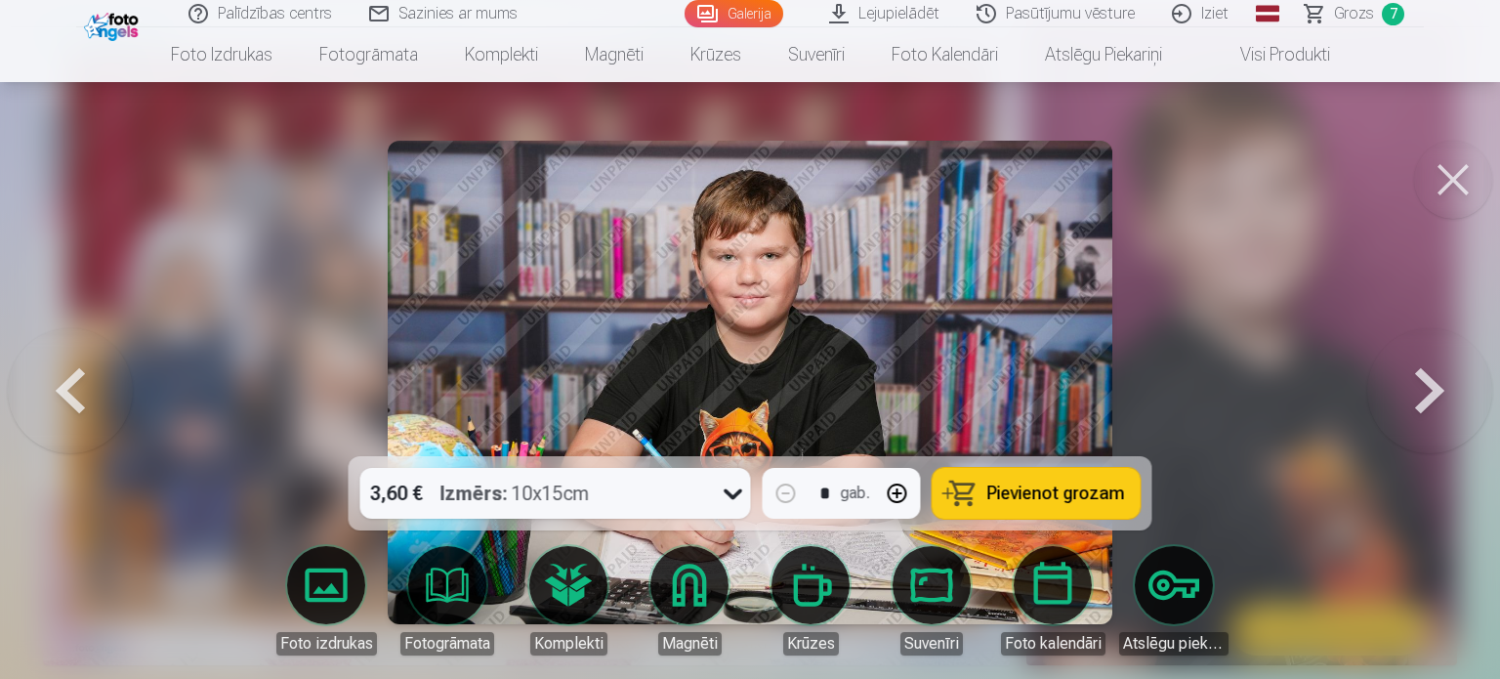
click at [1036, 502] on span "Pievienot grozam" at bounding box center [1057, 494] width 138 height 18
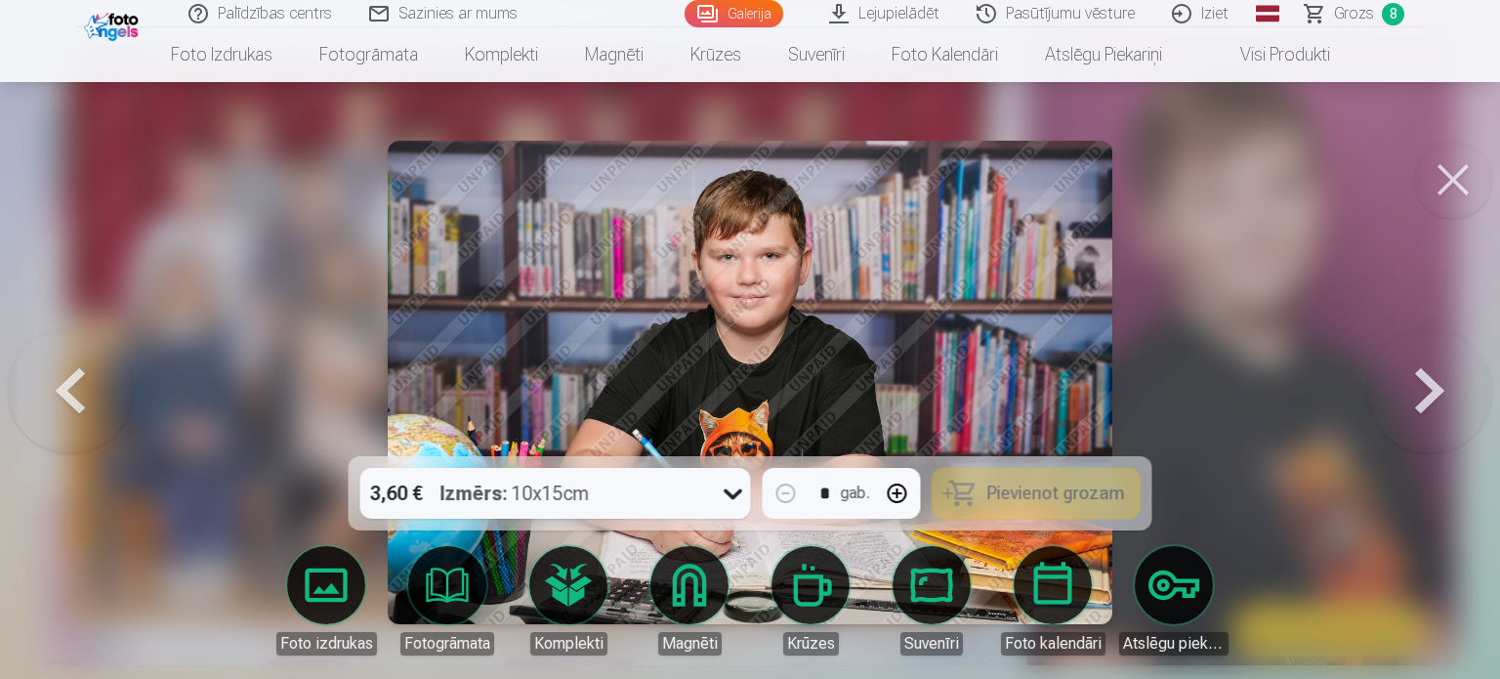
click at [1413, 402] on button at bounding box center [1430, 382] width 125 height 108
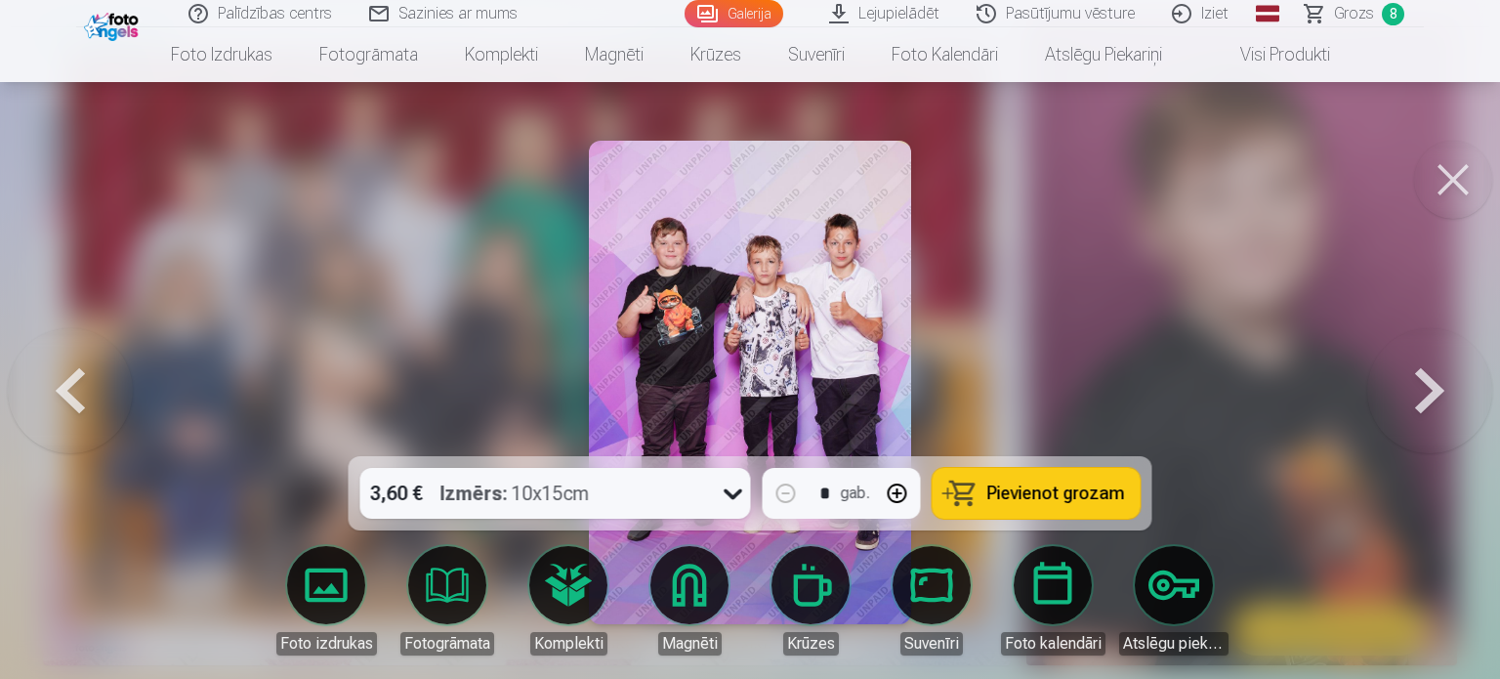
click at [1040, 495] on span "Pievienot grozam" at bounding box center [1057, 494] width 138 height 18
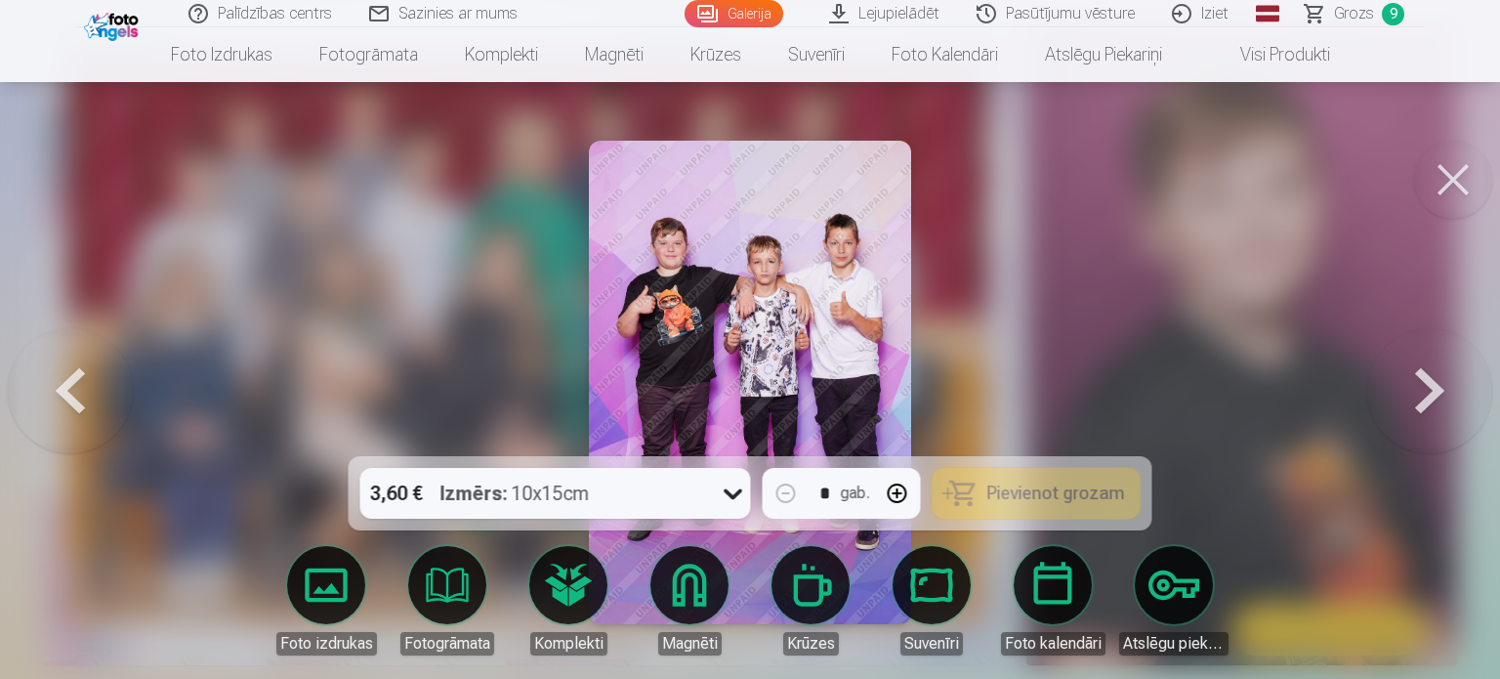
click at [1407, 394] on button at bounding box center [1430, 382] width 125 height 108
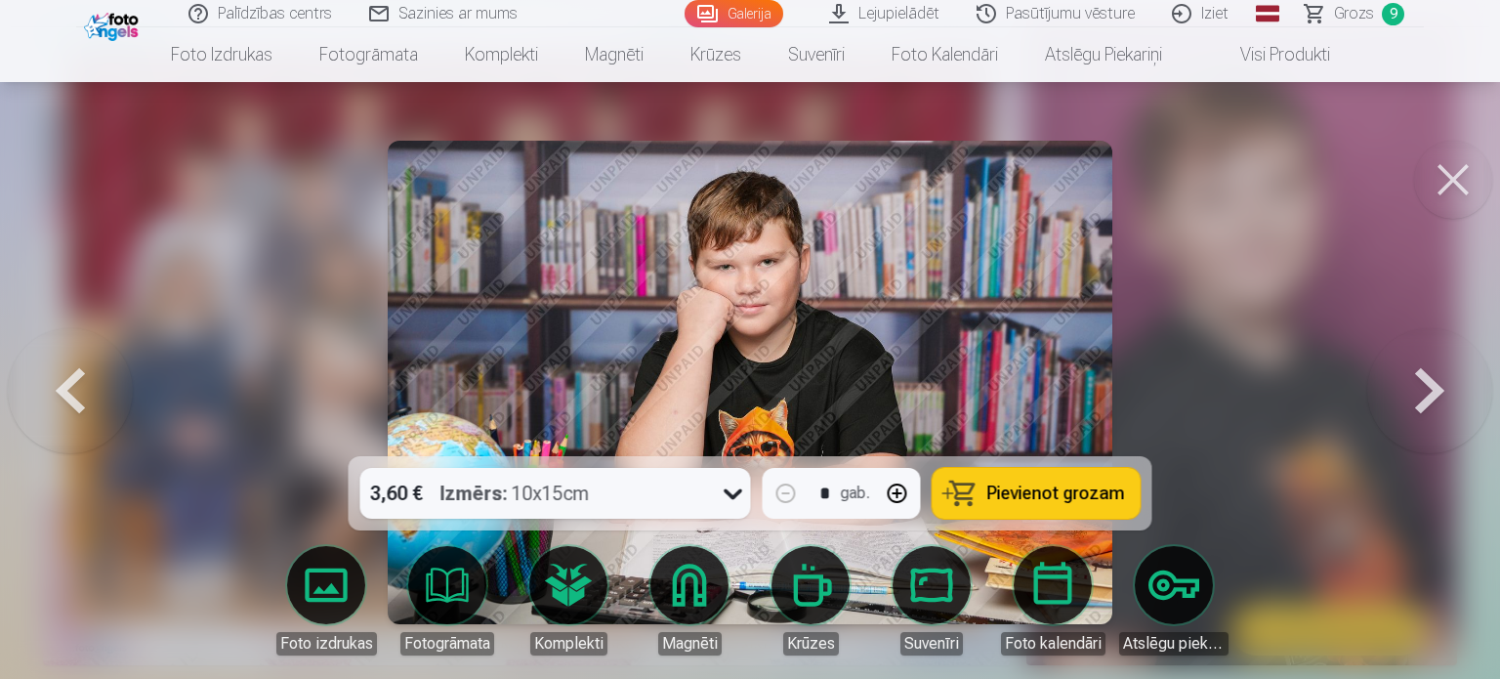
click at [1411, 400] on button at bounding box center [1430, 382] width 125 height 108
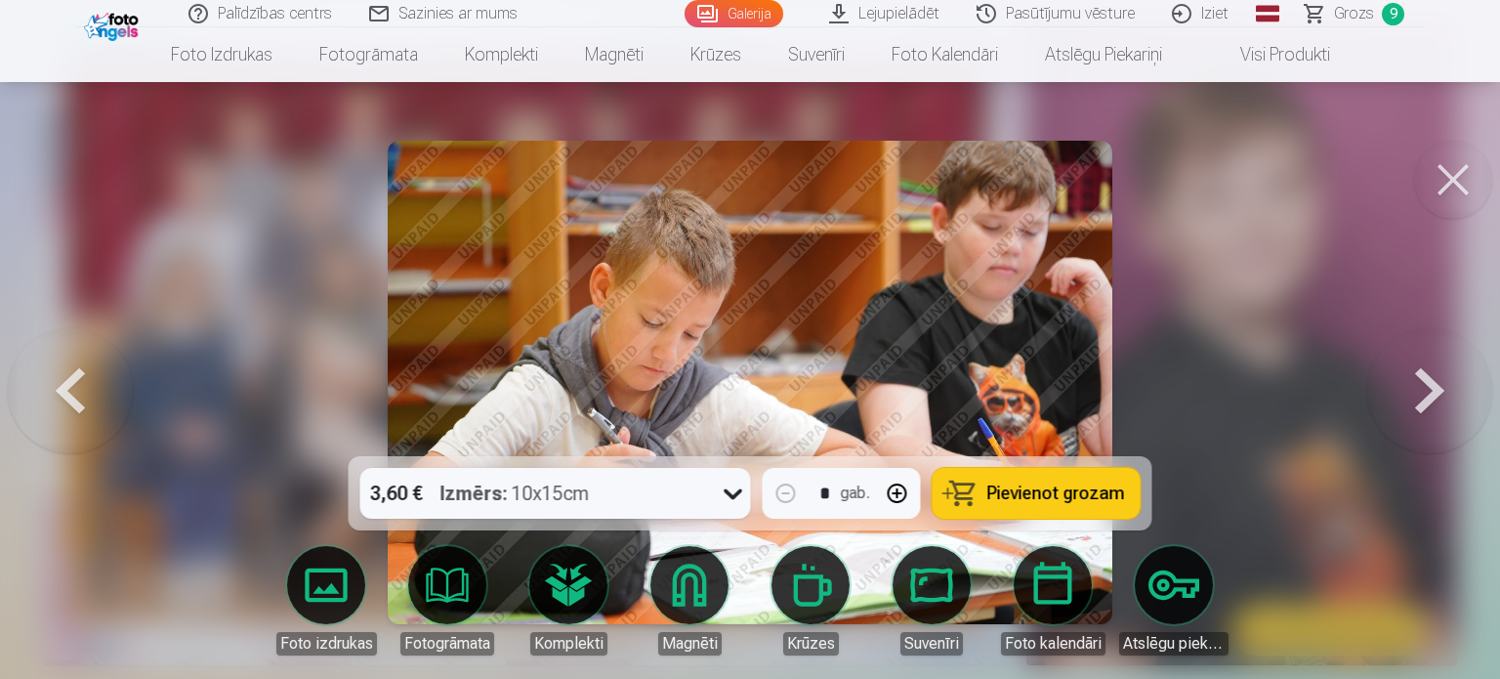
click at [1411, 400] on button at bounding box center [1430, 382] width 125 height 108
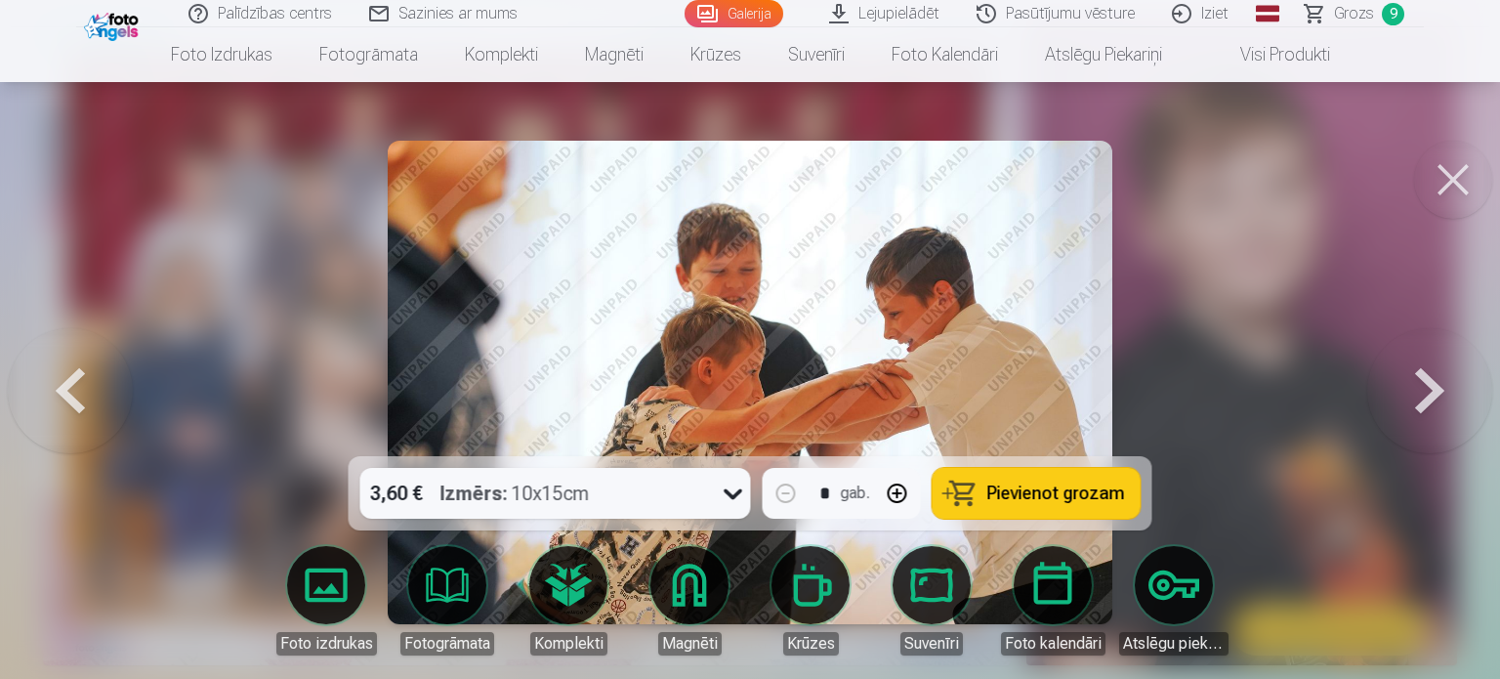
click at [1455, 392] on button at bounding box center [1430, 382] width 125 height 108
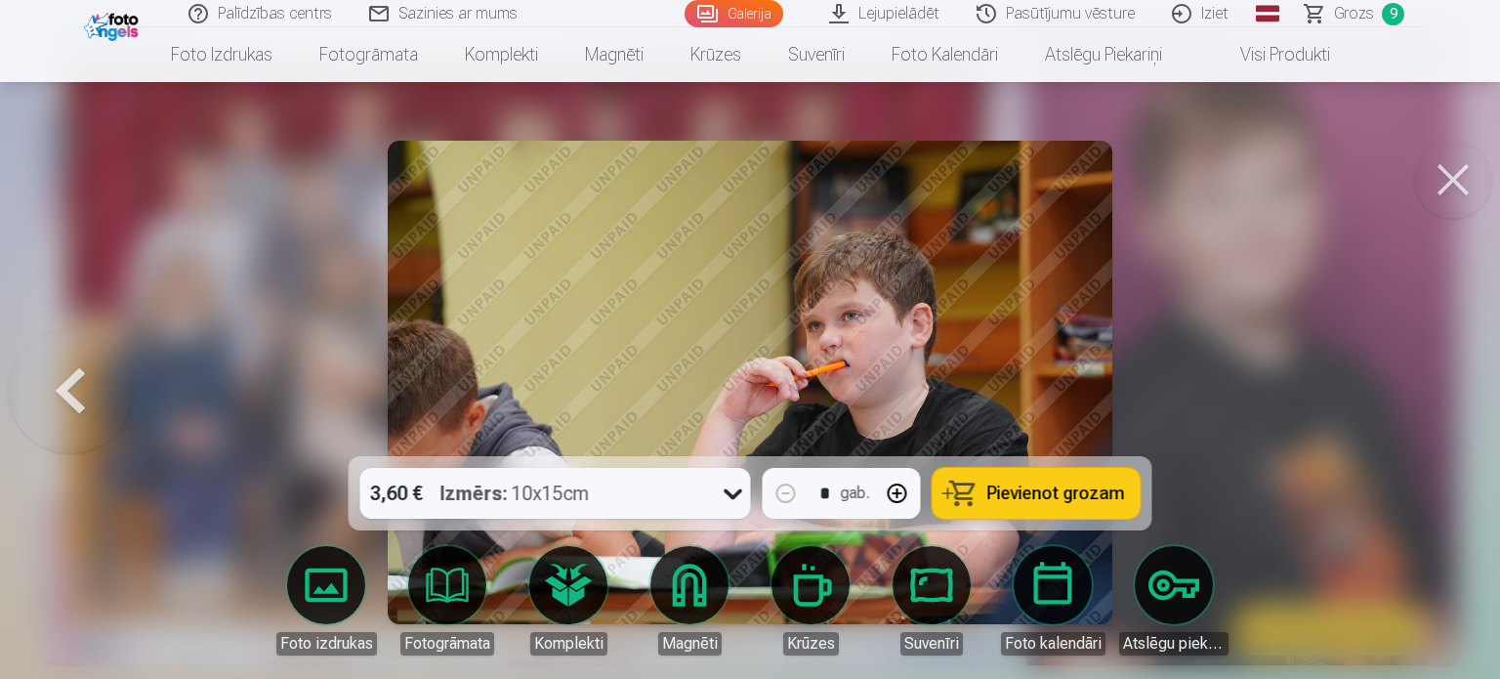
click at [1357, 10] on span "Grozs" at bounding box center [1354, 13] width 40 height 23
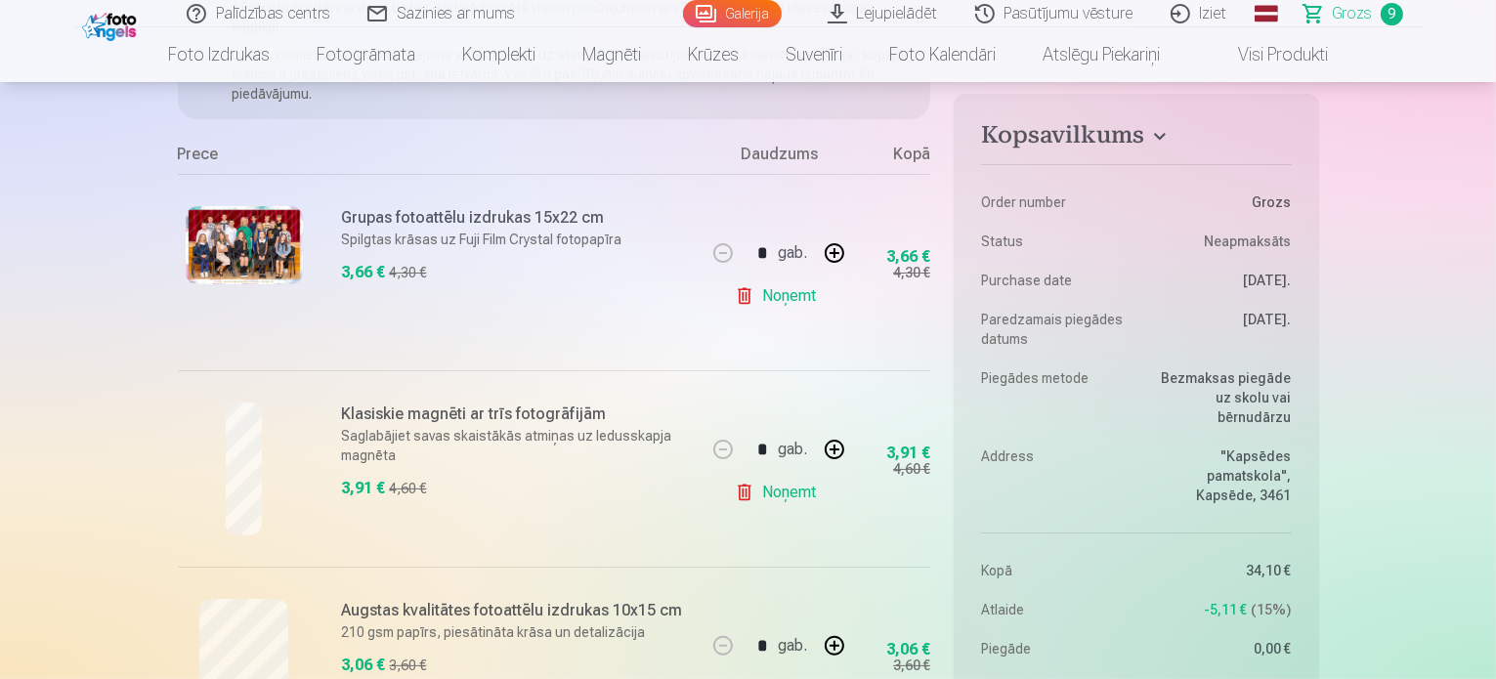
scroll to position [293, 0]
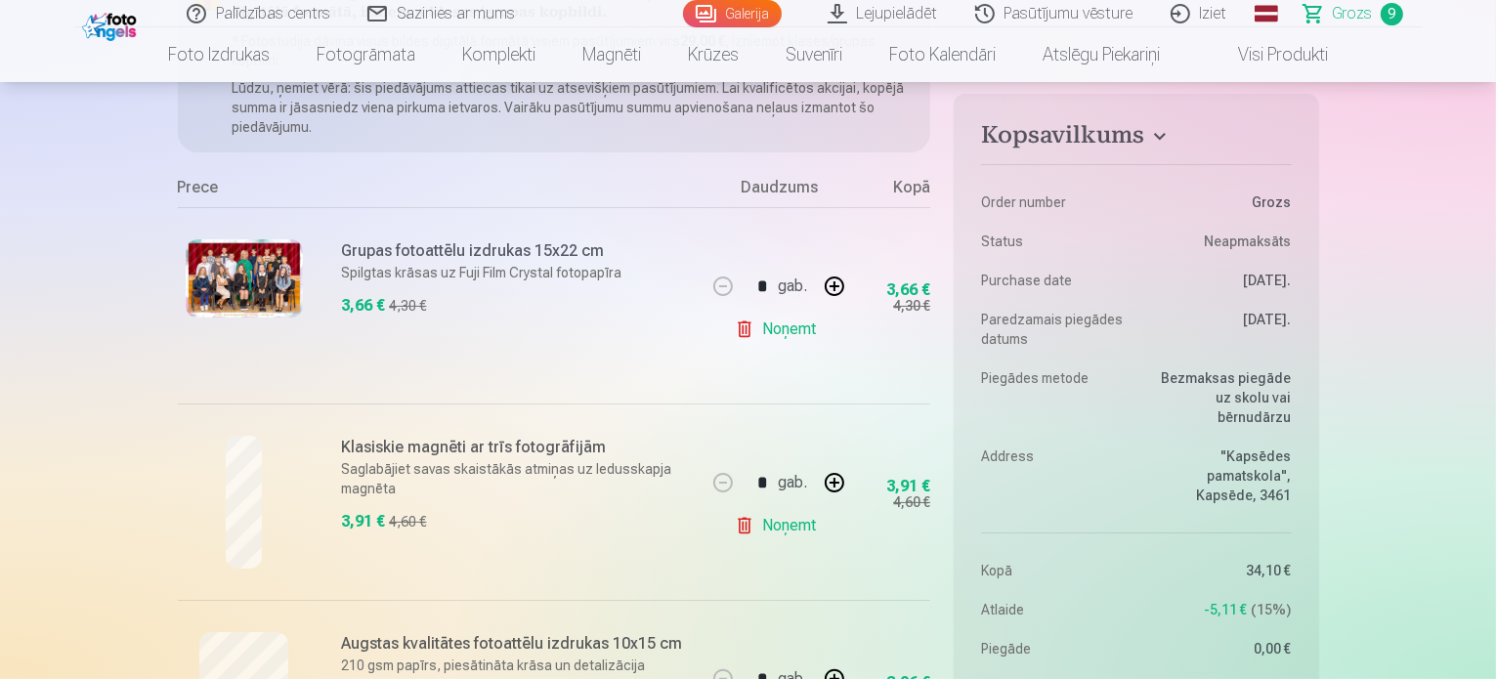
click at [755, 332] on link "Noņemt" at bounding box center [779, 329] width 89 height 39
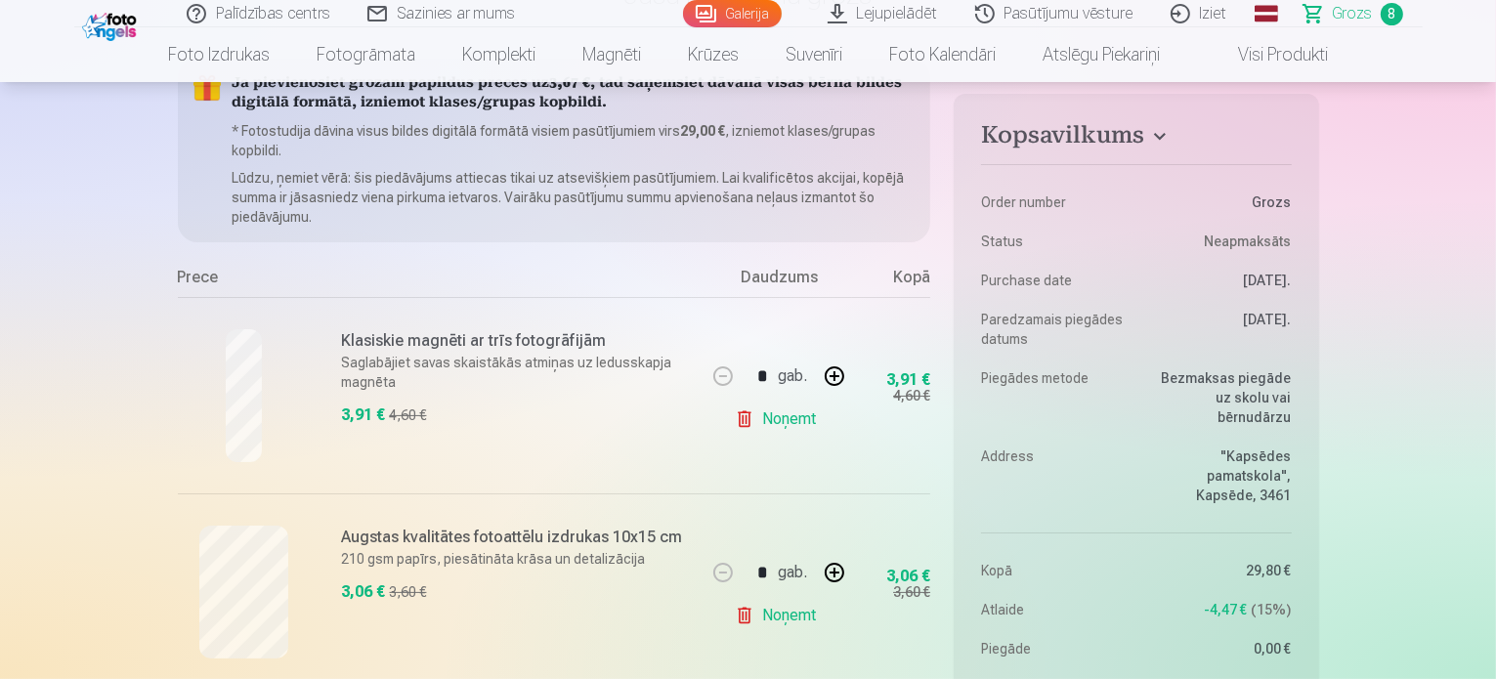
scroll to position [98, 0]
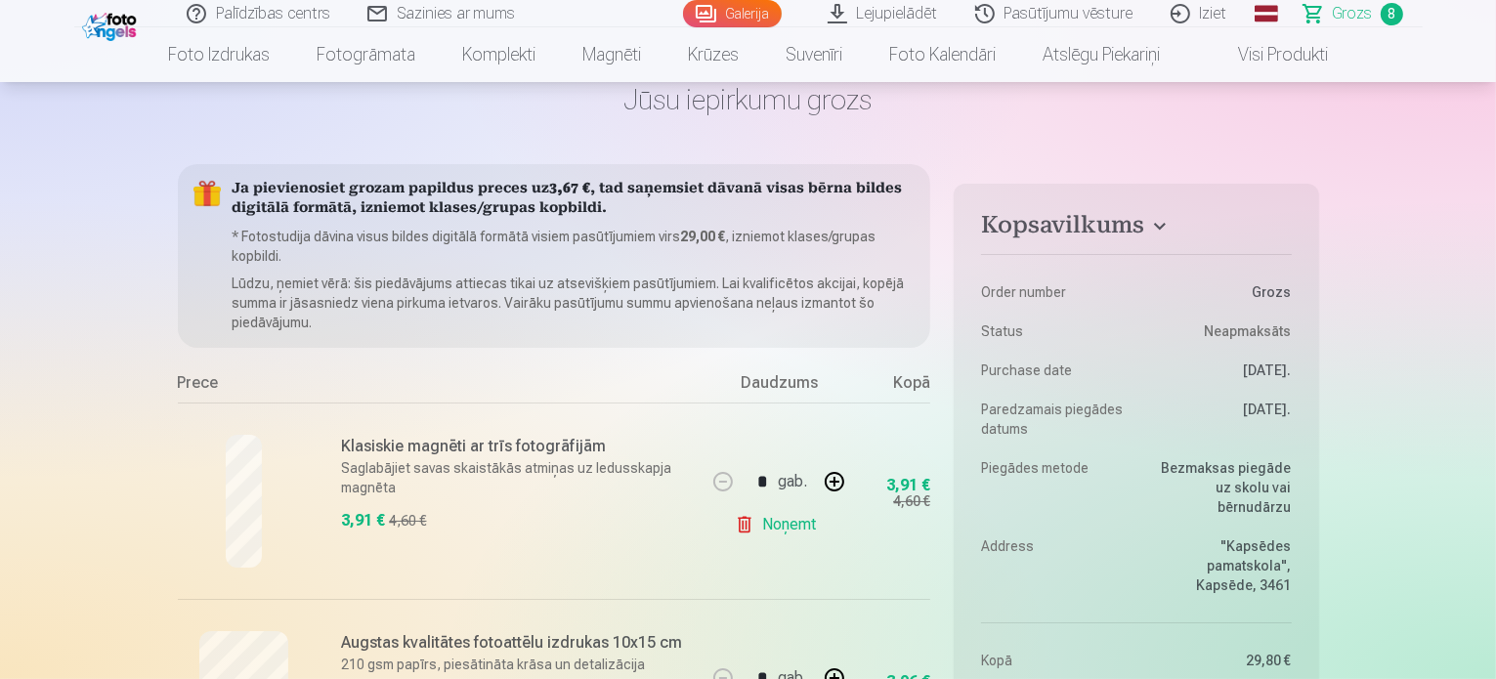
click at [736, 15] on link "Galerija" at bounding box center [732, 13] width 99 height 27
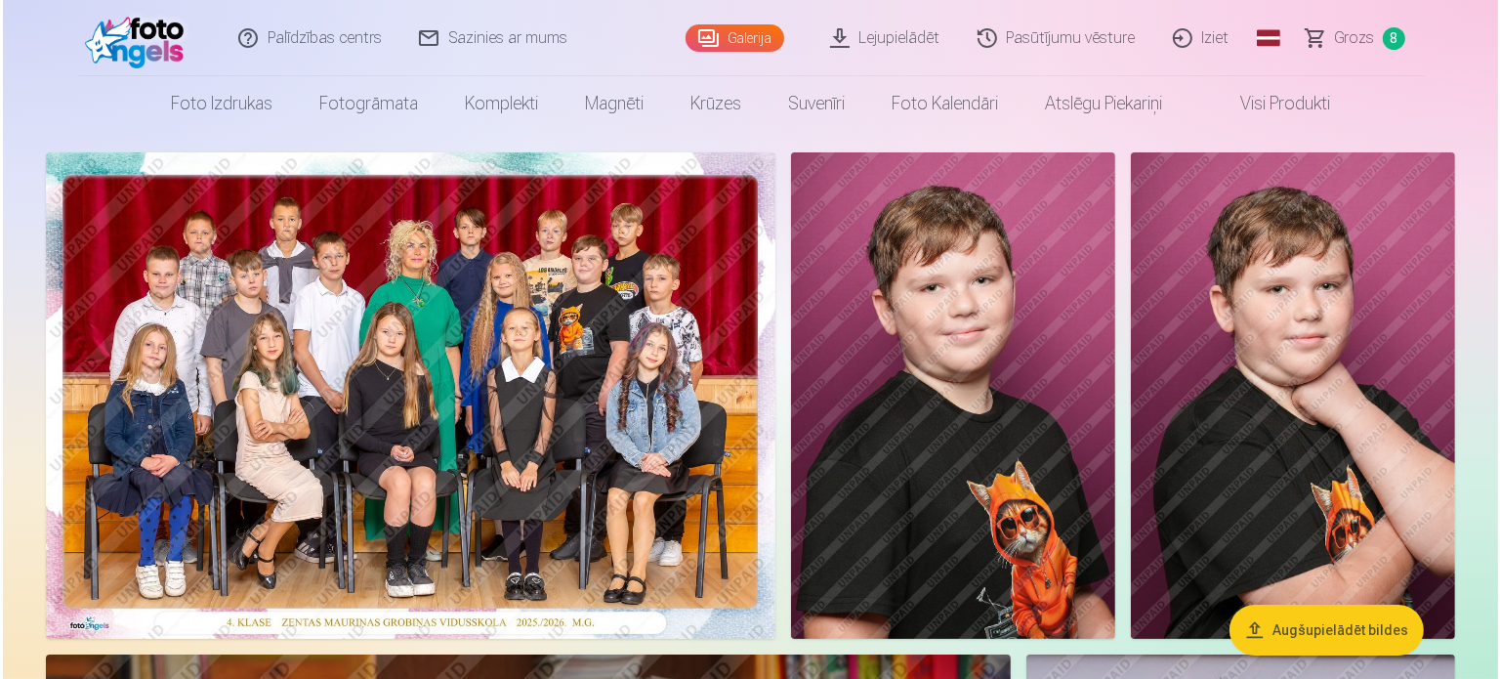
scroll to position [98, 0]
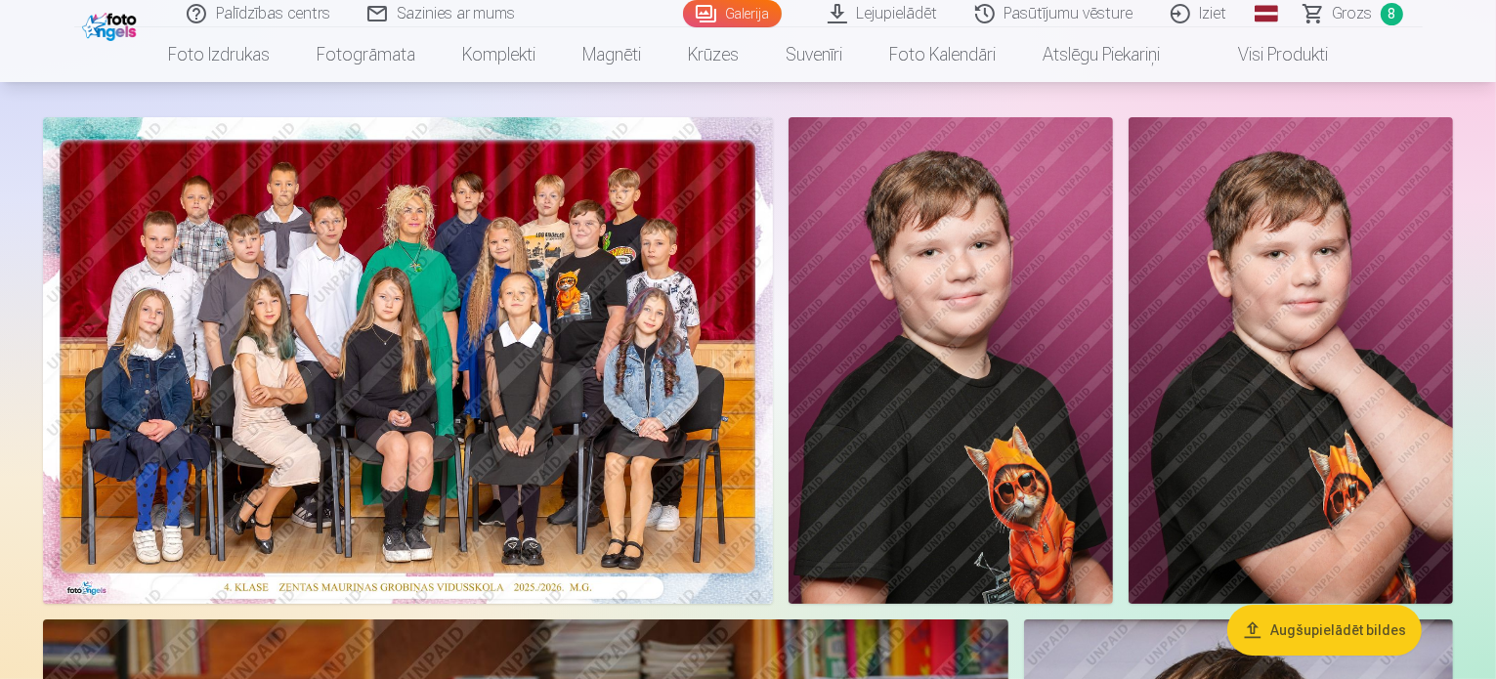
click at [710, 450] on img at bounding box center [408, 360] width 730 height 486
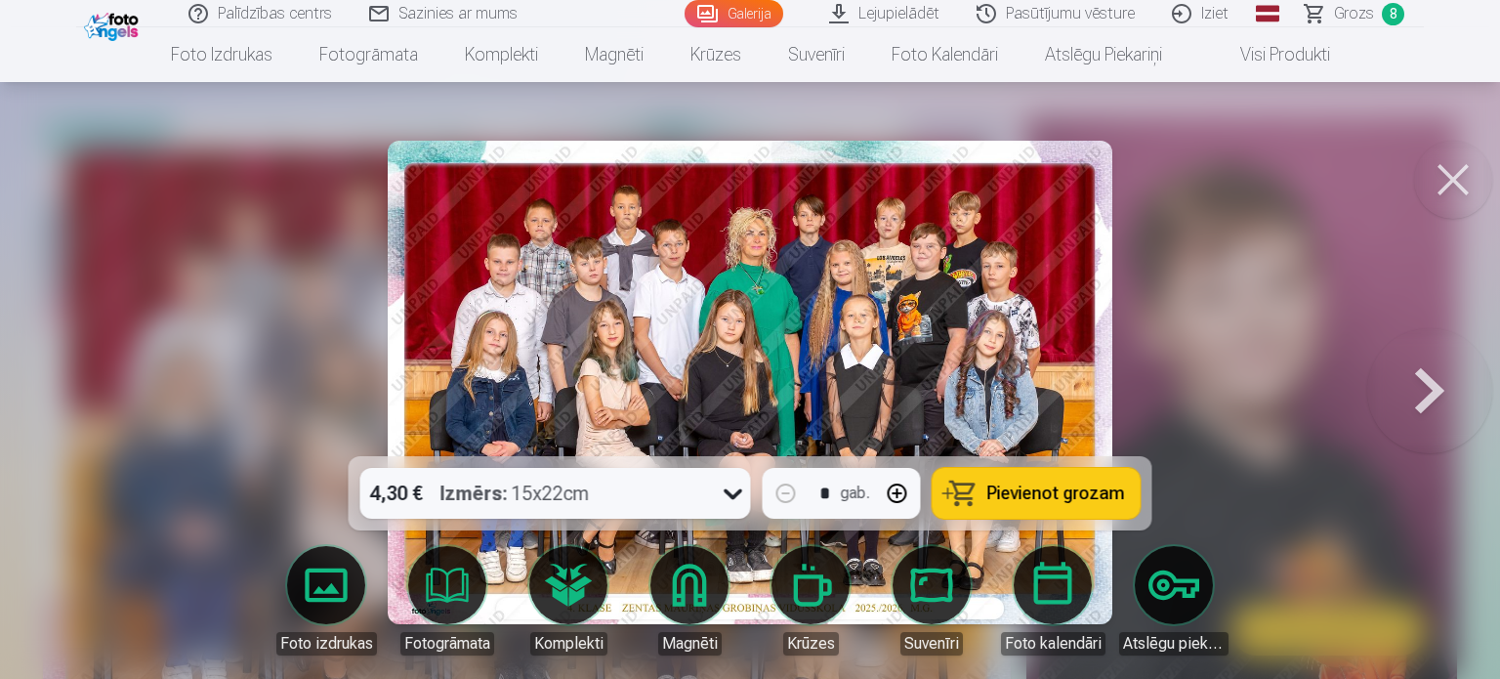
click at [731, 487] on icon at bounding box center [733, 493] width 31 height 31
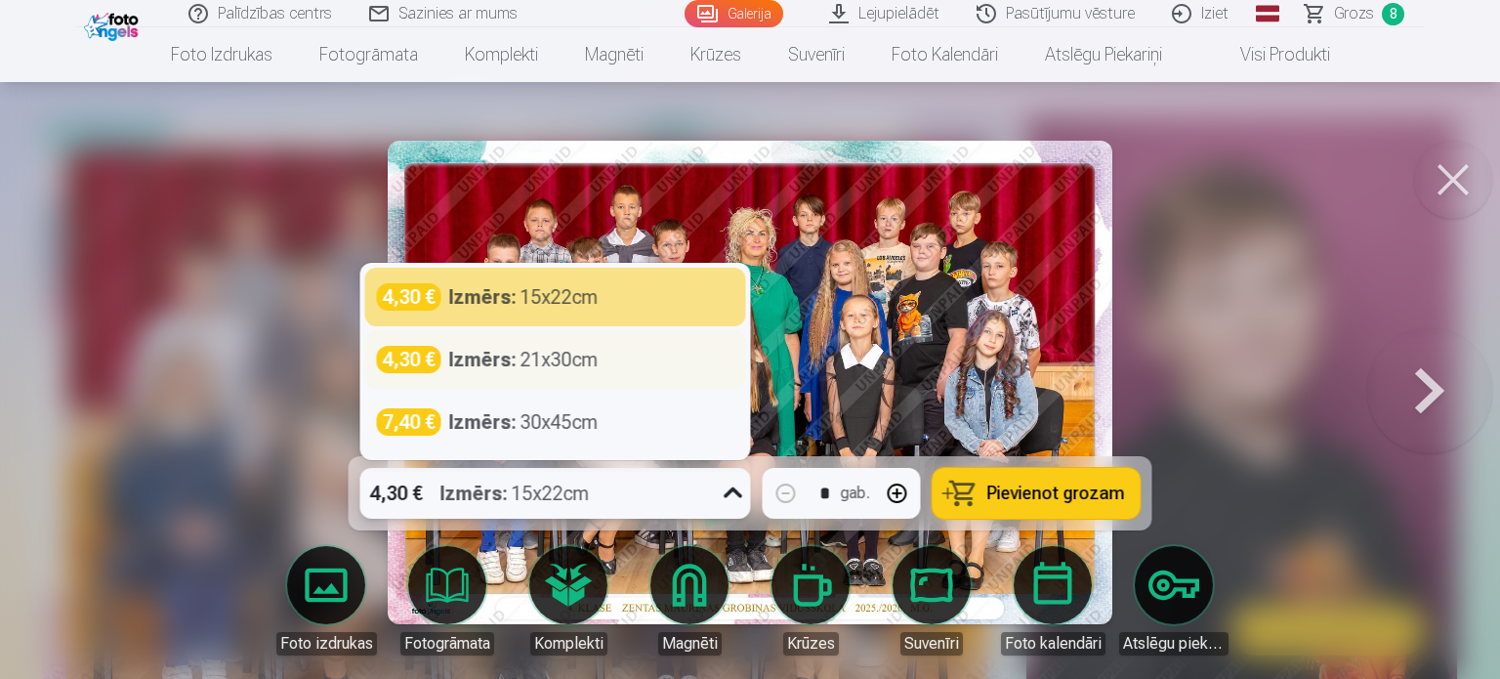
click at [571, 364] on div "Izmērs : 21x30cm" at bounding box center [523, 359] width 149 height 27
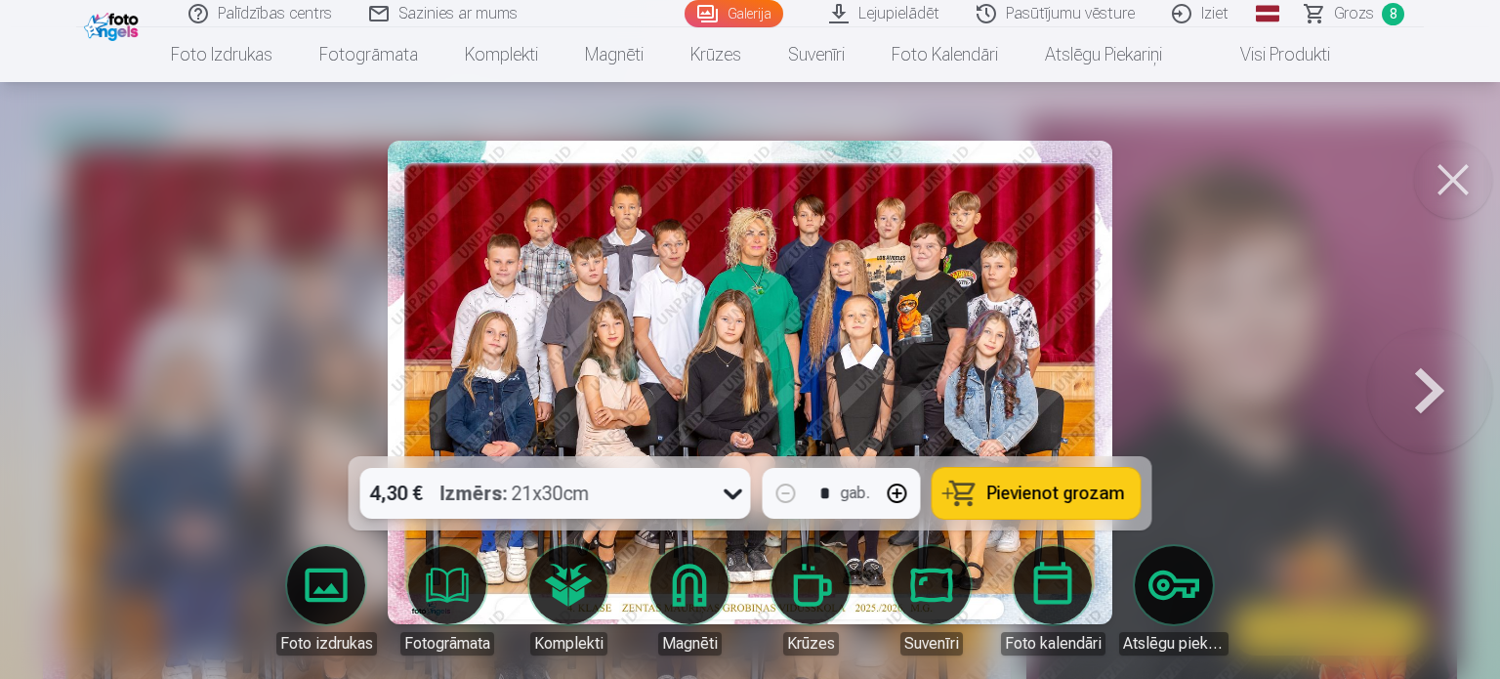
click at [1019, 491] on span "Pievienot grozam" at bounding box center [1057, 494] width 138 height 18
click at [1334, 21] on link "Grozs 9" at bounding box center [1355, 13] width 137 height 27
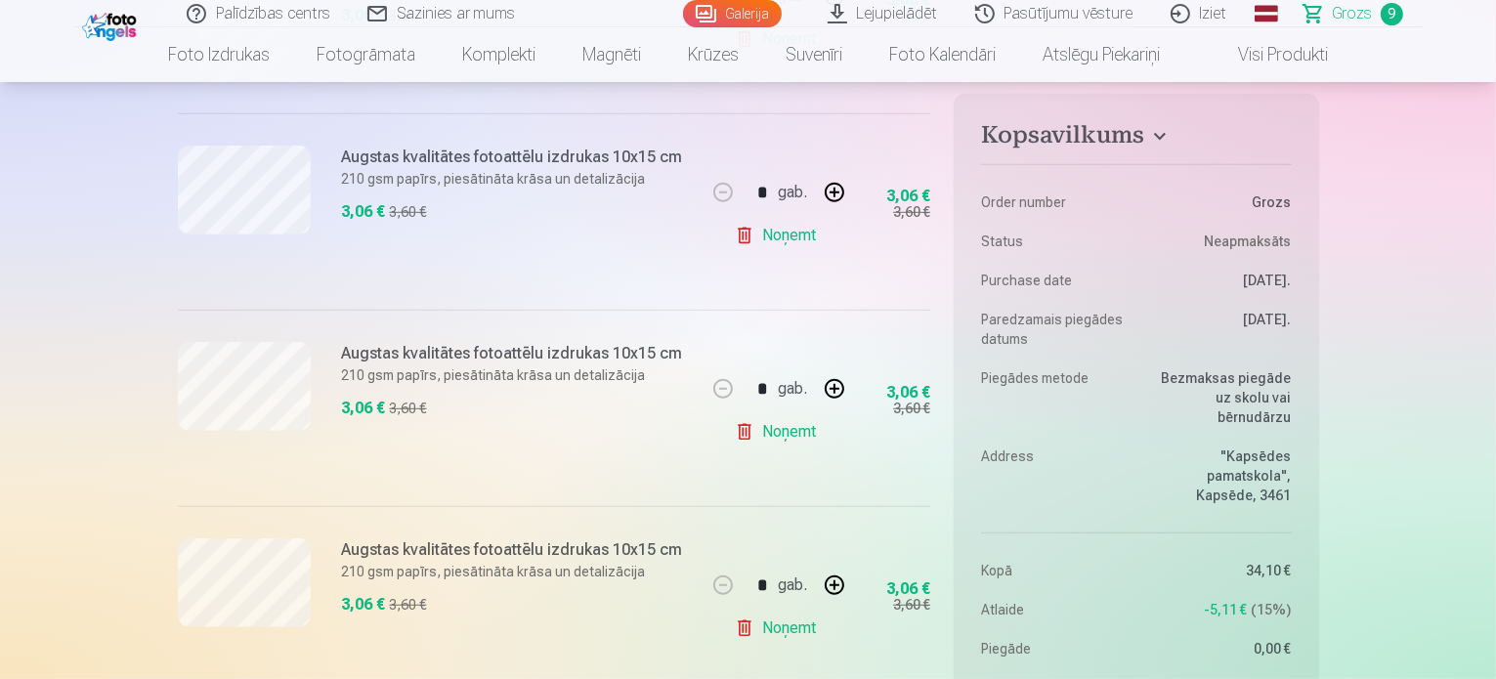
scroll to position [1270, 0]
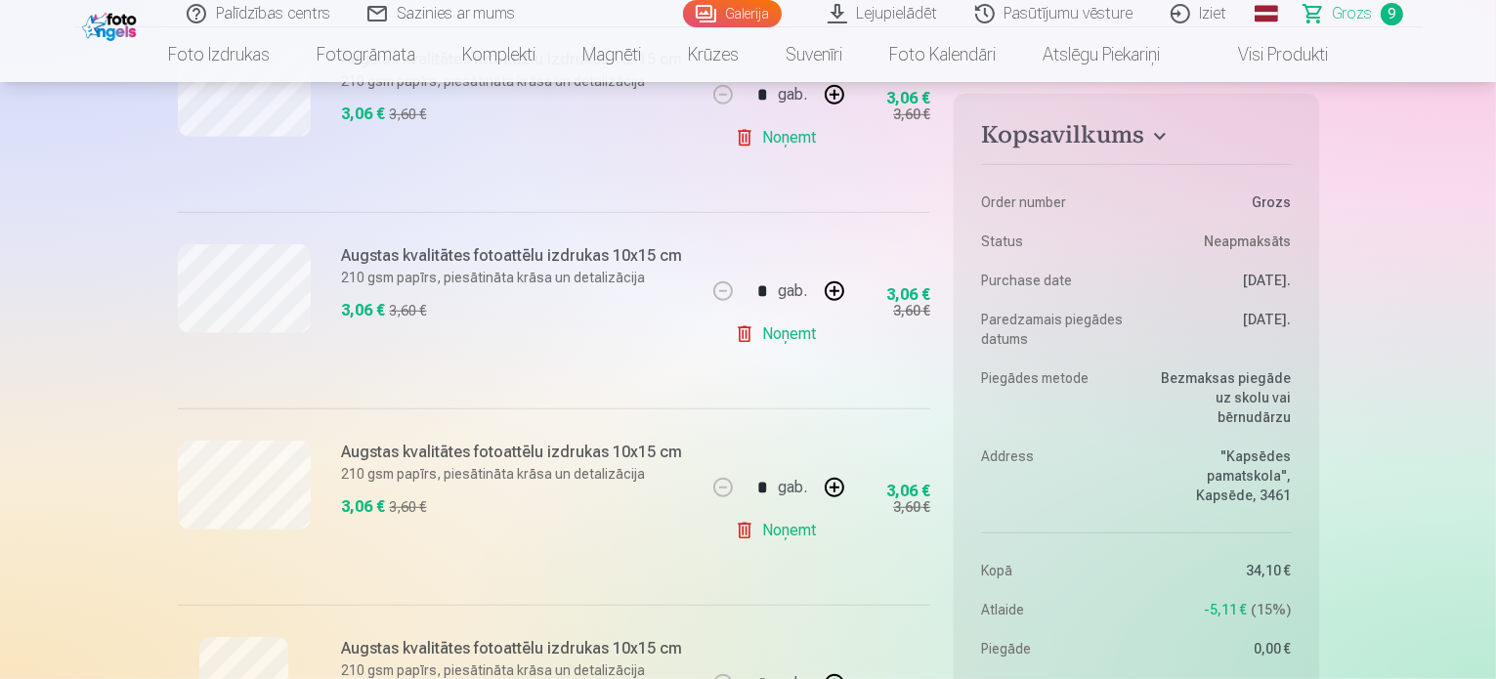
click at [775, 527] on link "Noņemt" at bounding box center [779, 530] width 89 height 39
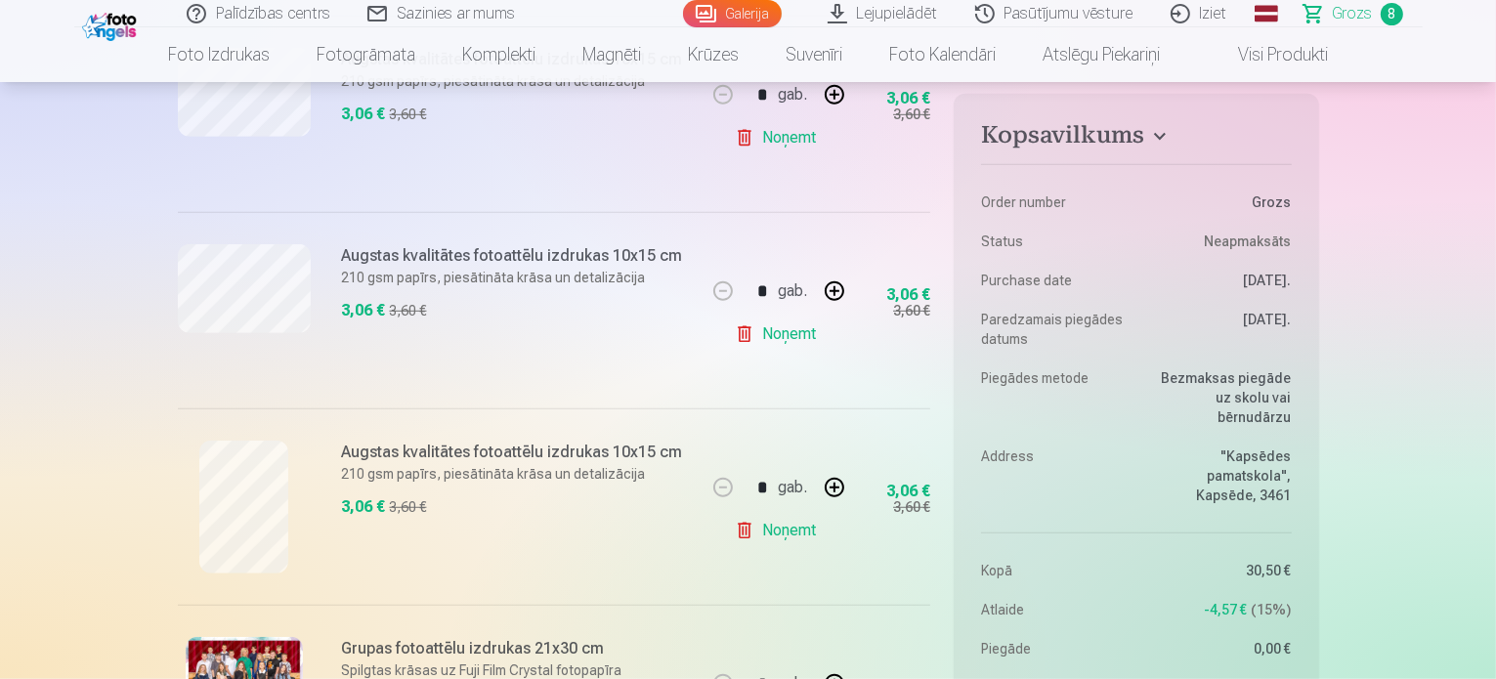
click at [758, 4] on link "Galerija" at bounding box center [732, 13] width 99 height 27
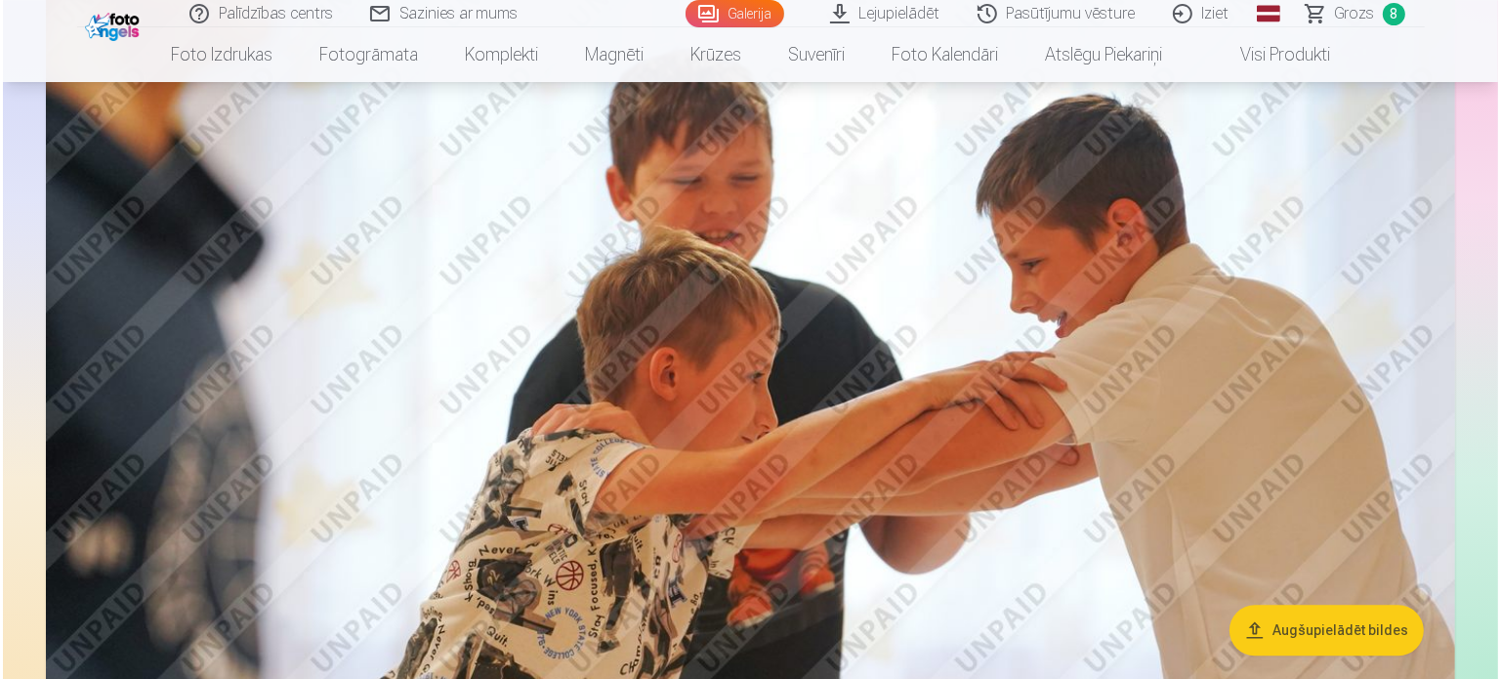
scroll to position [12406, 0]
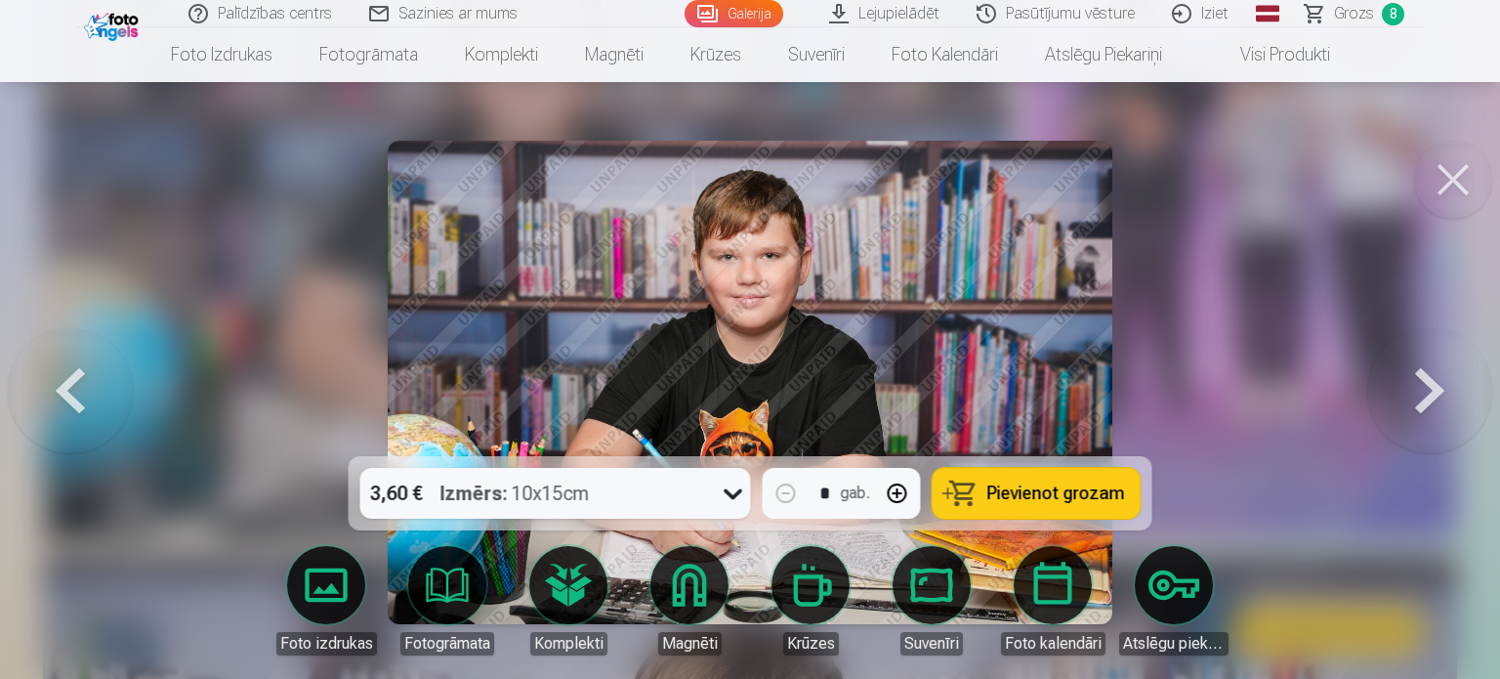
click at [736, 491] on icon at bounding box center [733, 493] width 31 height 31
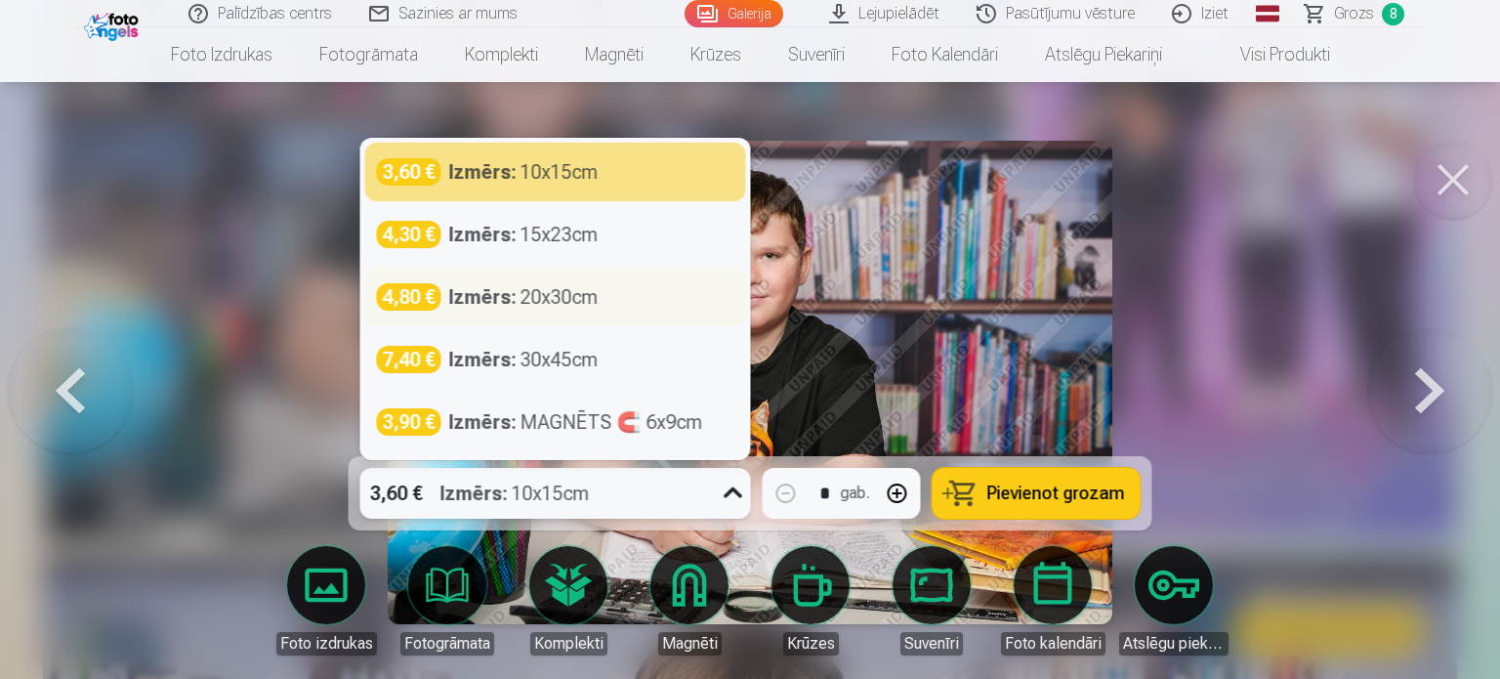
click at [558, 304] on div "Izmērs : 20x30cm" at bounding box center [523, 296] width 149 height 27
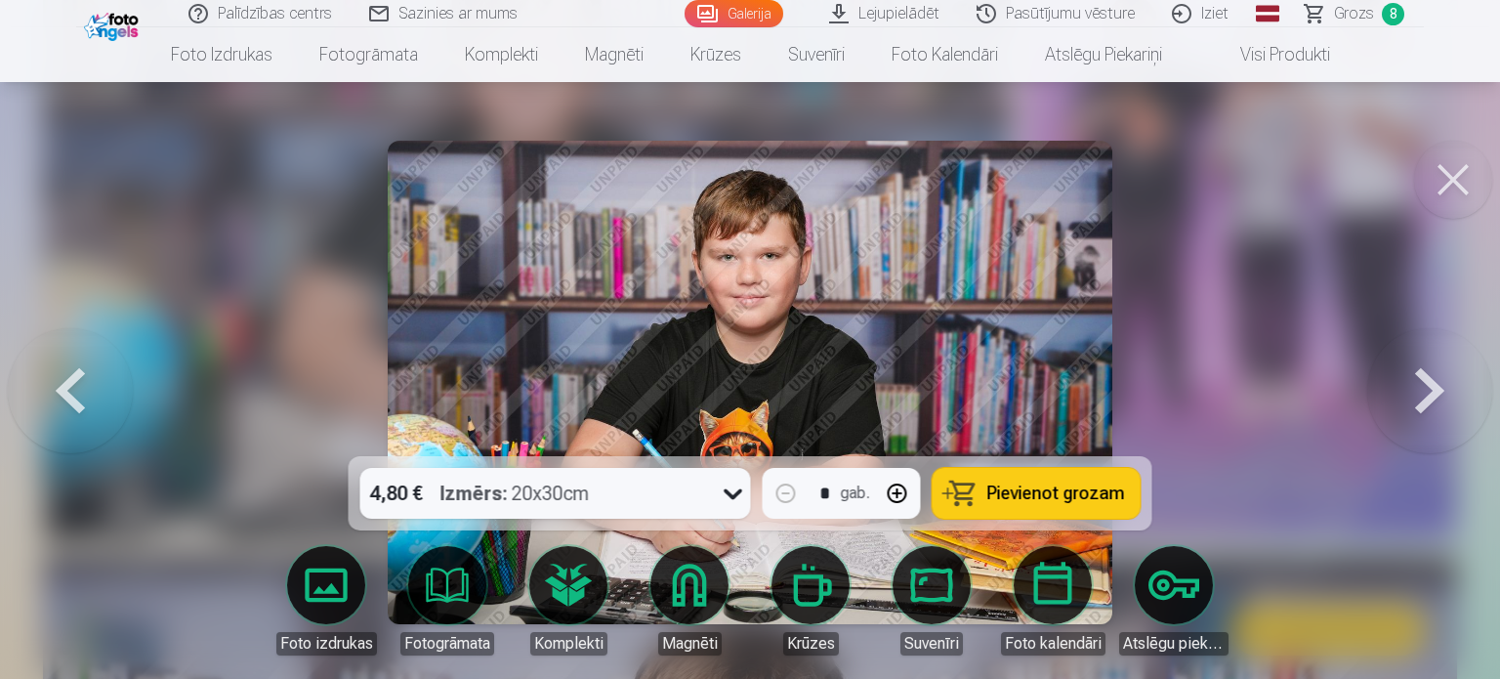
click at [1073, 487] on span "Pievienot grozam" at bounding box center [1057, 494] width 138 height 18
click at [1347, 5] on span "Grozs" at bounding box center [1354, 13] width 40 height 23
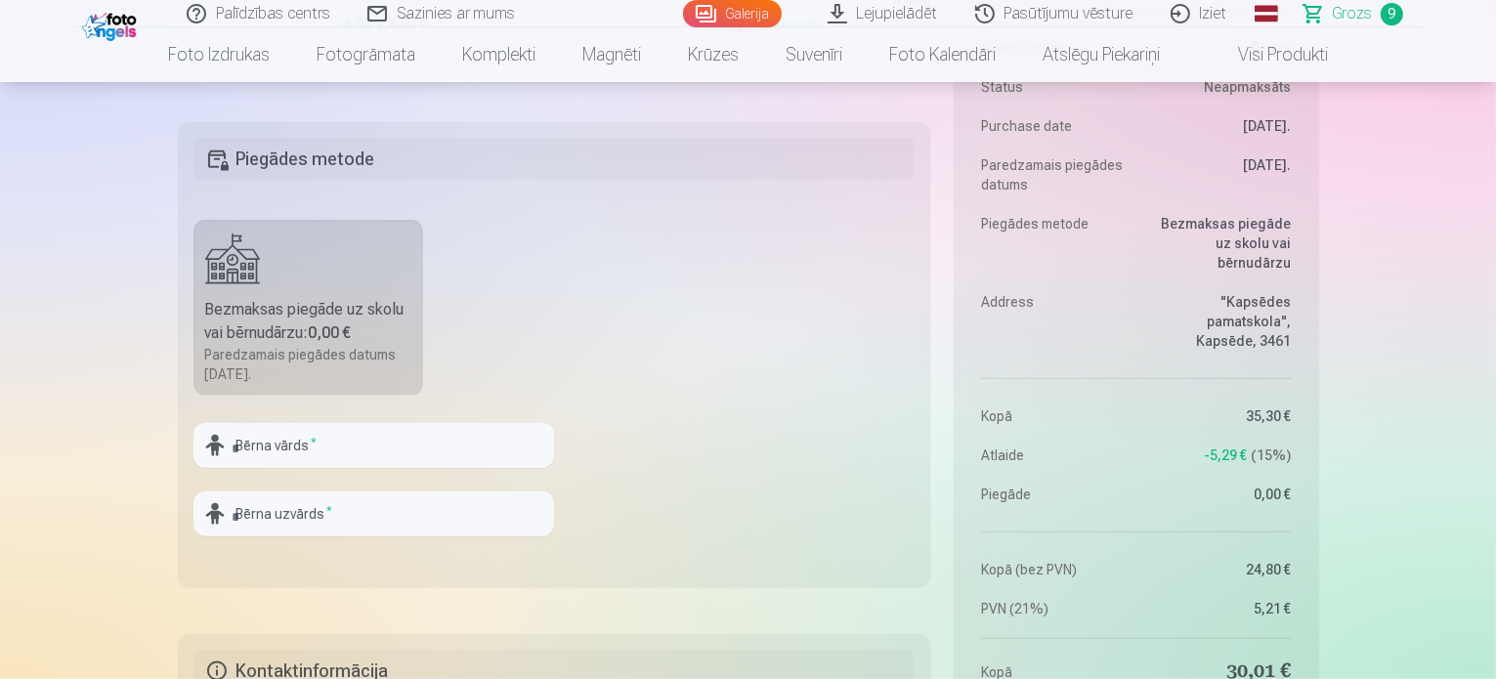
scroll to position [2051, 0]
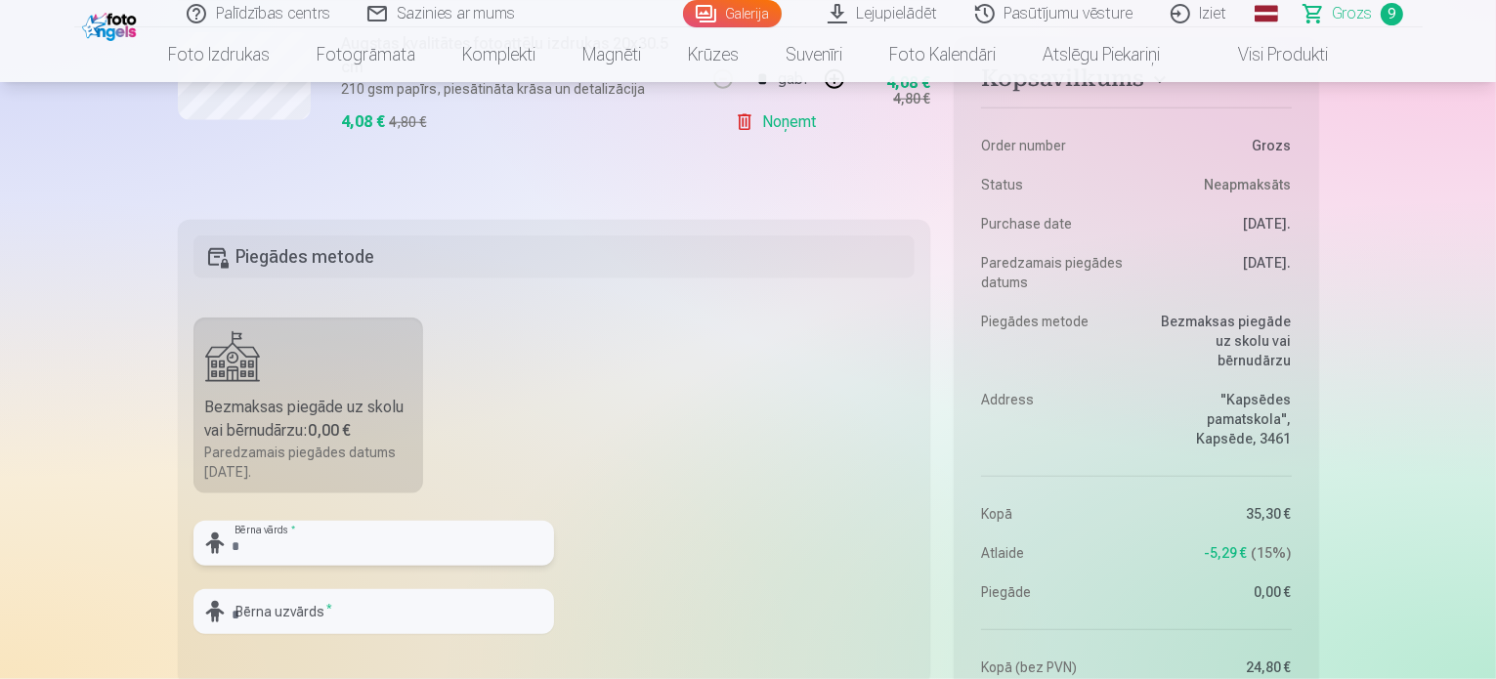
click at [326, 540] on input "text" at bounding box center [373, 543] width 360 height 45
type input "*******"
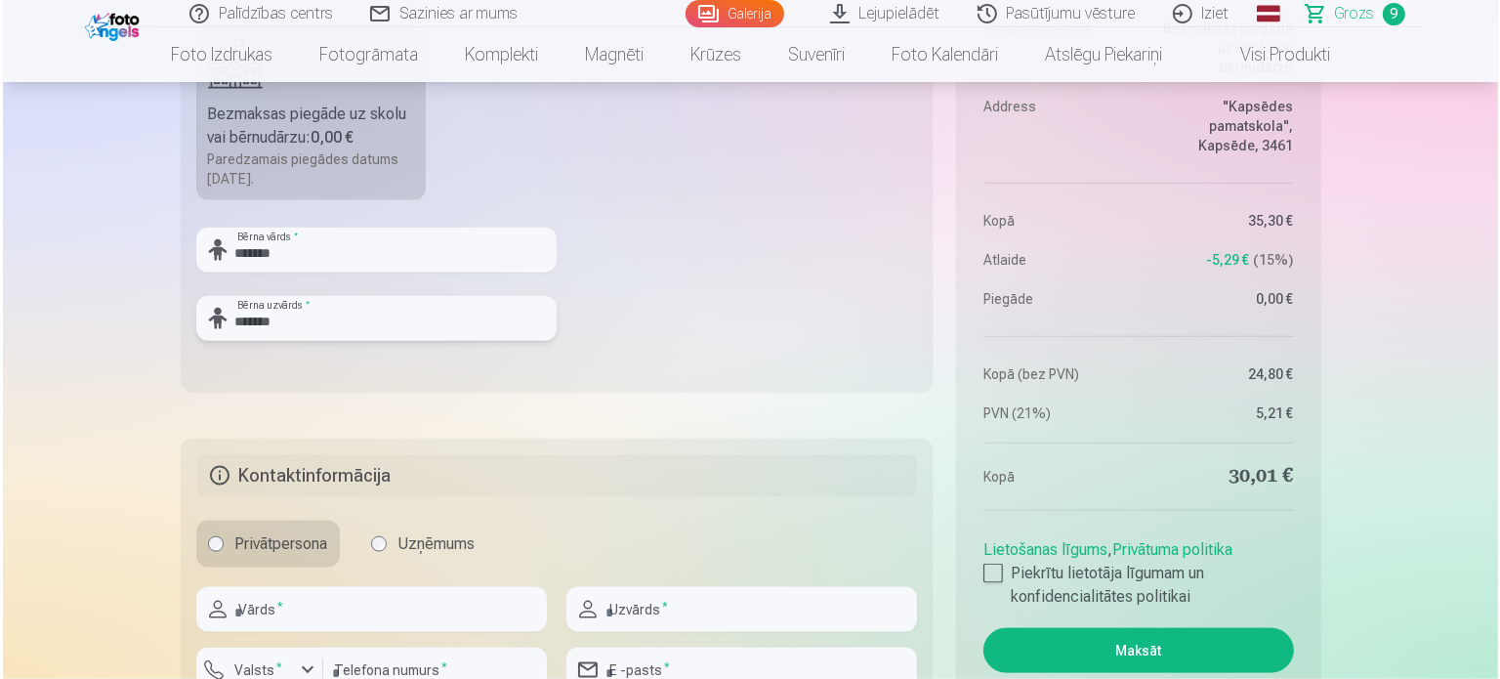
scroll to position [2540, 0]
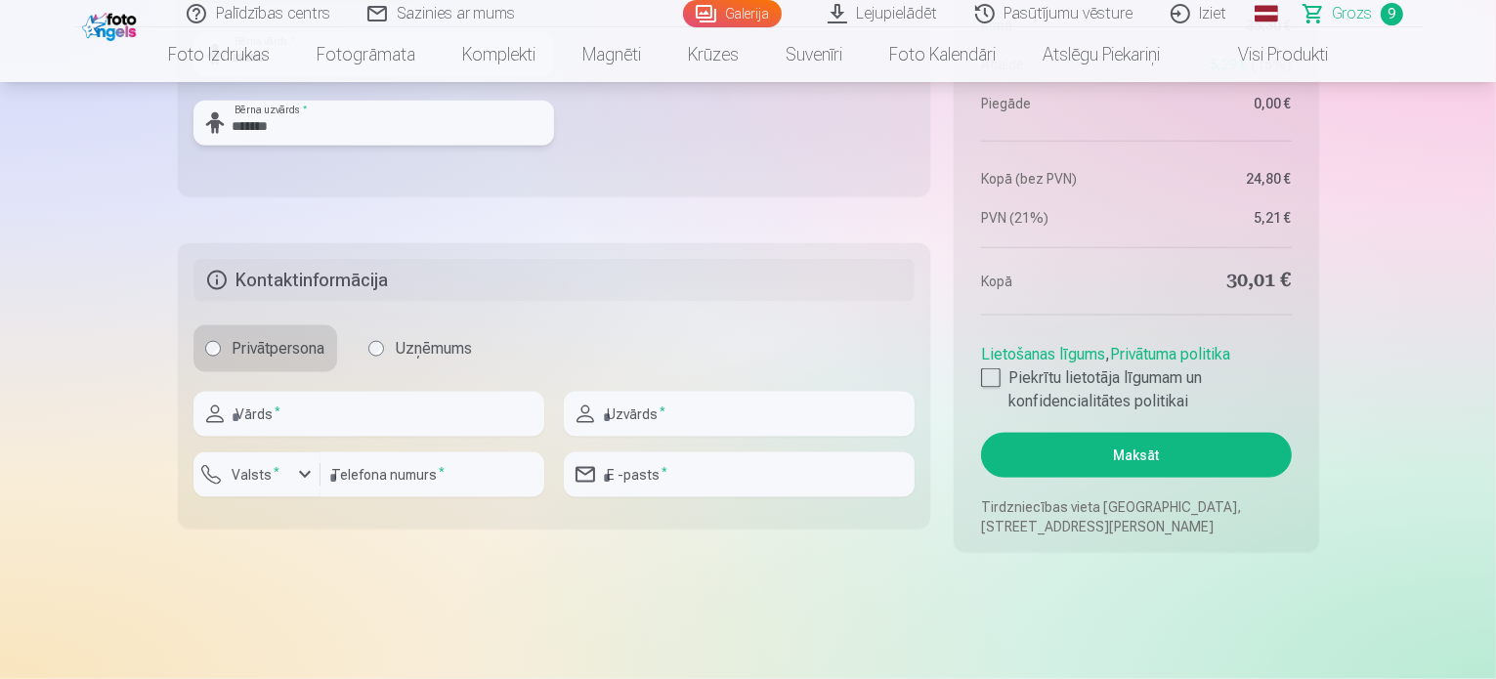
type input "*******"
click at [368, 437] on div at bounding box center [368, 445] width 351 height 16
click at [375, 422] on input "text" at bounding box center [368, 414] width 351 height 45
type input "****"
type input "*********"
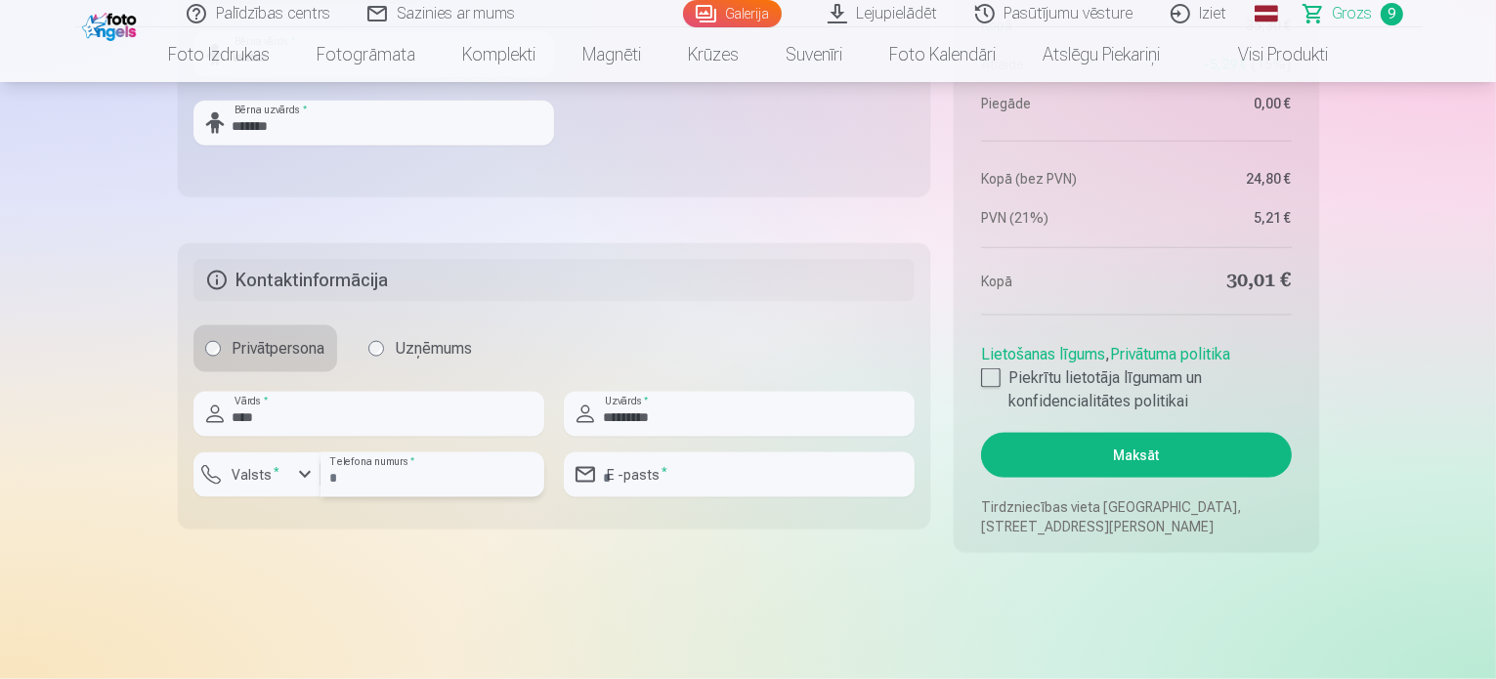
type input "********"
type input "**********"
click at [293, 476] on div "button" at bounding box center [304, 474] width 23 height 23
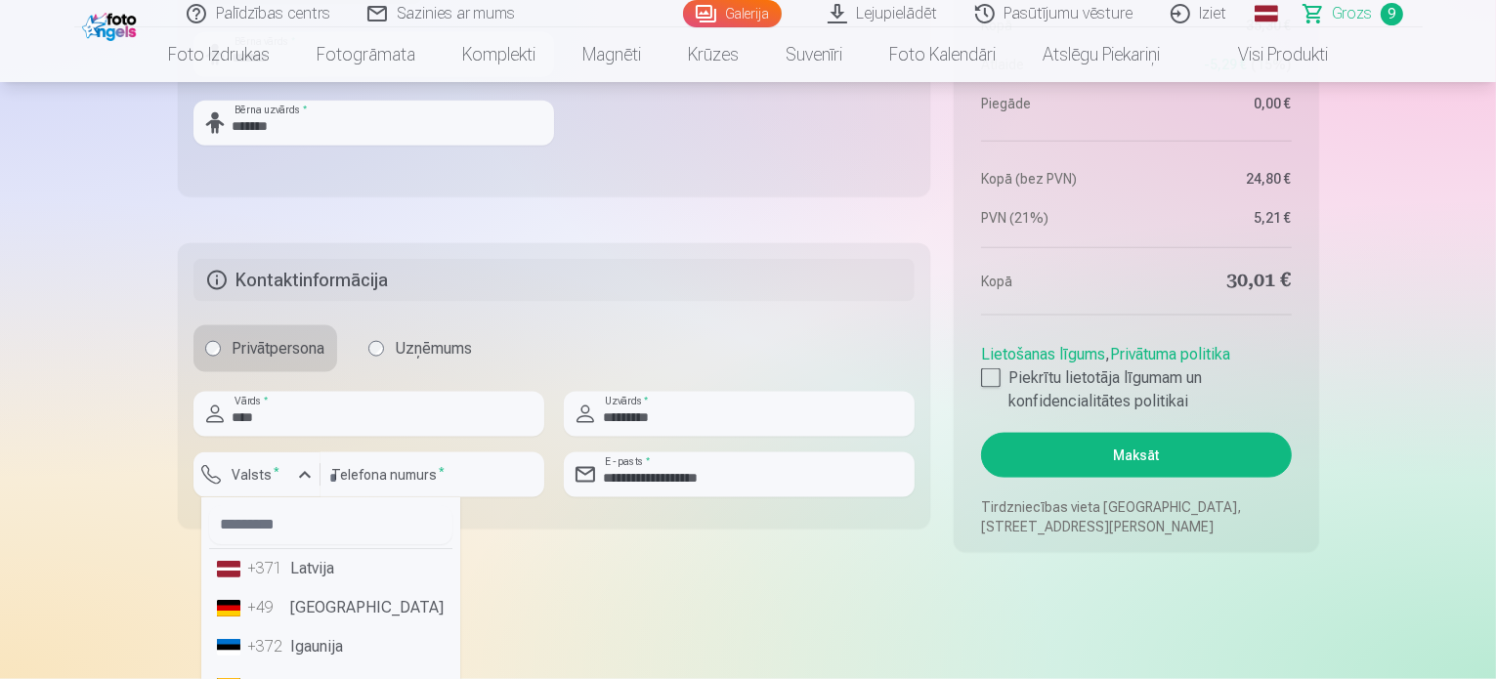
click at [277, 562] on div "+371" at bounding box center [267, 568] width 39 height 23
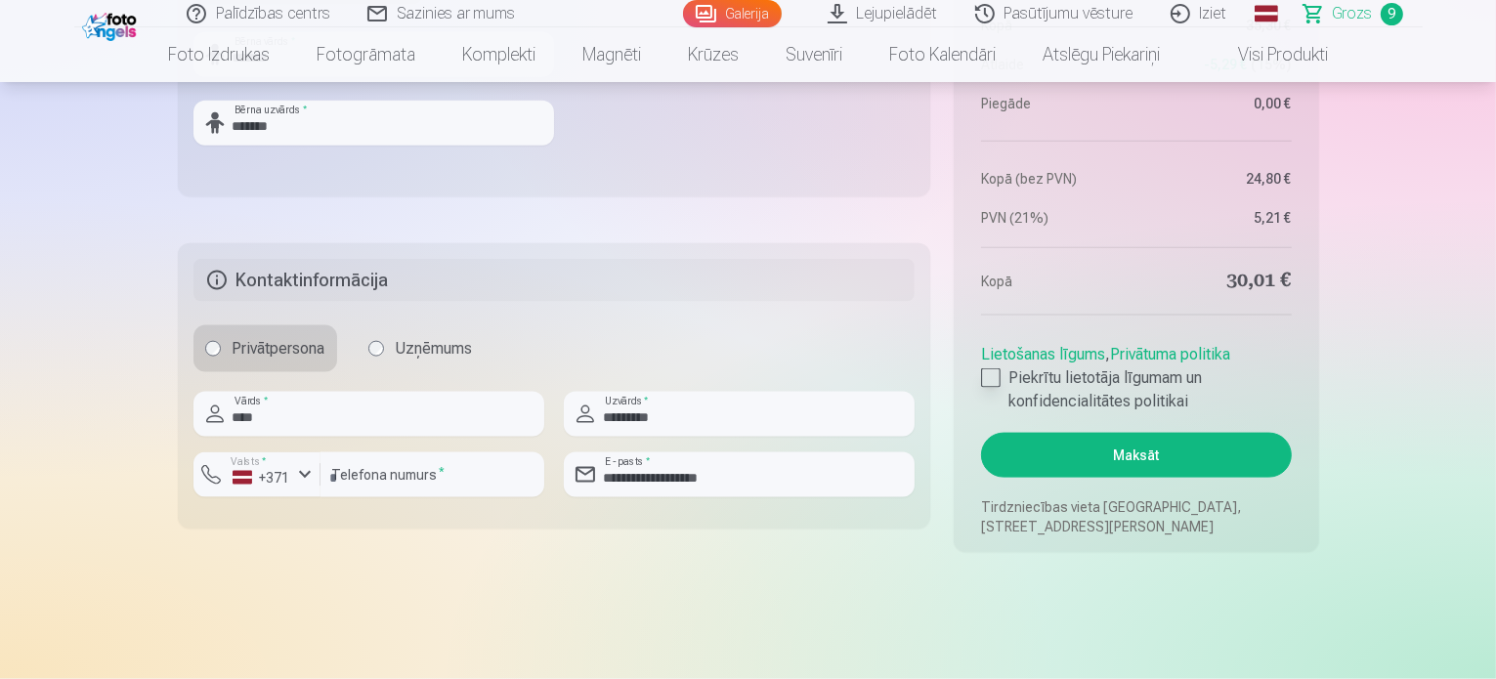
click at [994, 380] on div at bounding box center [991, 378] width 20 height 20
click at [1078, 451] on button "Maksāt" at bounding box center [1136, 455] width 310 height 45
